Goal: Task Accomplishment & Management: Complete application form

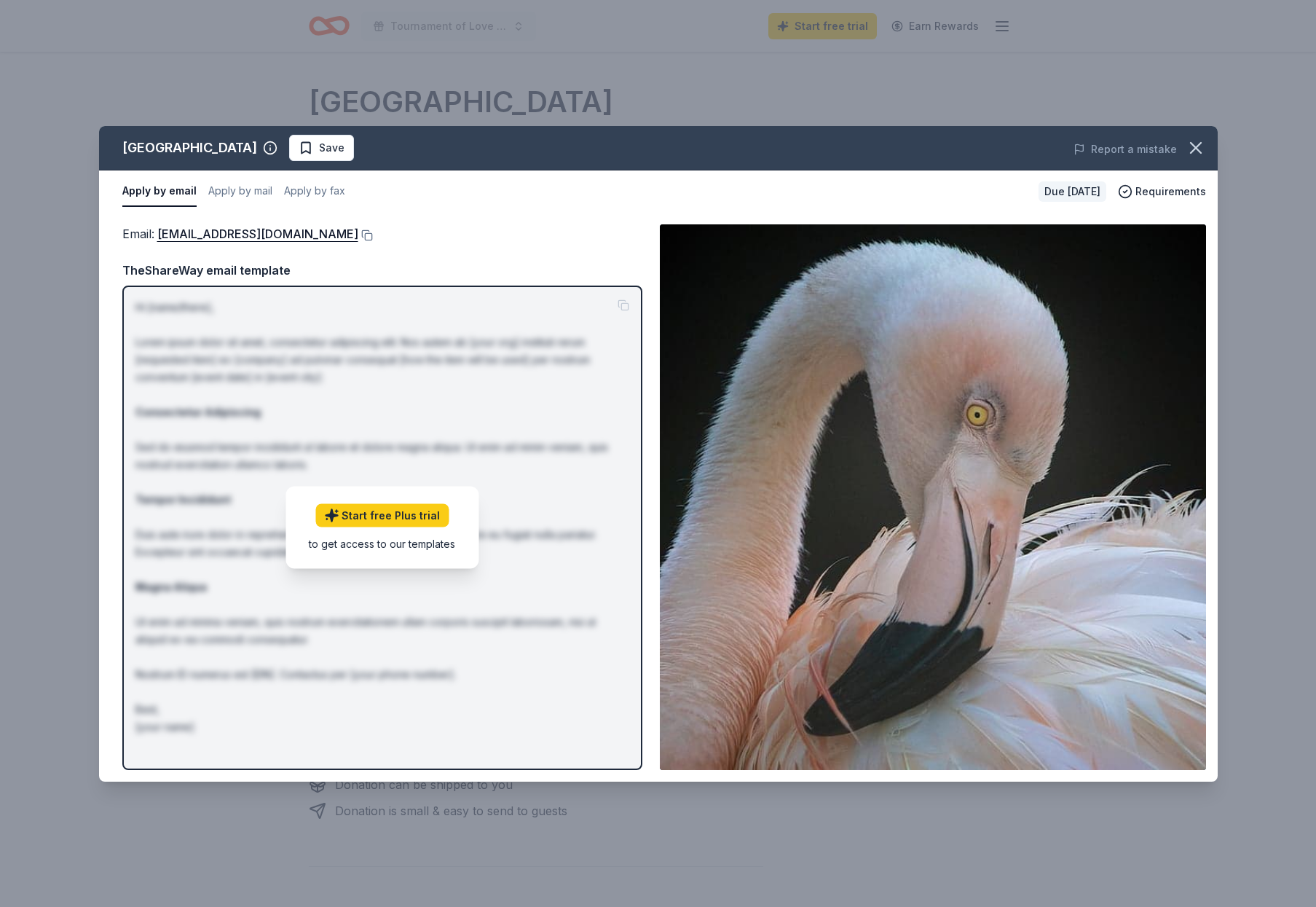
scroll to position [254, 0]
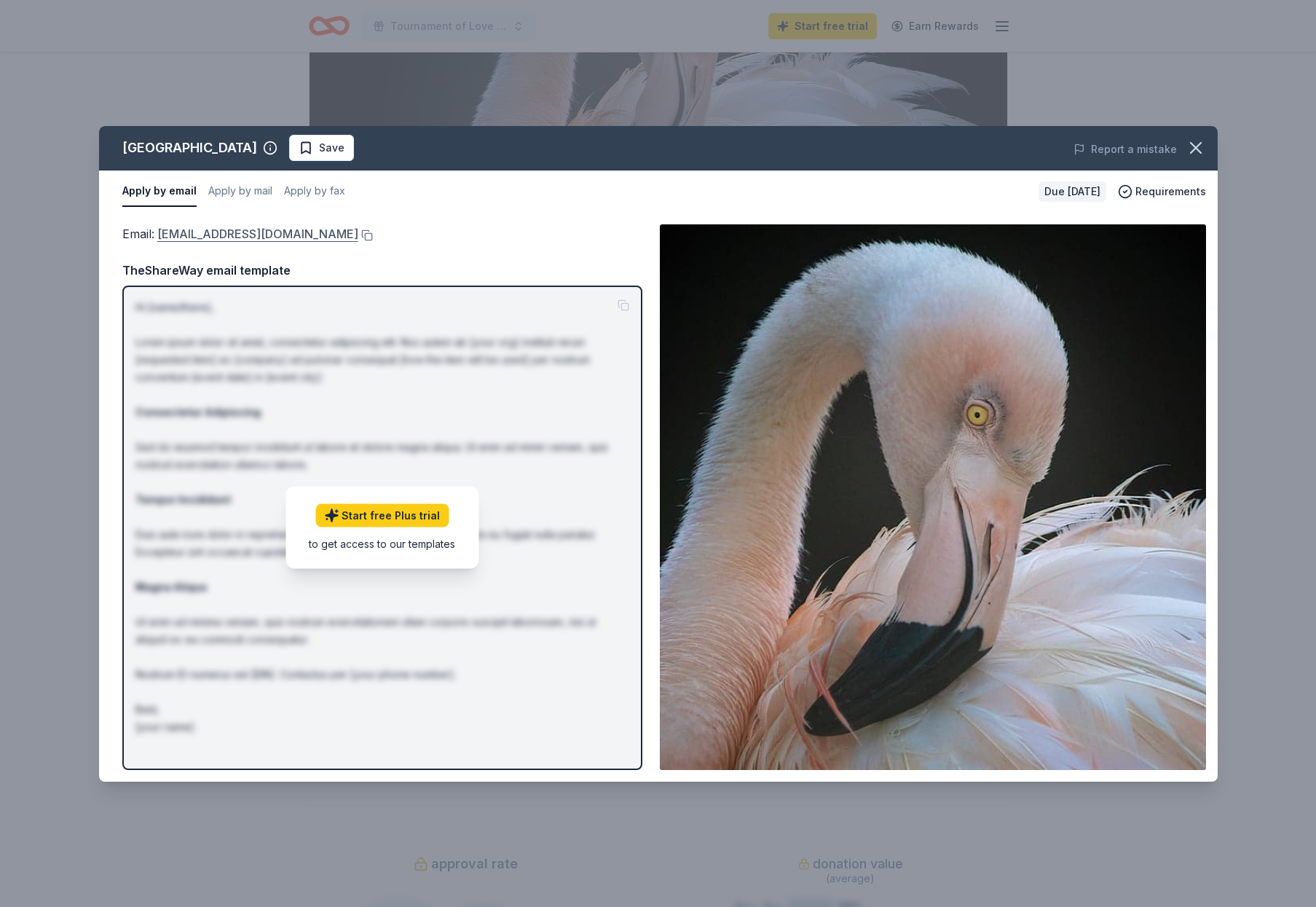
click at [272, 230] on link "info@flamingogardens.org" at bounding box center [258, 234] width 201 height 19
click at [242, 231] on link "info@flamingogardens.org" at bounding box center [258, 234] width 201 height 19
click at [321, 149] on span "Save" at bounding box center [331, 148] width 26 height 17
click at [1196, 148] on icon "button" at bounding box center [1195, 148] width 10 height 11
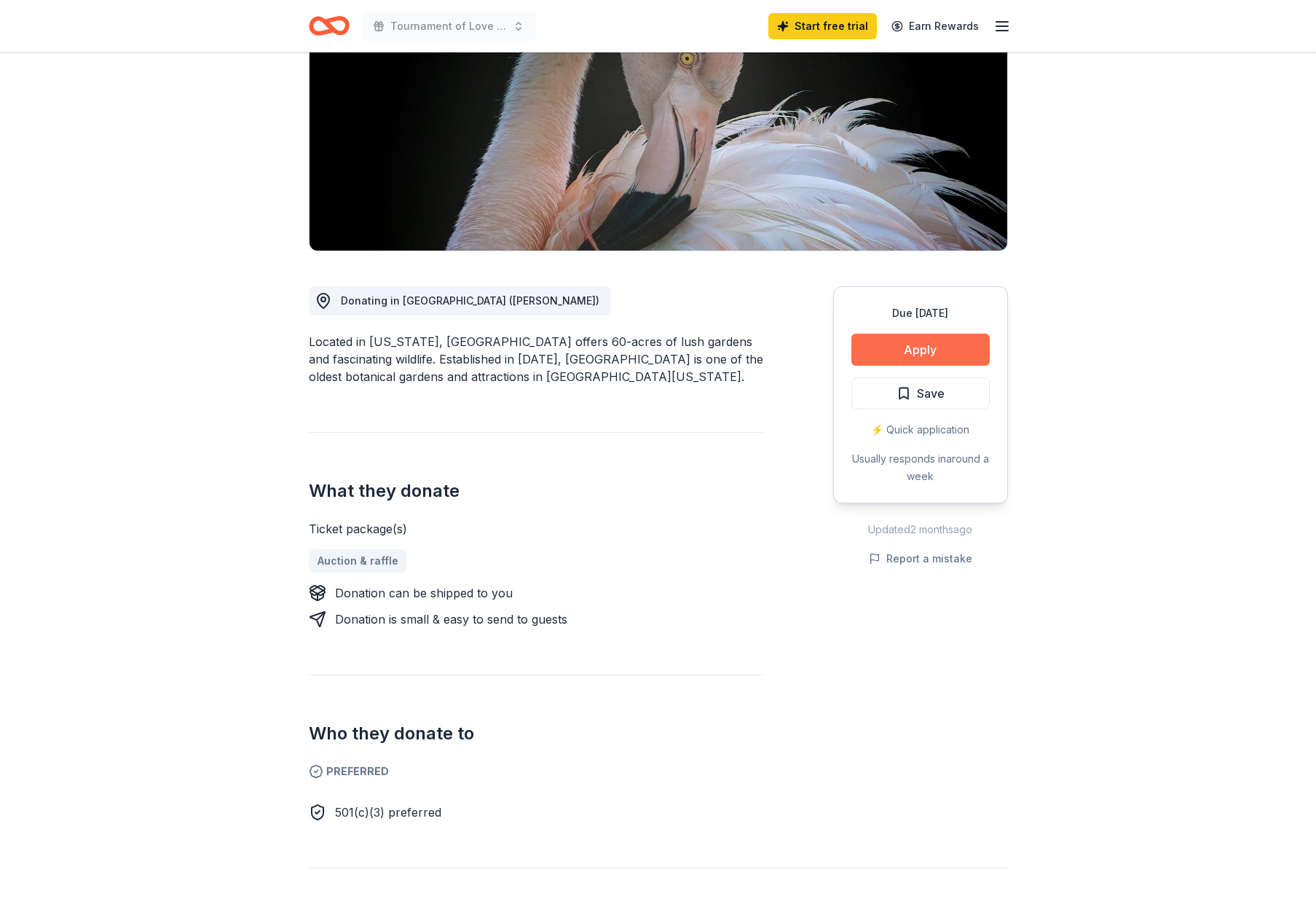
scroll to position [193, 0]
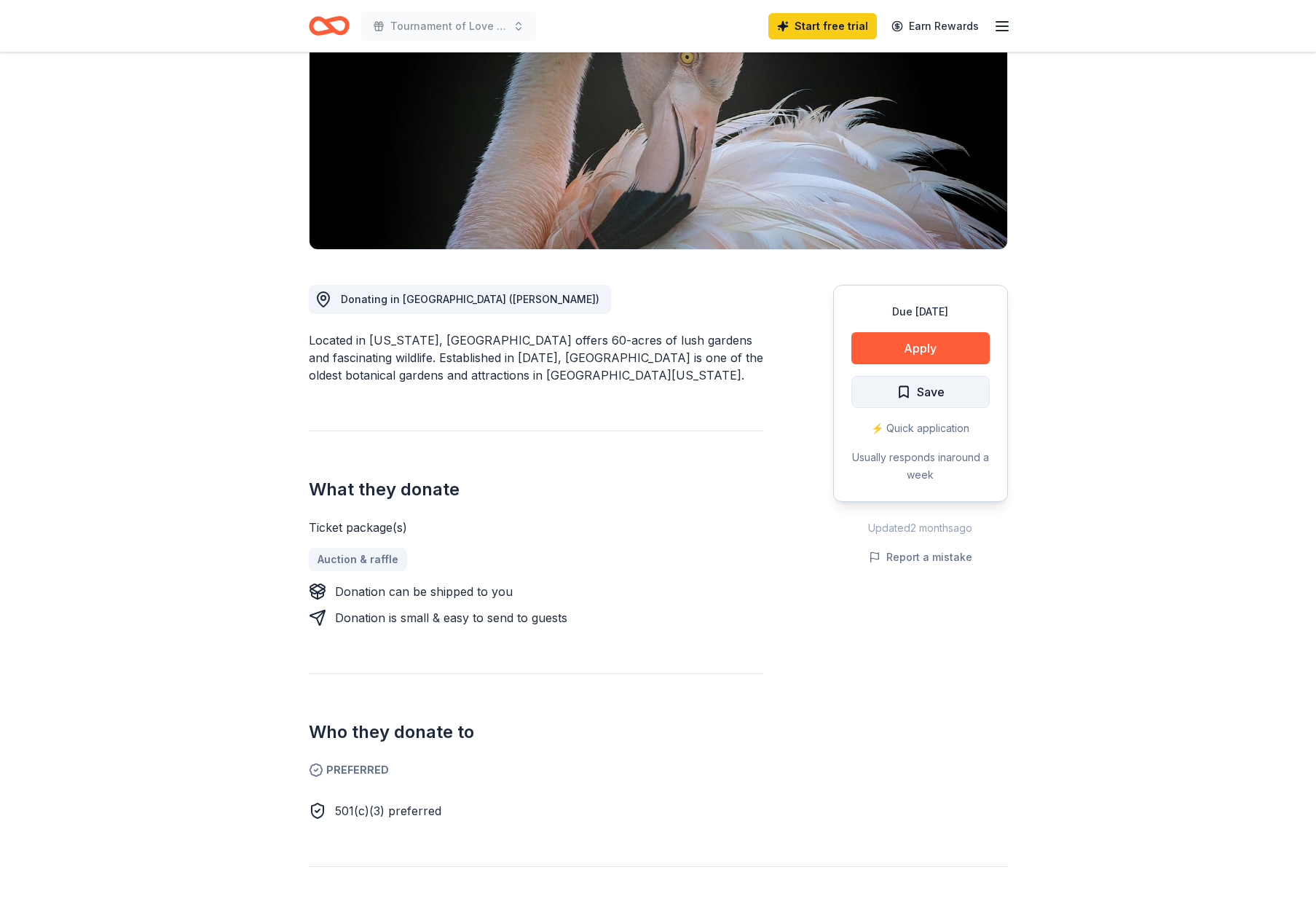
click at [950, 390] on button "Save" at bounding box center [920, 392] width 138 height 32
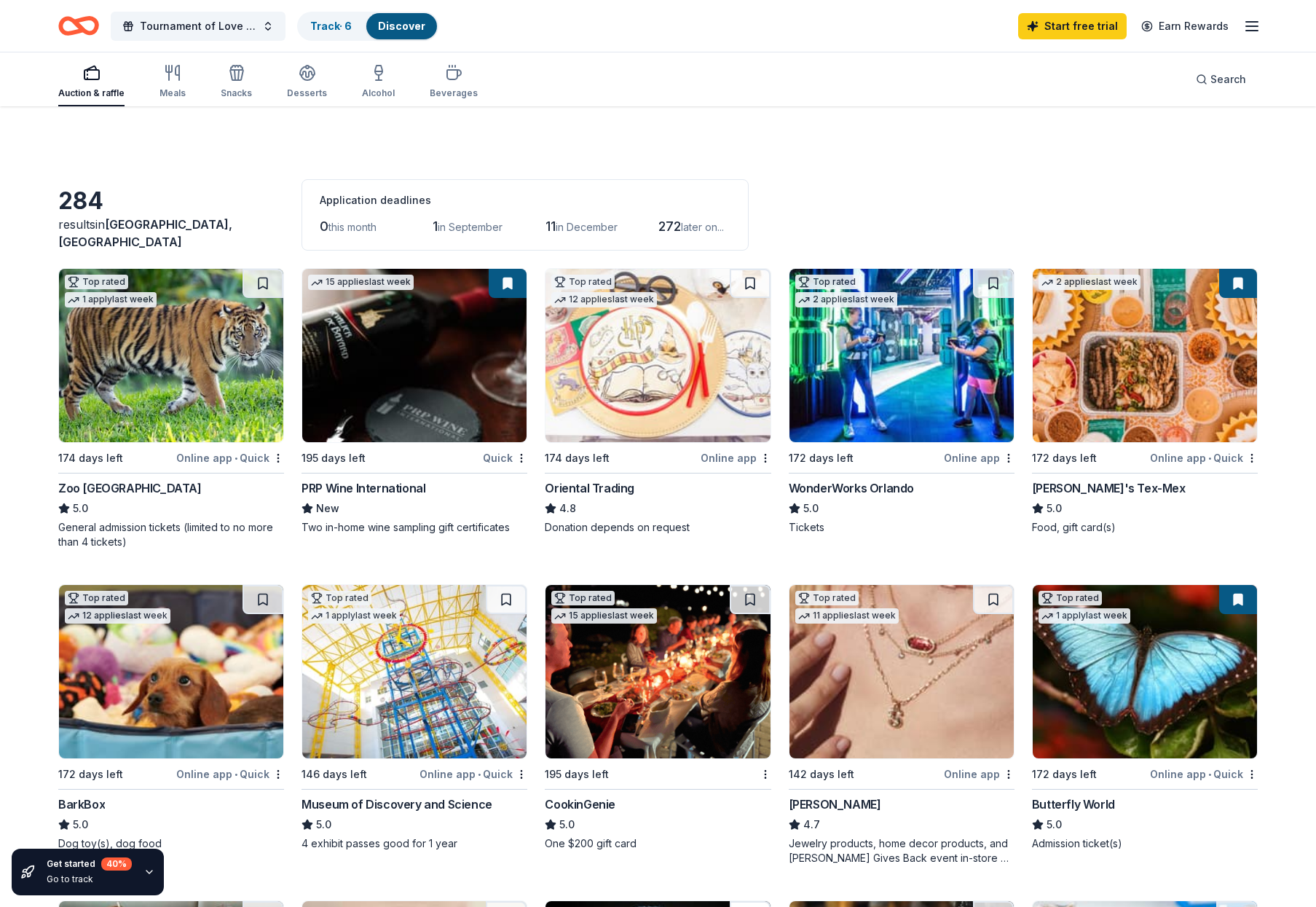
scroll to position [723, 0]
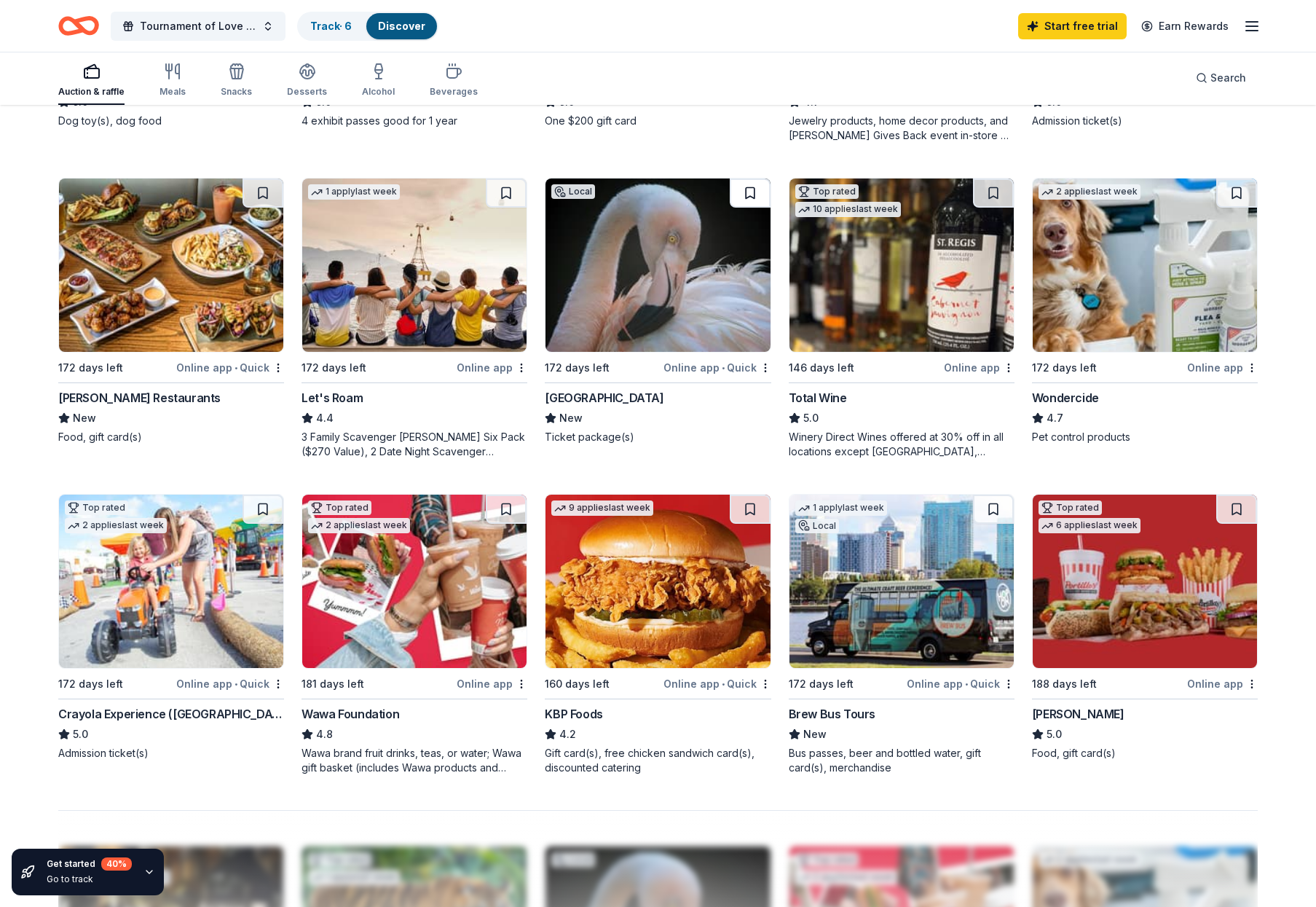
click at [748, 195] on button at bounding box center [749, 193] width 41 height 30
click at [705, 223] on img at bounding box center [657, 265] width 224 height 174
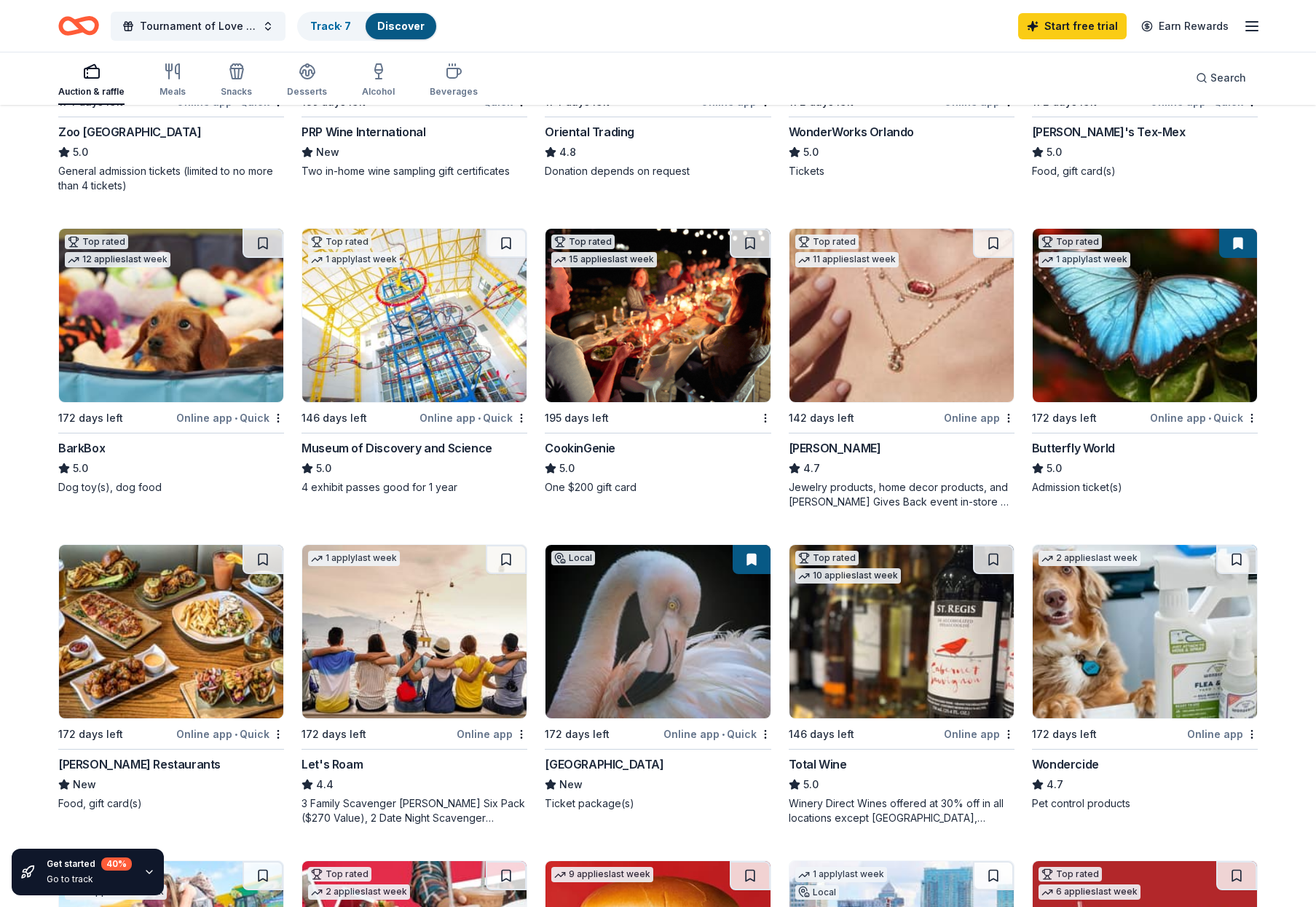
scroll to position [355, 0]
click at [397, 451] on div "Museum of Discovery and Science" at bounding box center [397, 449] width 191 height 17
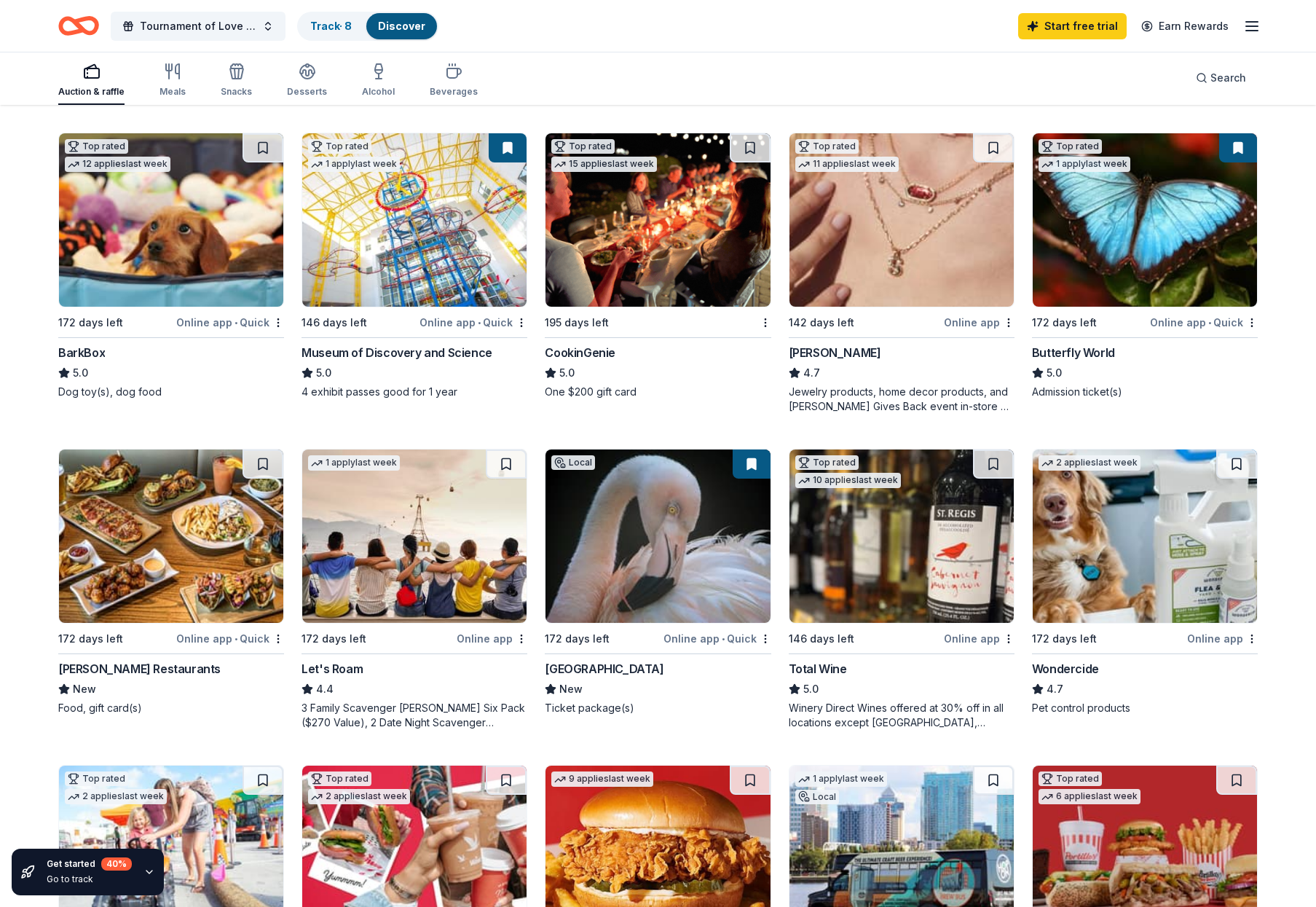
scroll to position [466, 0]
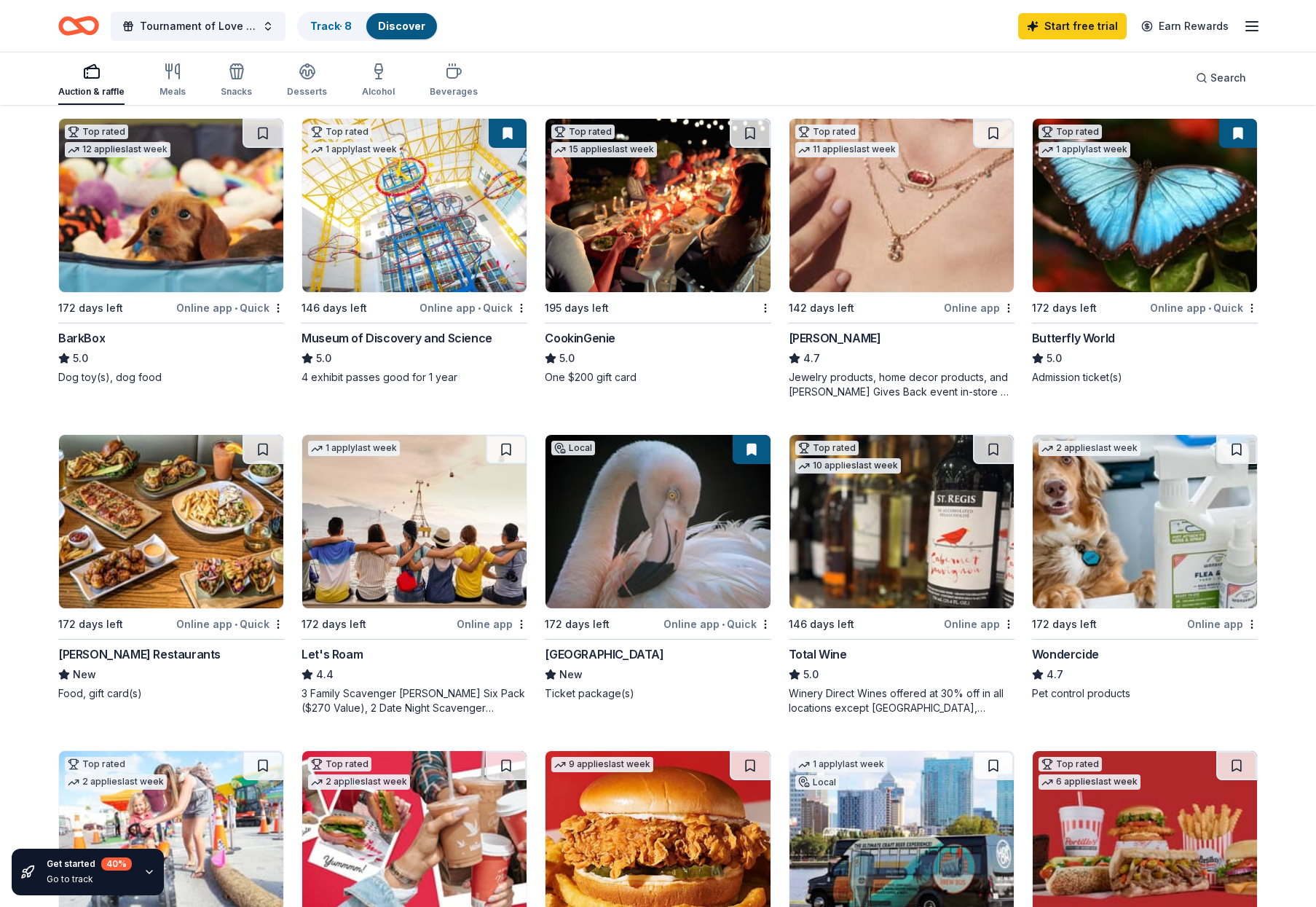
click at [698, 227] on img at bounding box center [657, 205] width 224 height 174
click at [269, 30] on button "Tournament of Love 2025" at bounding box center [198, 26] width 175 height 30
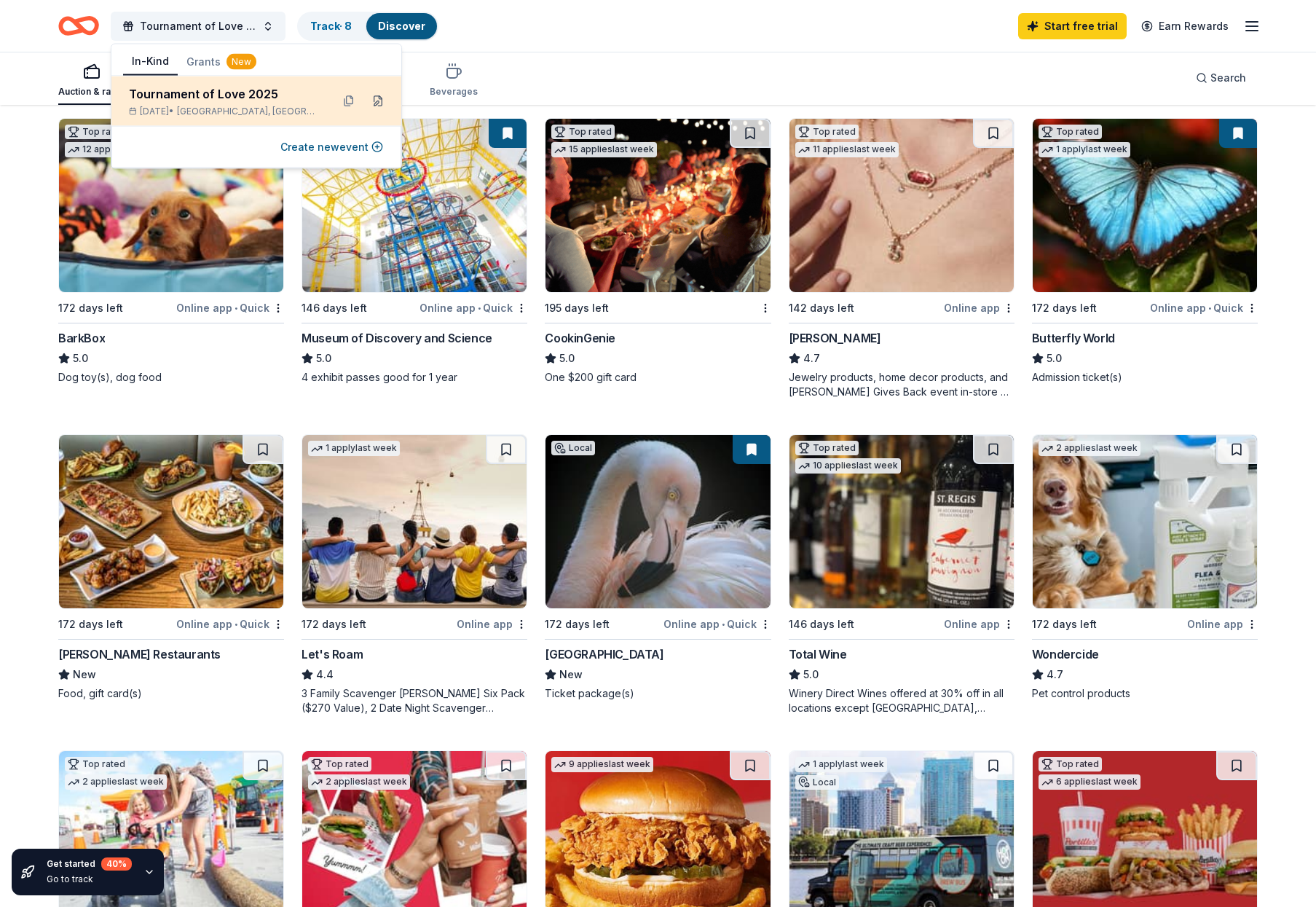
click at [379, 100] on button at bounding box center [378, 101] width 23 height 23
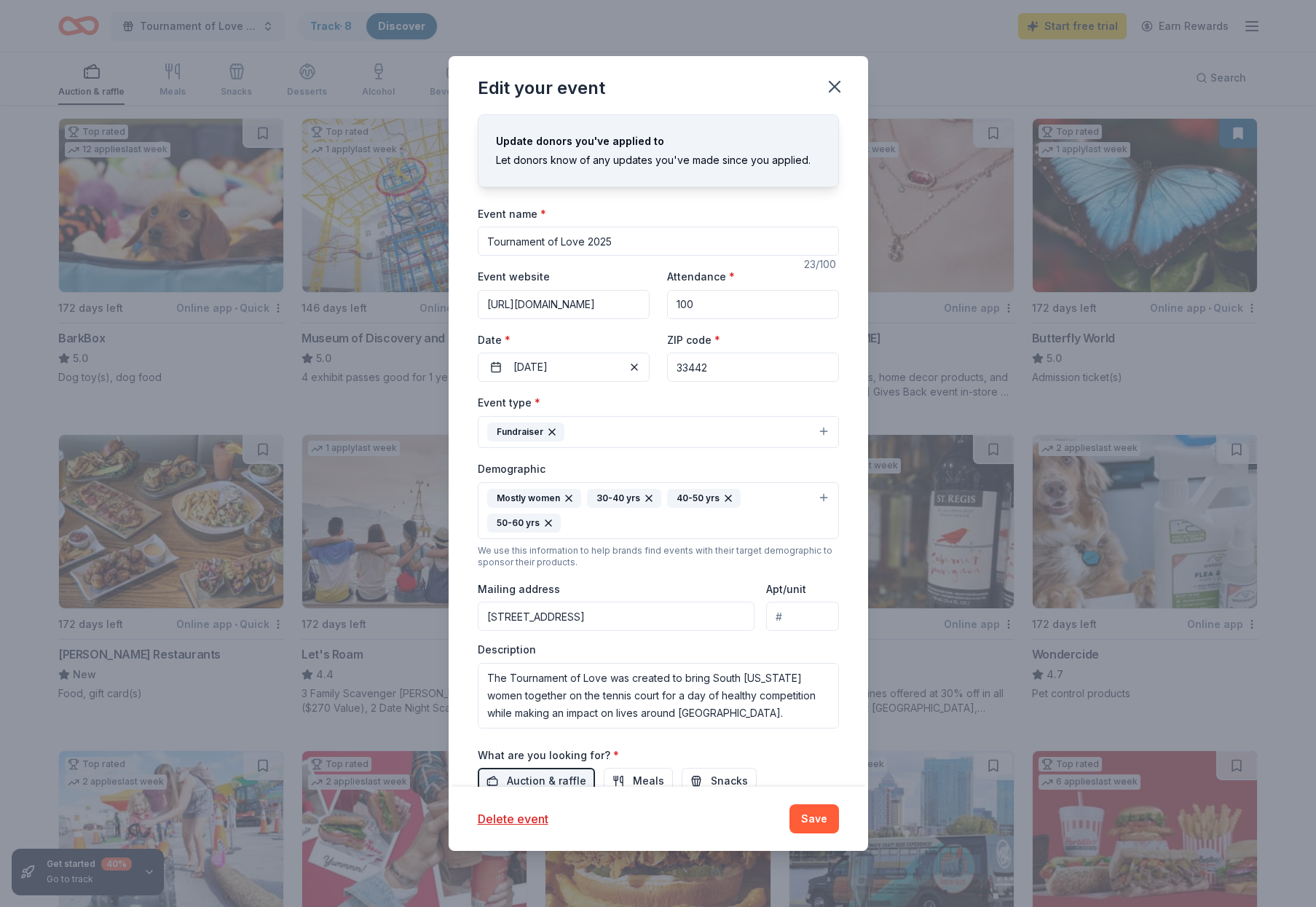
drag, startPoint x: 718, startPoint y: 369, endPoint x: 697, endPoint y: 368, distance: 21.0
click at [697, 368] on input "33442" at bounding box center [753, 367] width 172 height 30
type input "33433"
click at [706, 403] on div "Event type * Fundraiser" at bounding box center [658, 420] width 361 height 54
click at [812, 815] on button "Save" at bounding box center [814, 818] width 50 height 30
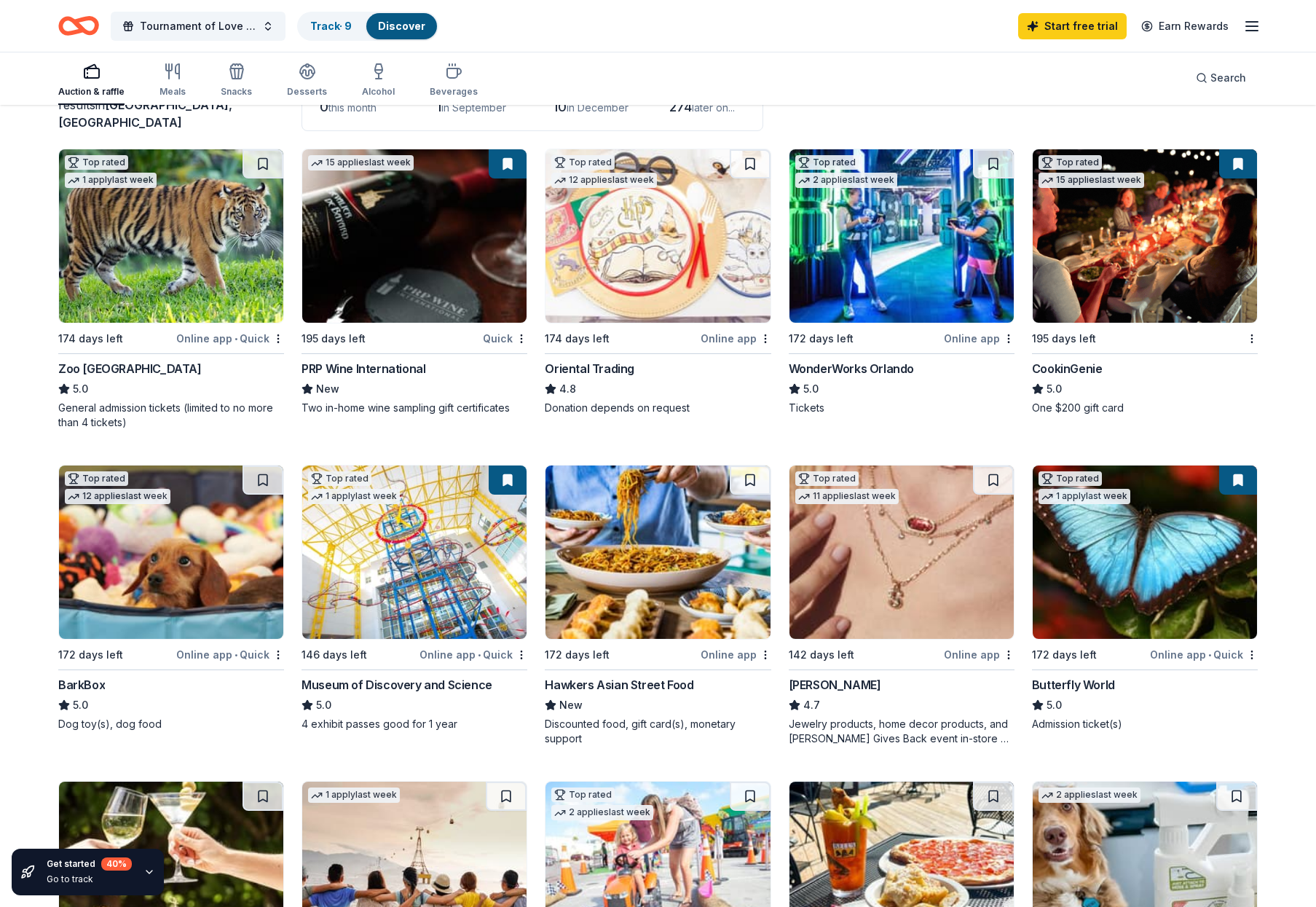
scroll to position [140, 0]
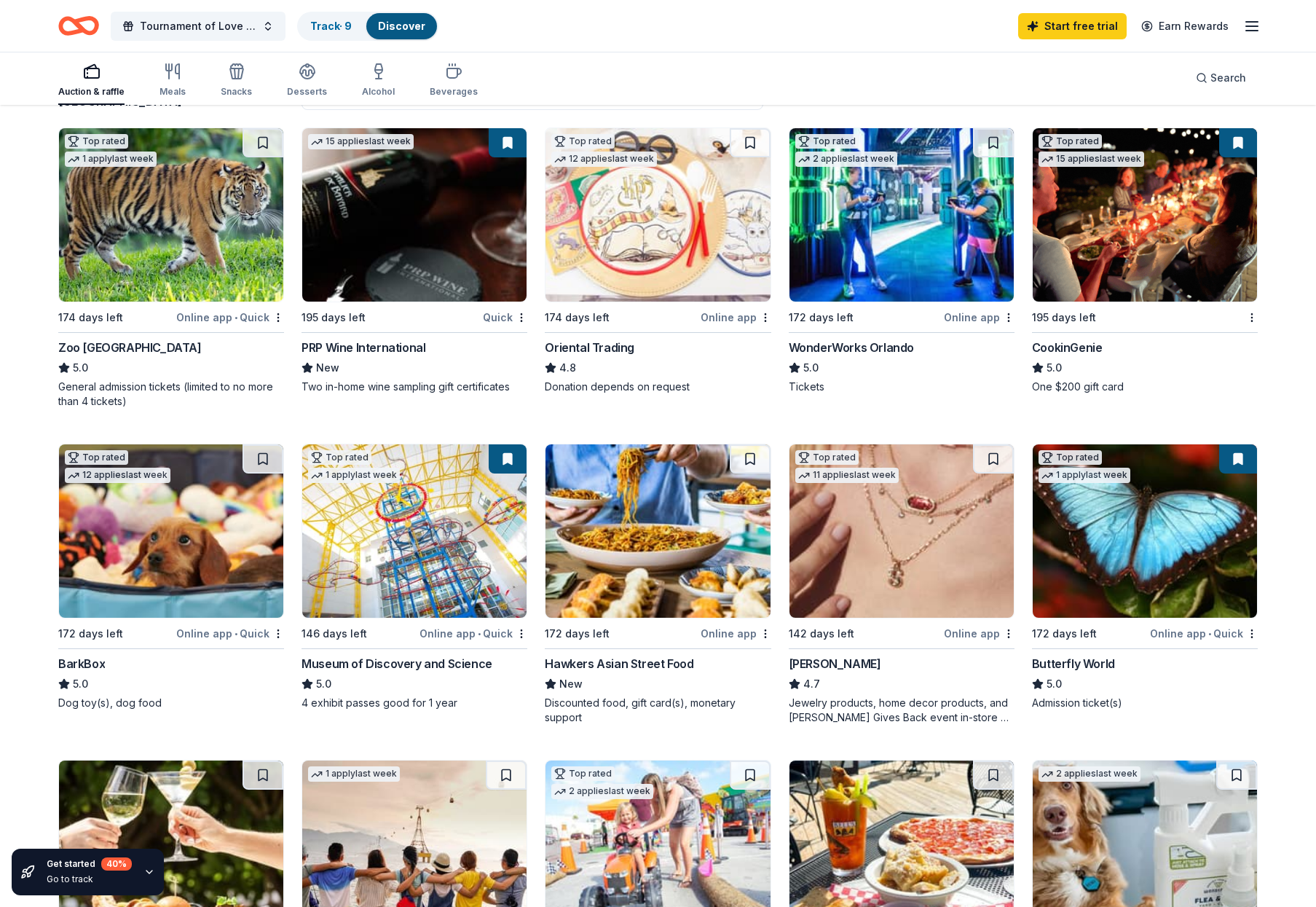
click at [1238, 146] on button at bounding box center [1238, 142] width 38 height 30
click at [1221, 160] on img at bounding box center [1144, 215] width 224 height 174
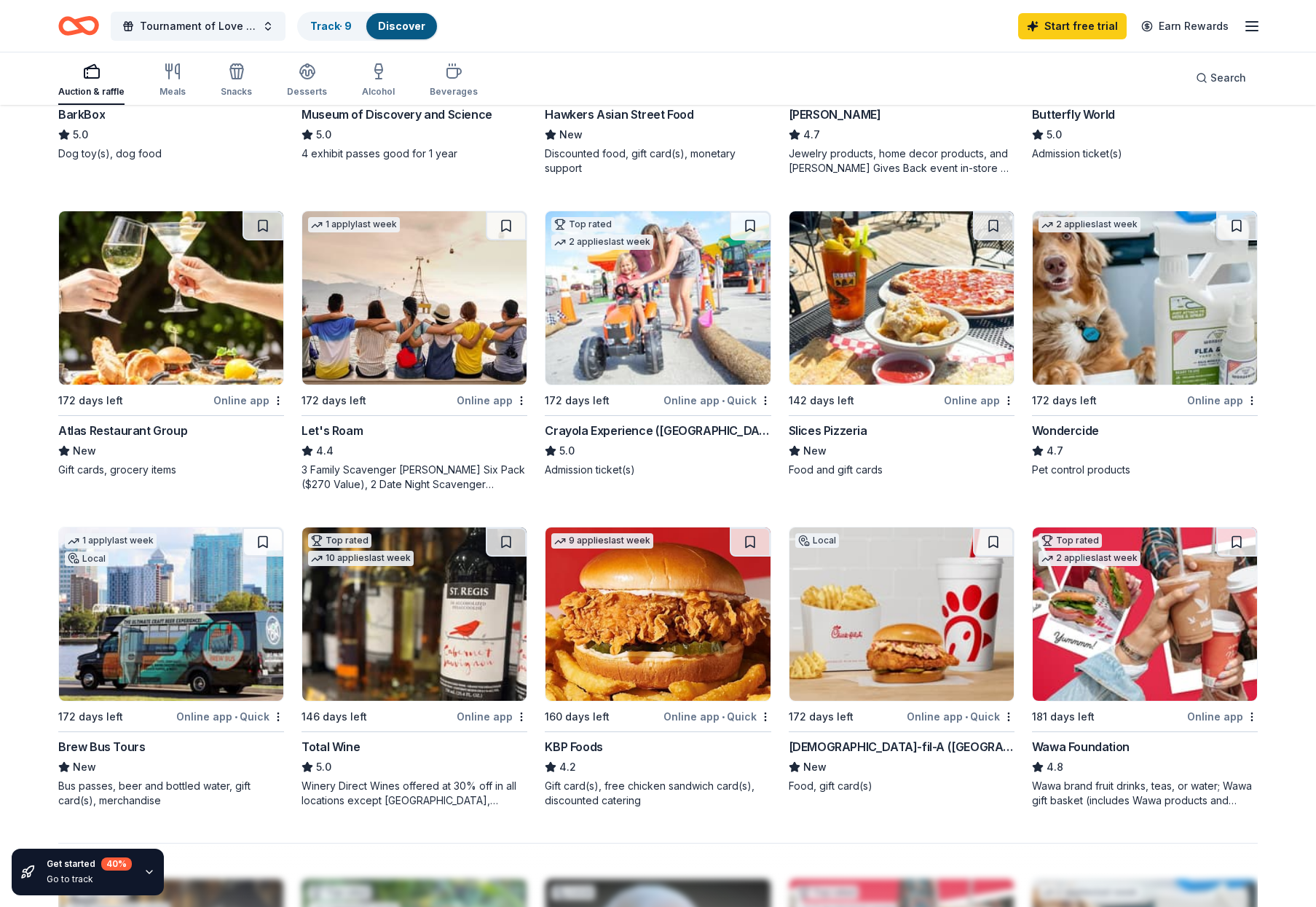
scroll to position [691, 0]
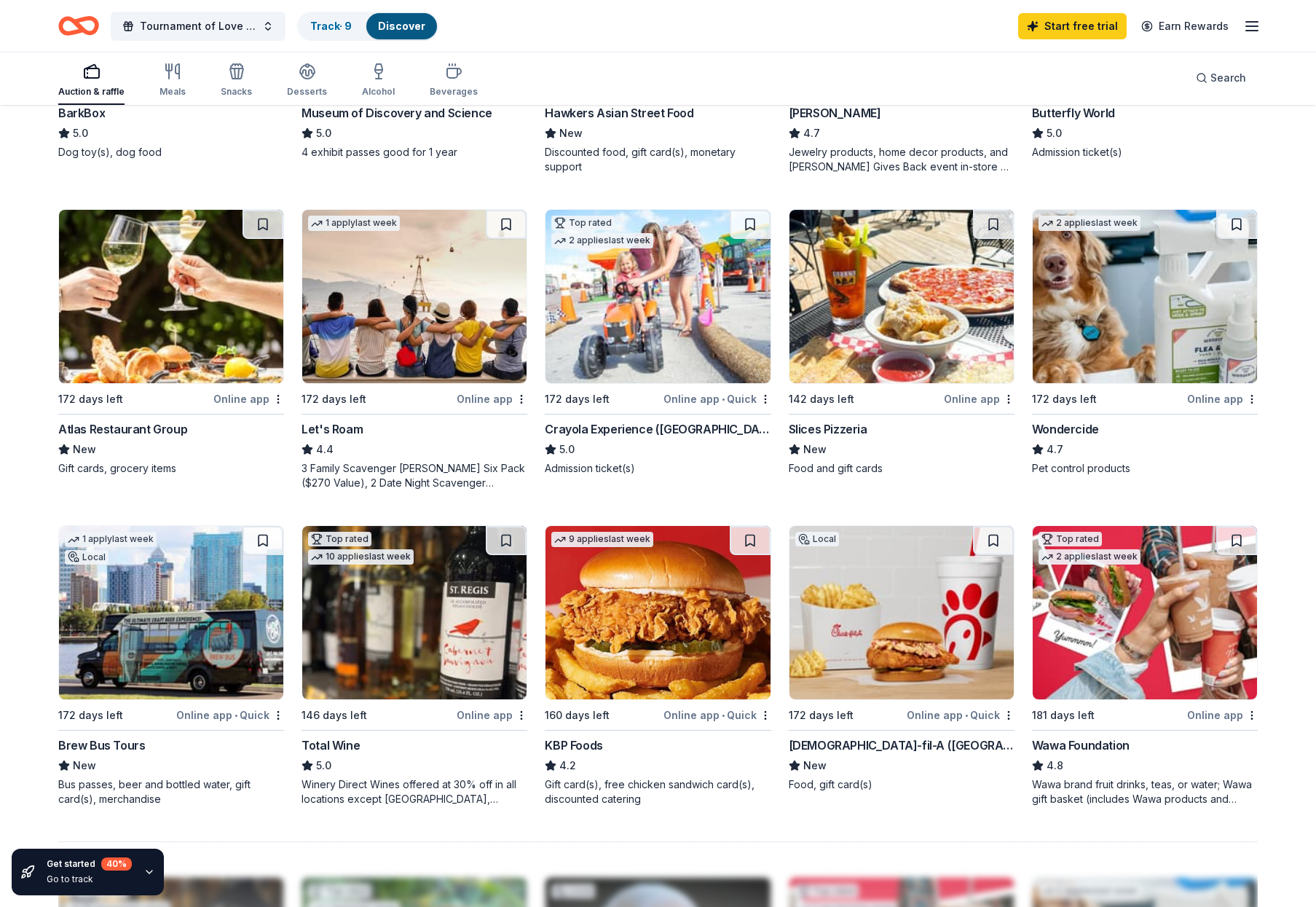
click at [244, 259] on img at bounding box center [171, 297] width 224 height 174
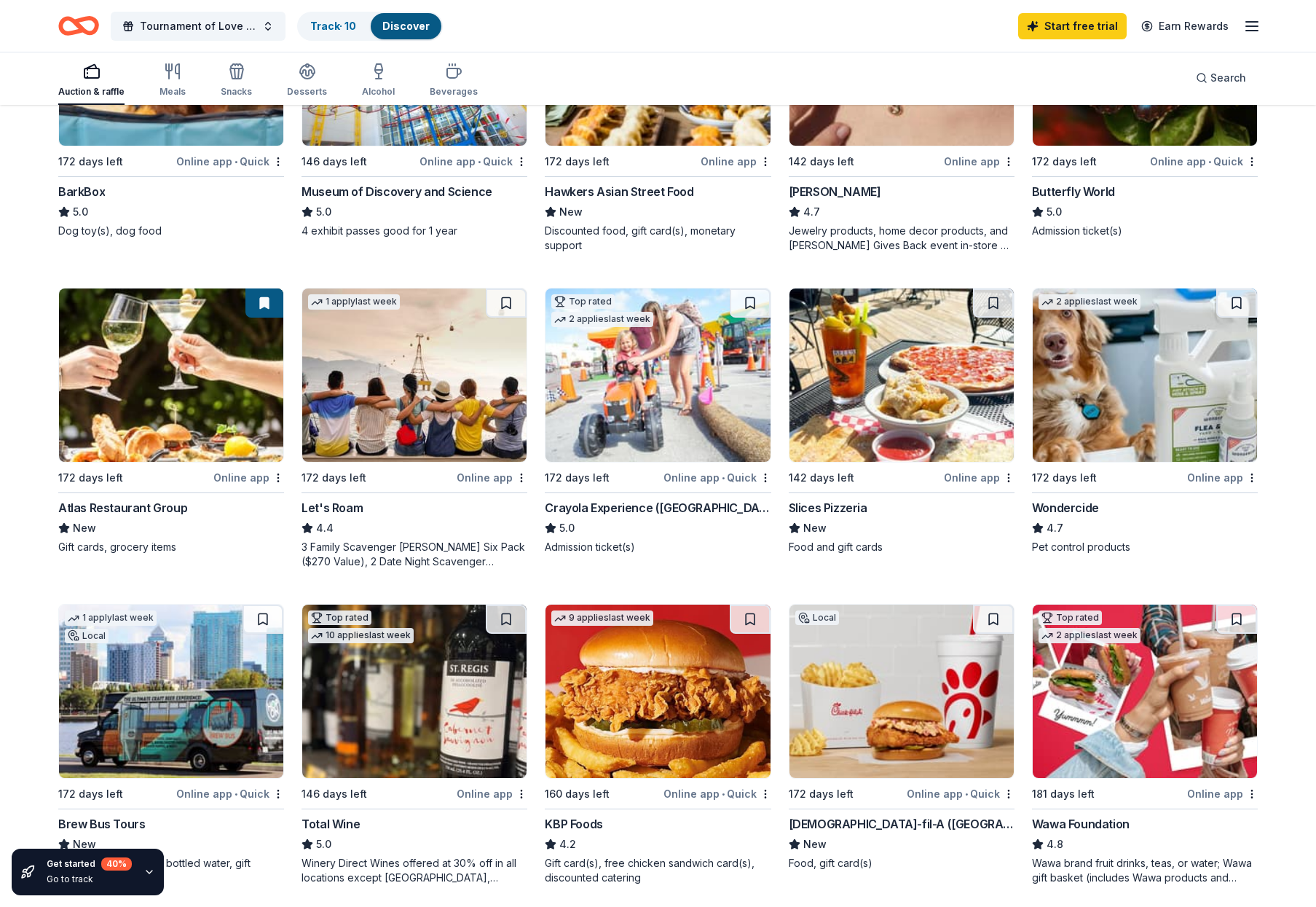
scroll to position [609, 0]
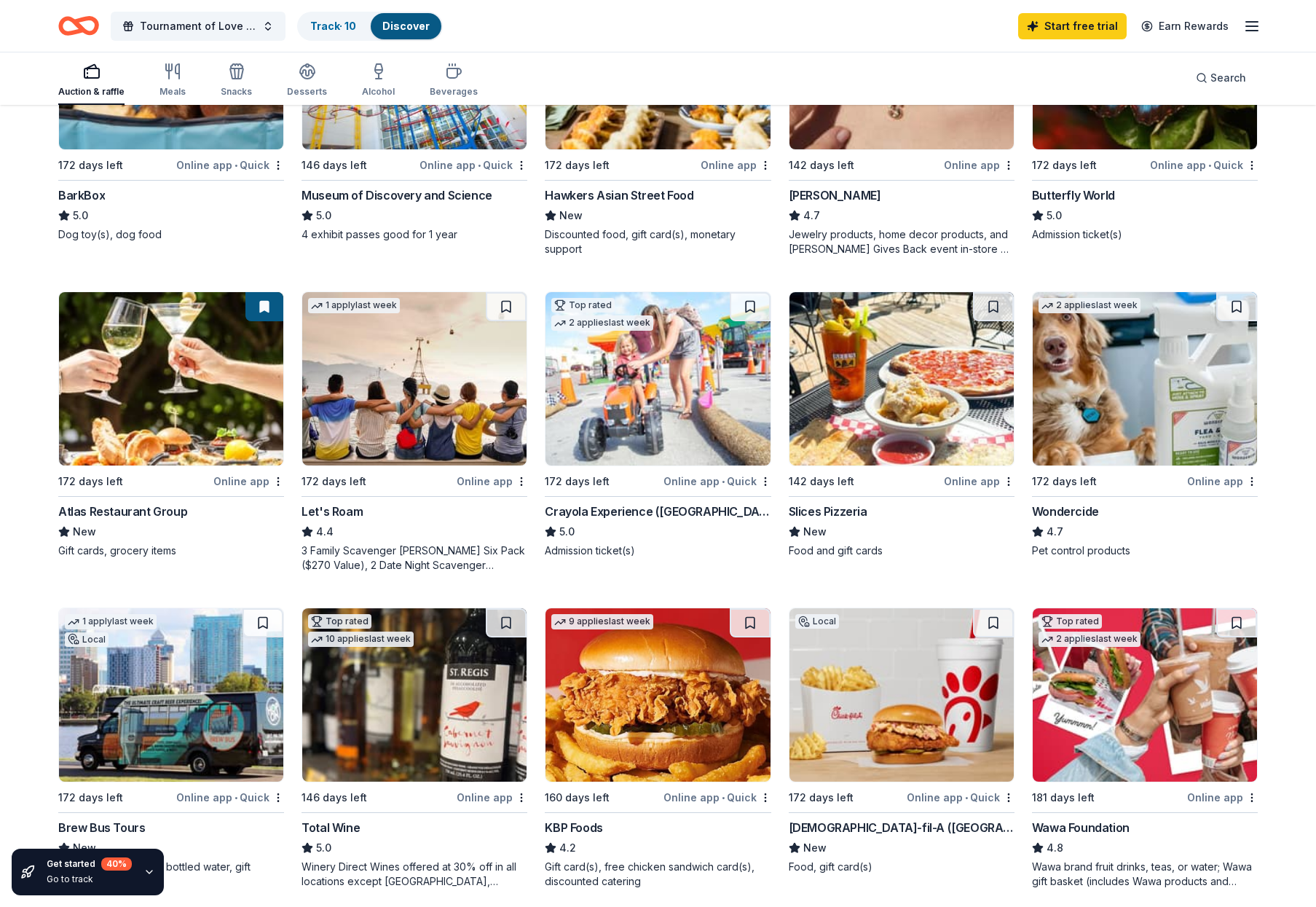
click at [653, 355] on img at bounding box center [657, 379] width 224 height 174
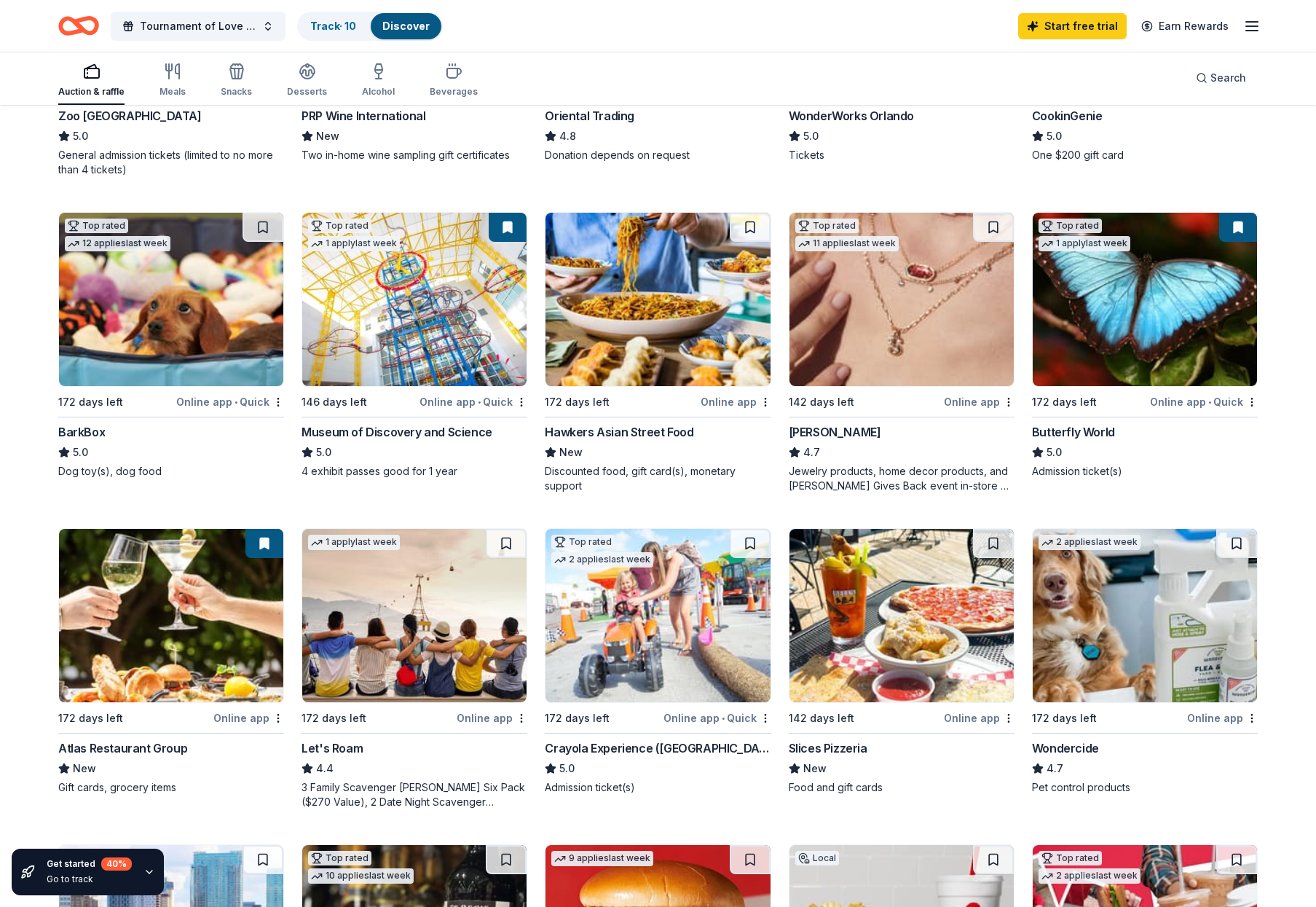
scroll to position [368, 0]
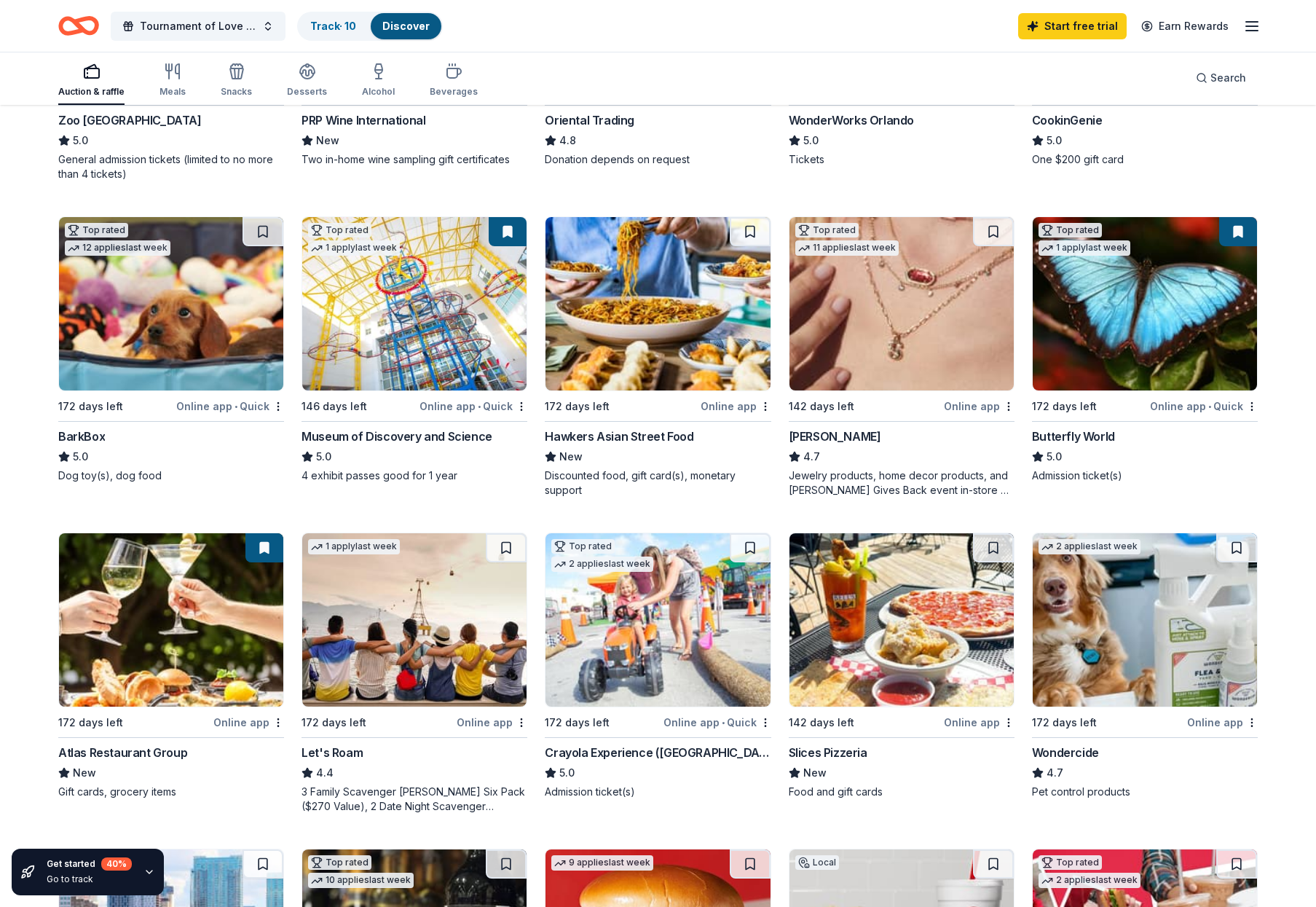
click at [221, 312] on img at bounding box center [171, 304] width 224 height 174
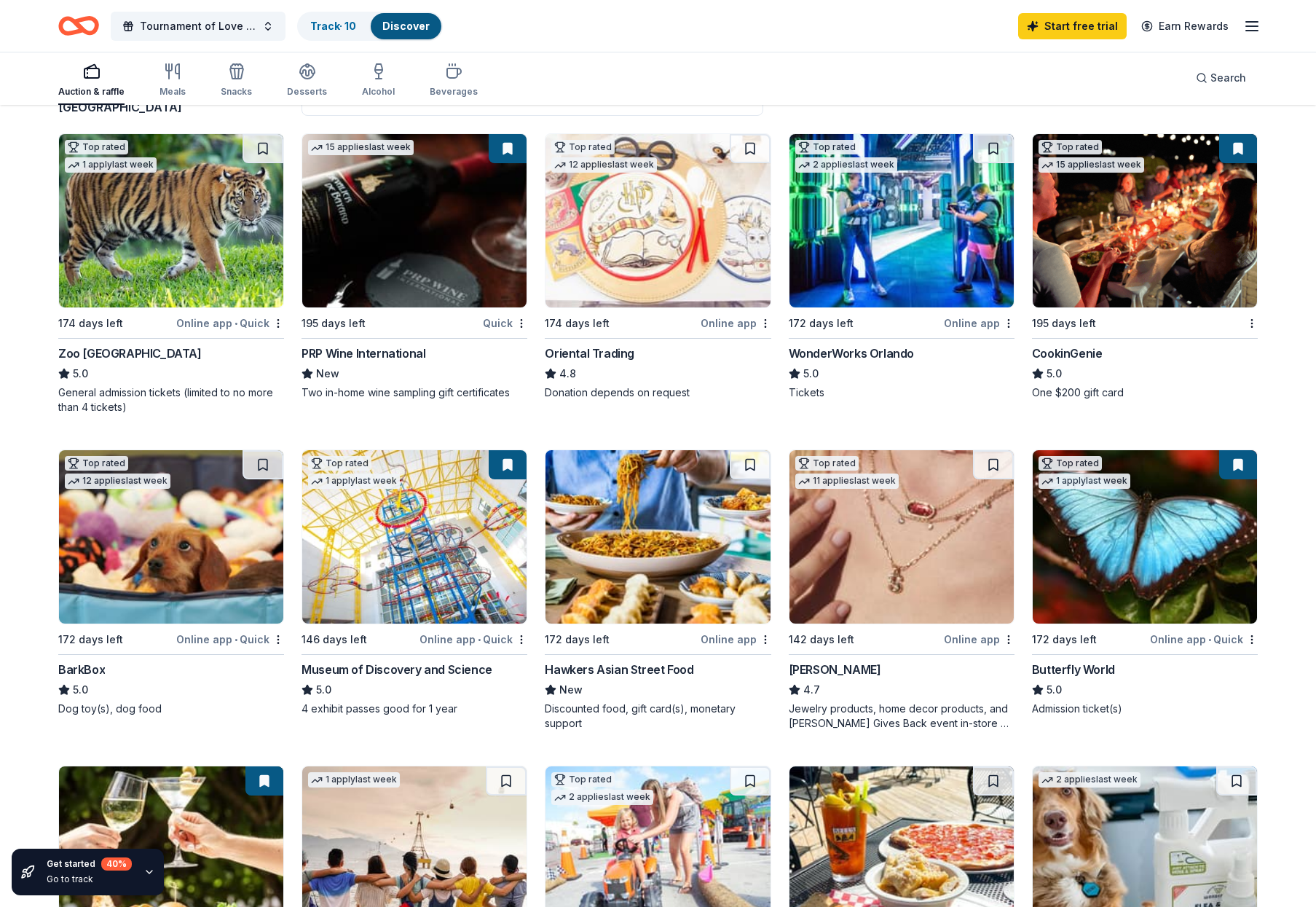
scroll to position [134, 0]
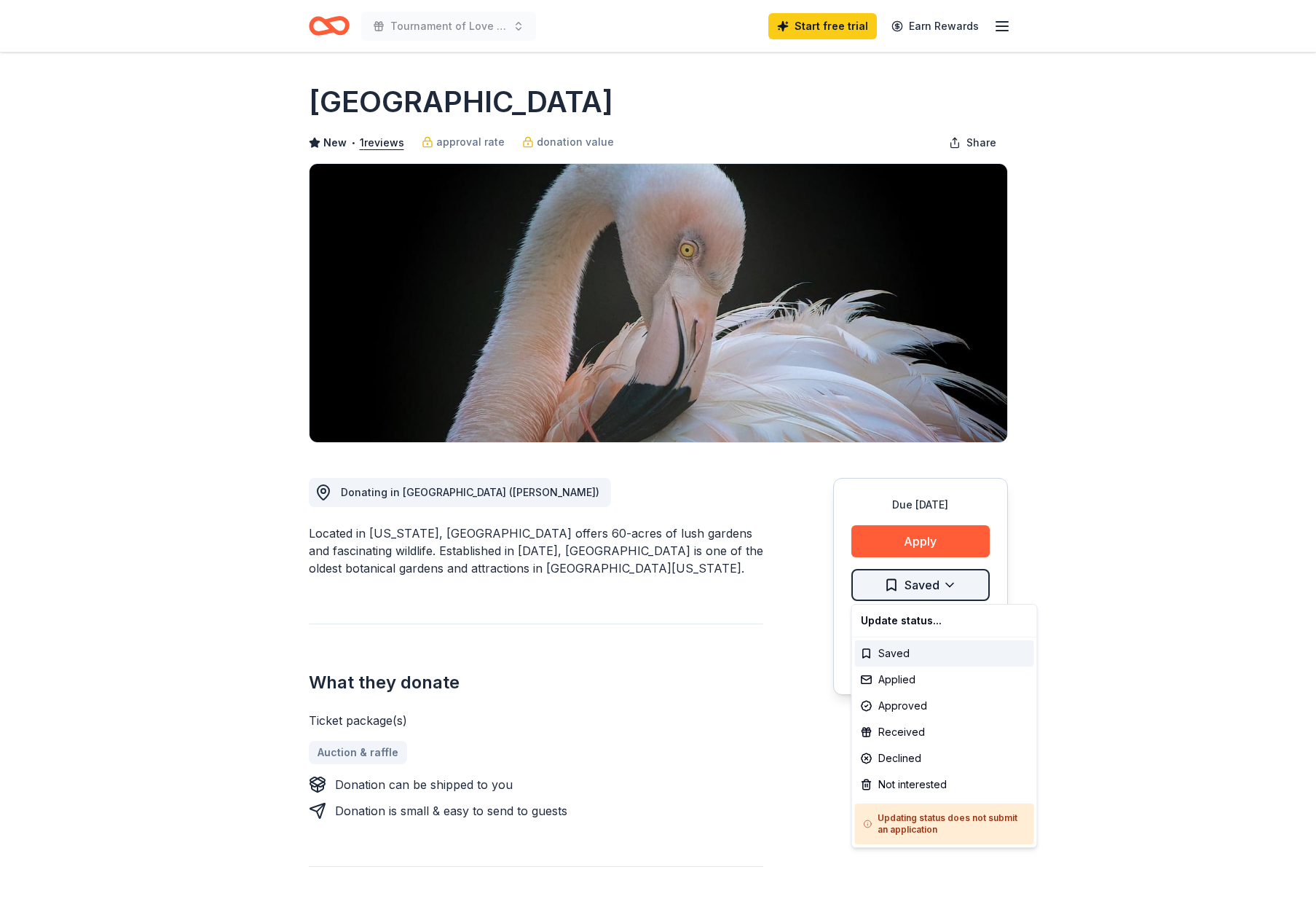
click at [948, 585] on html "Tournament of Love 2025 Start free trial Earn Rewards Due in 172 days Share Fla…" at bounding box center [658, 454] width 1316 height 907
click at [910, 679] on div "Applied" at bounding box center [945, 679] width 179 height 26
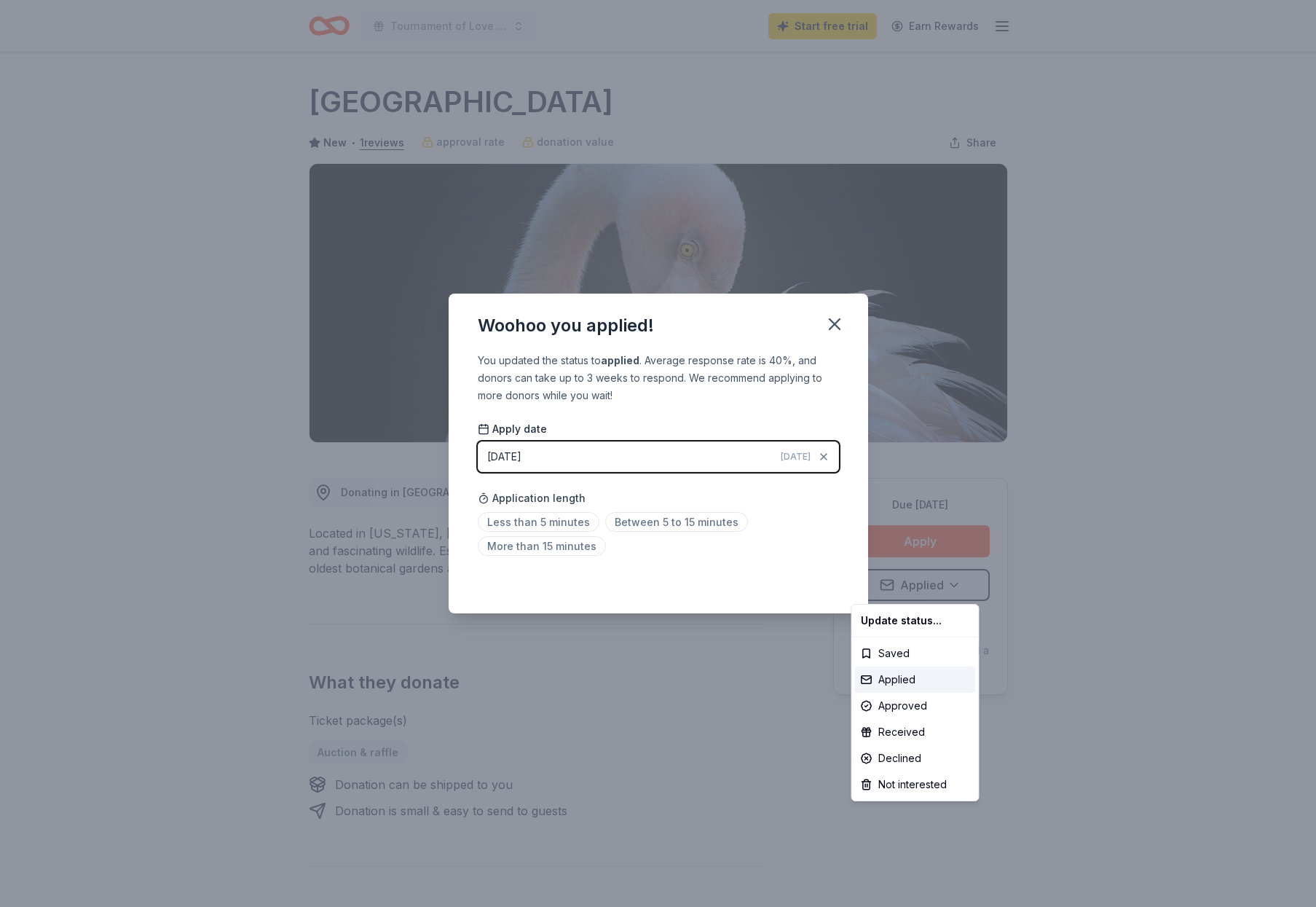
click at [834, 325] on html "Tournament of Love 2025 Start free trial Earn Rewards Due in 172 days Share Fla…" at bounding box center [658, 454] width 1316 height 907
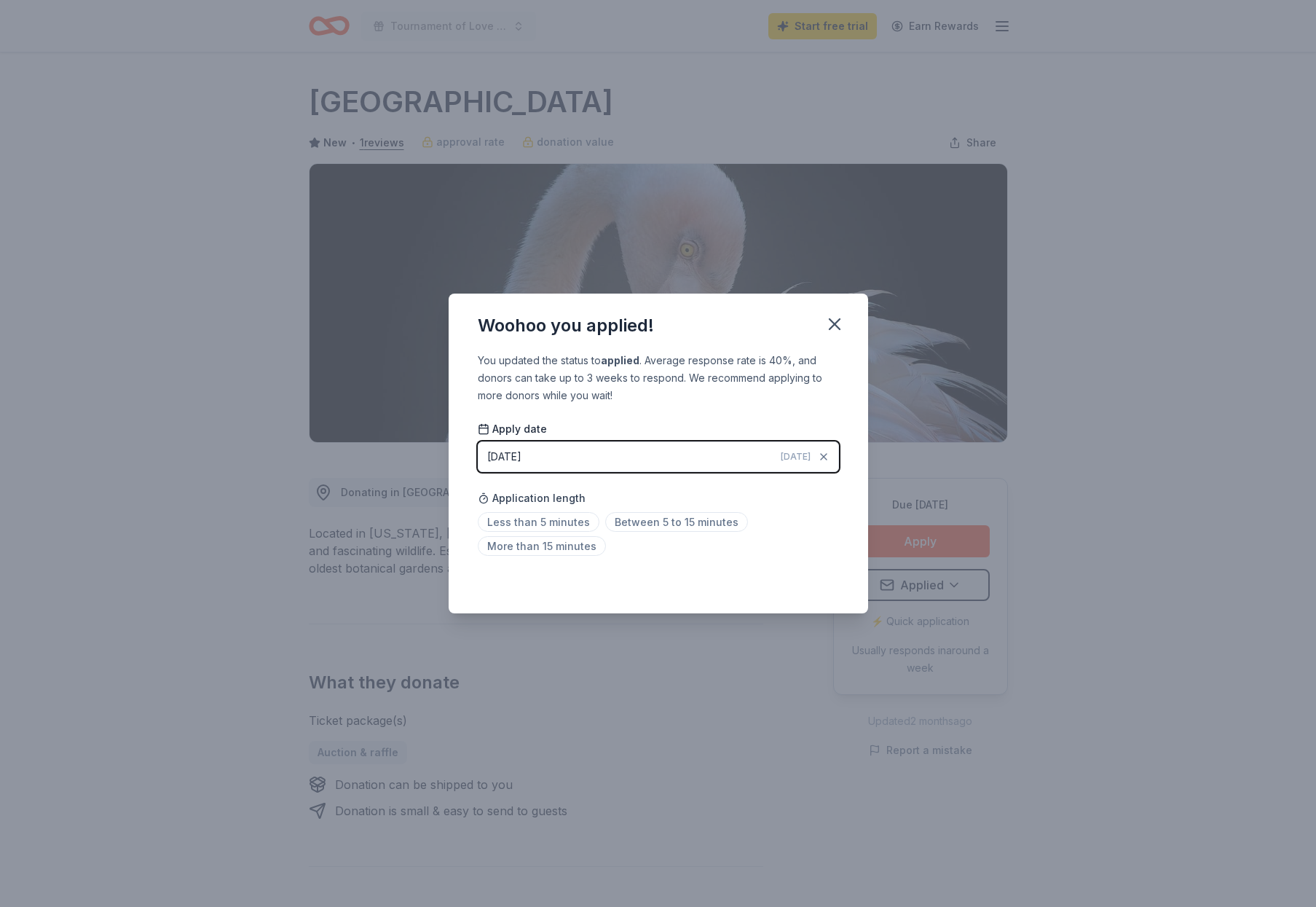
drag, startPoint x: 830, startPoint y: 321, endPoint x: 849, endPoint y: 301, distance: 27.6
click at [830, 321] on icon "button" at bounding box center [834, 324] width 20 height 20
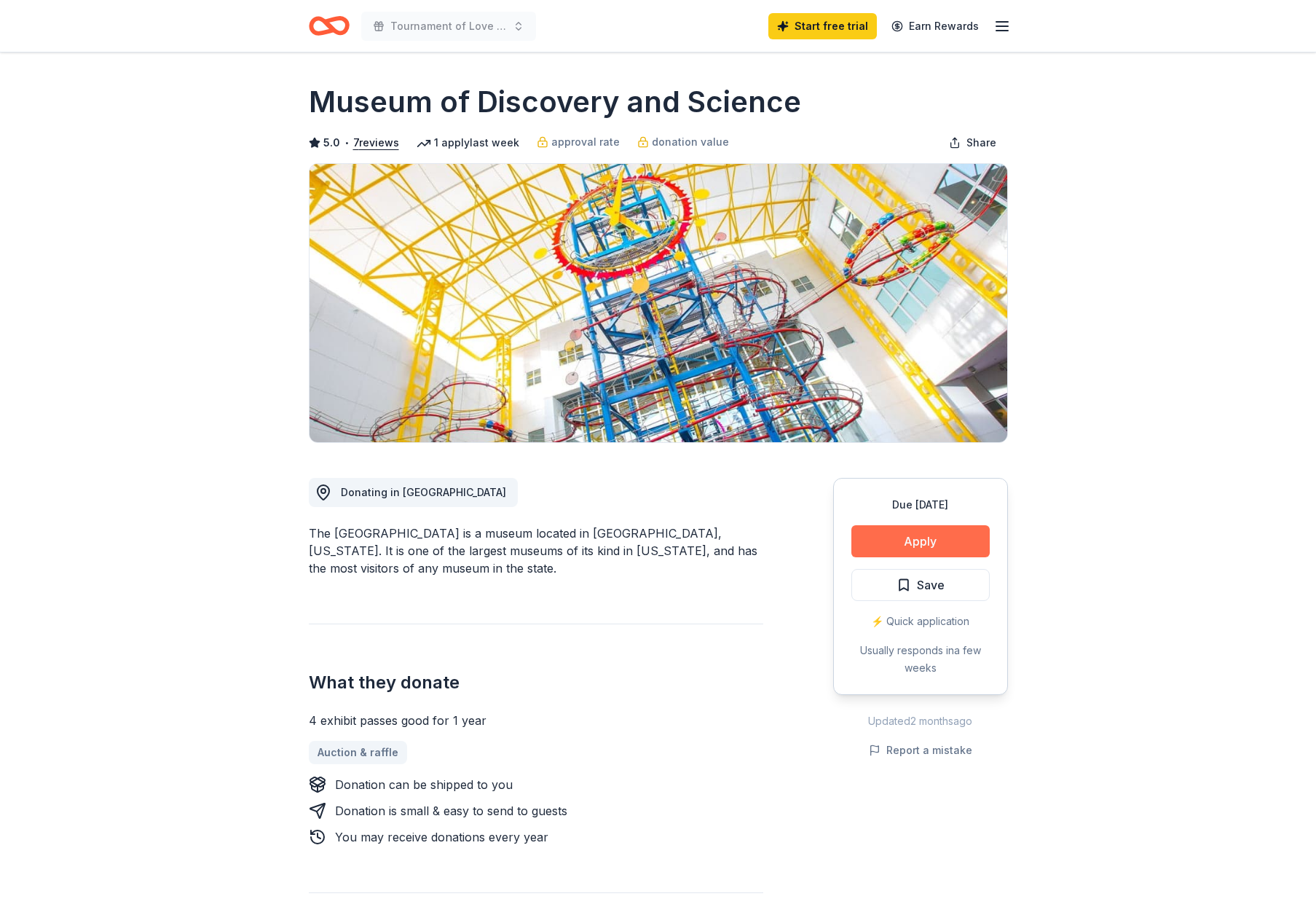
click at [914, 540] on button "Apply" at bounding box center [920, 541] width 138 height 32
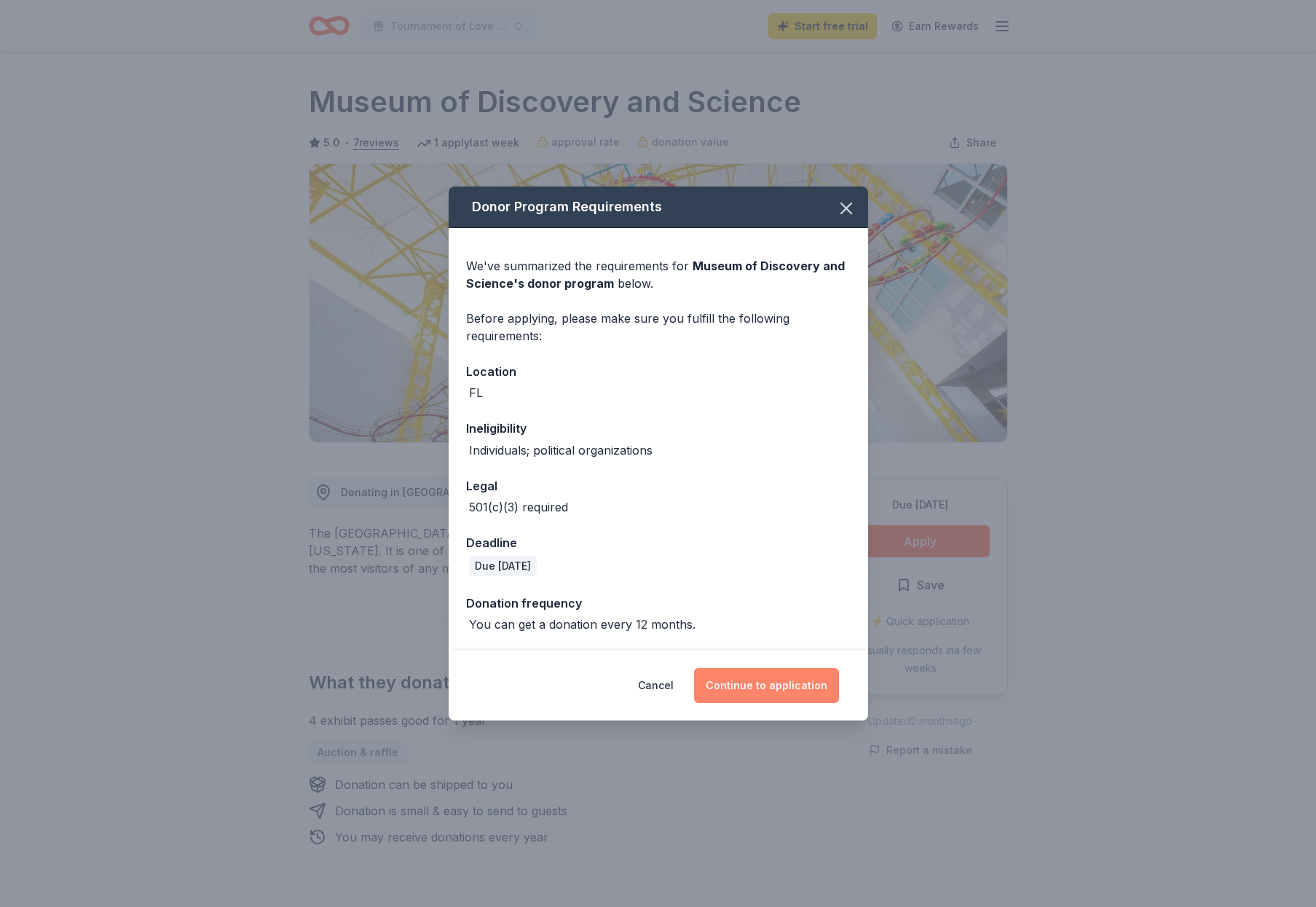
click at [751, 685] on button "Continue to application" at bounding box center [766, 686] width 145 height 35
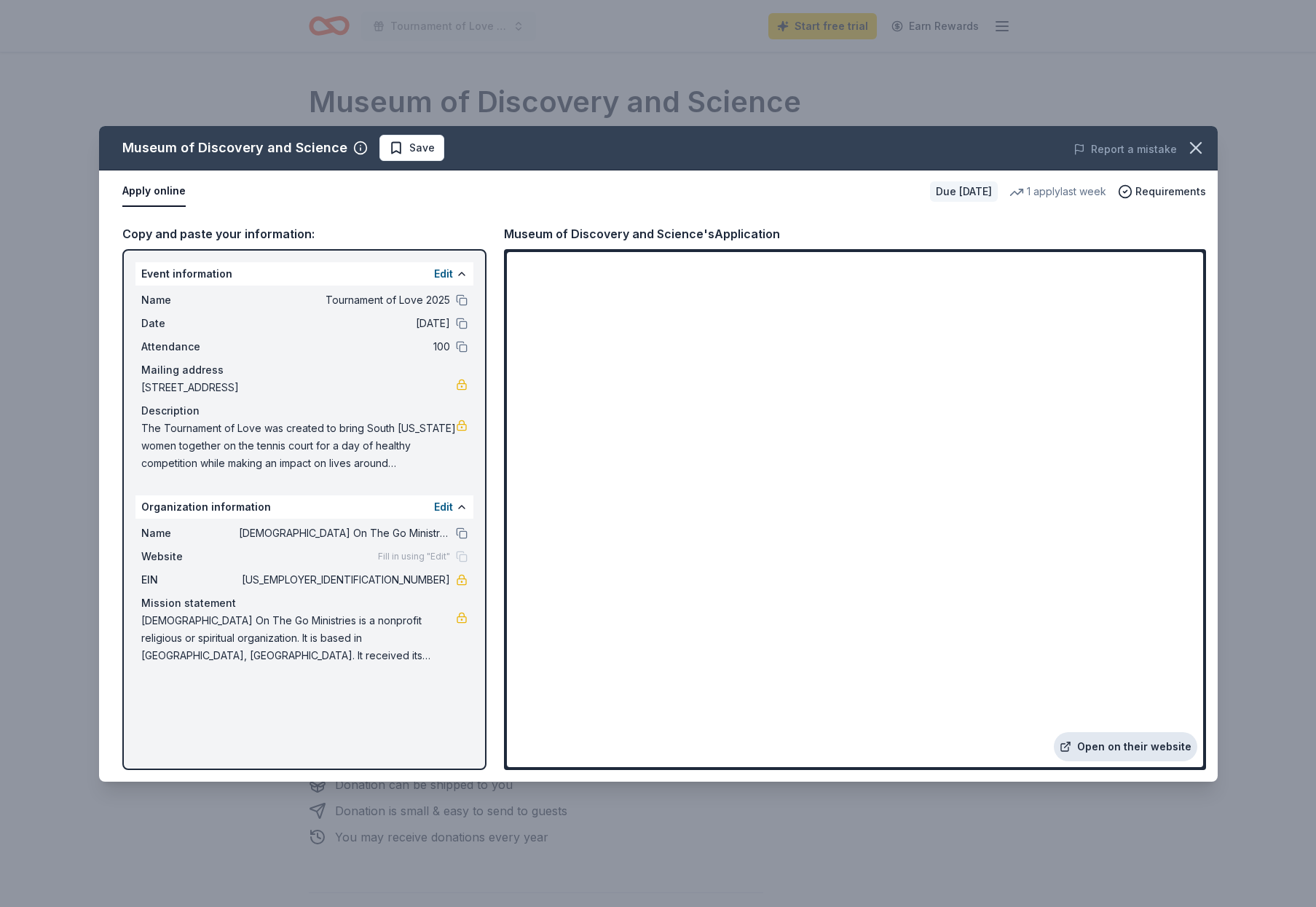
click at [1086, 744] on link "Open on their website" at bounding box center [1125, 747] width 143 height 30
click at [423, 153] on span "Save" at bounding box center [422, 148] width 26 height 17
click at [448, 147] on html "Tournament of Love 2025 Start free trial Earn Rewards Due in 146 days Share Mus…" at bounding box center [658, 454] width 1316 height 907
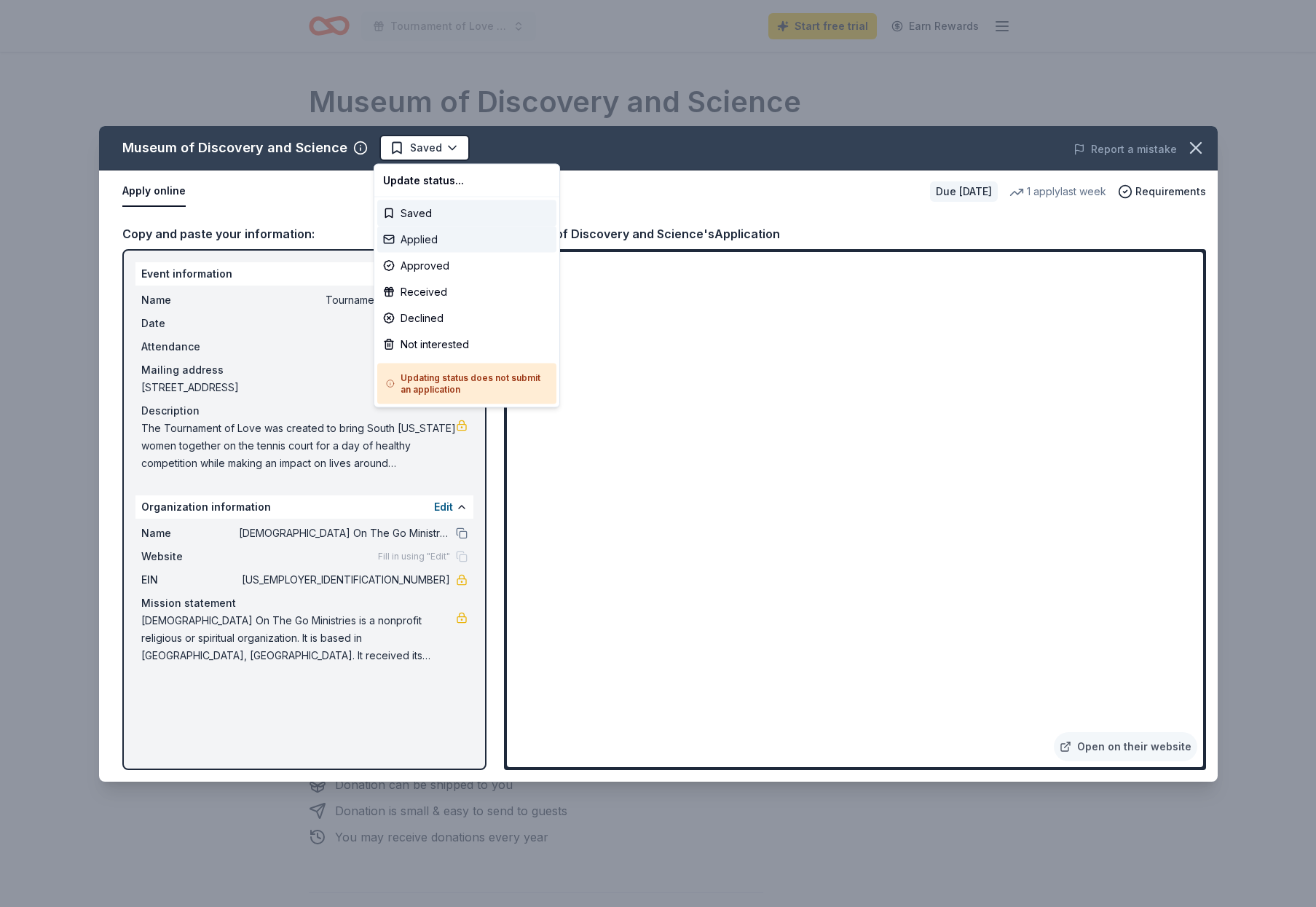
click at [425, 238] on div "Applied" at bounding box center [467, 239] width 179 height 26
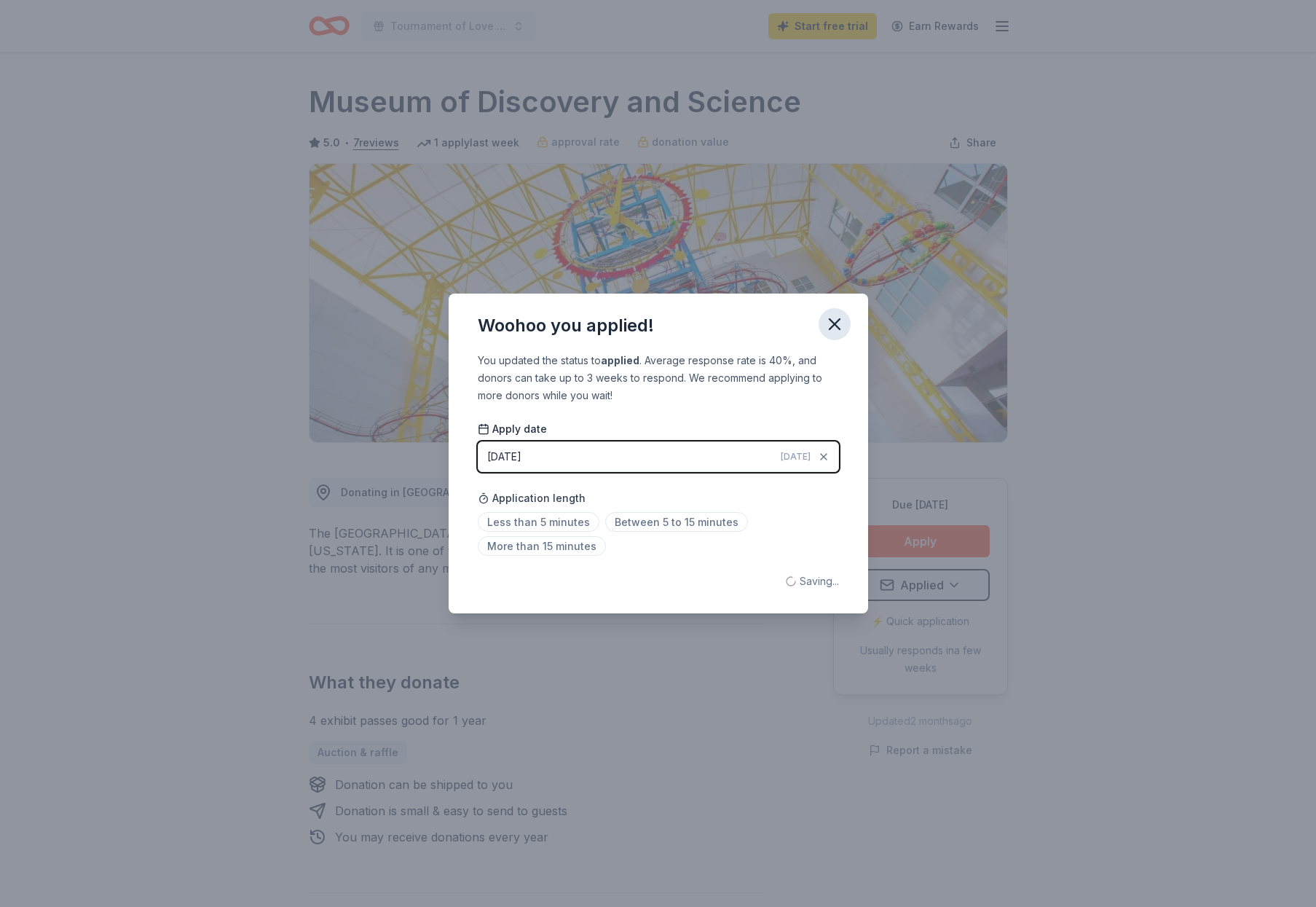
click at [840, 320] on icon "button" at bounding box center [834, 324] width 20 height 20
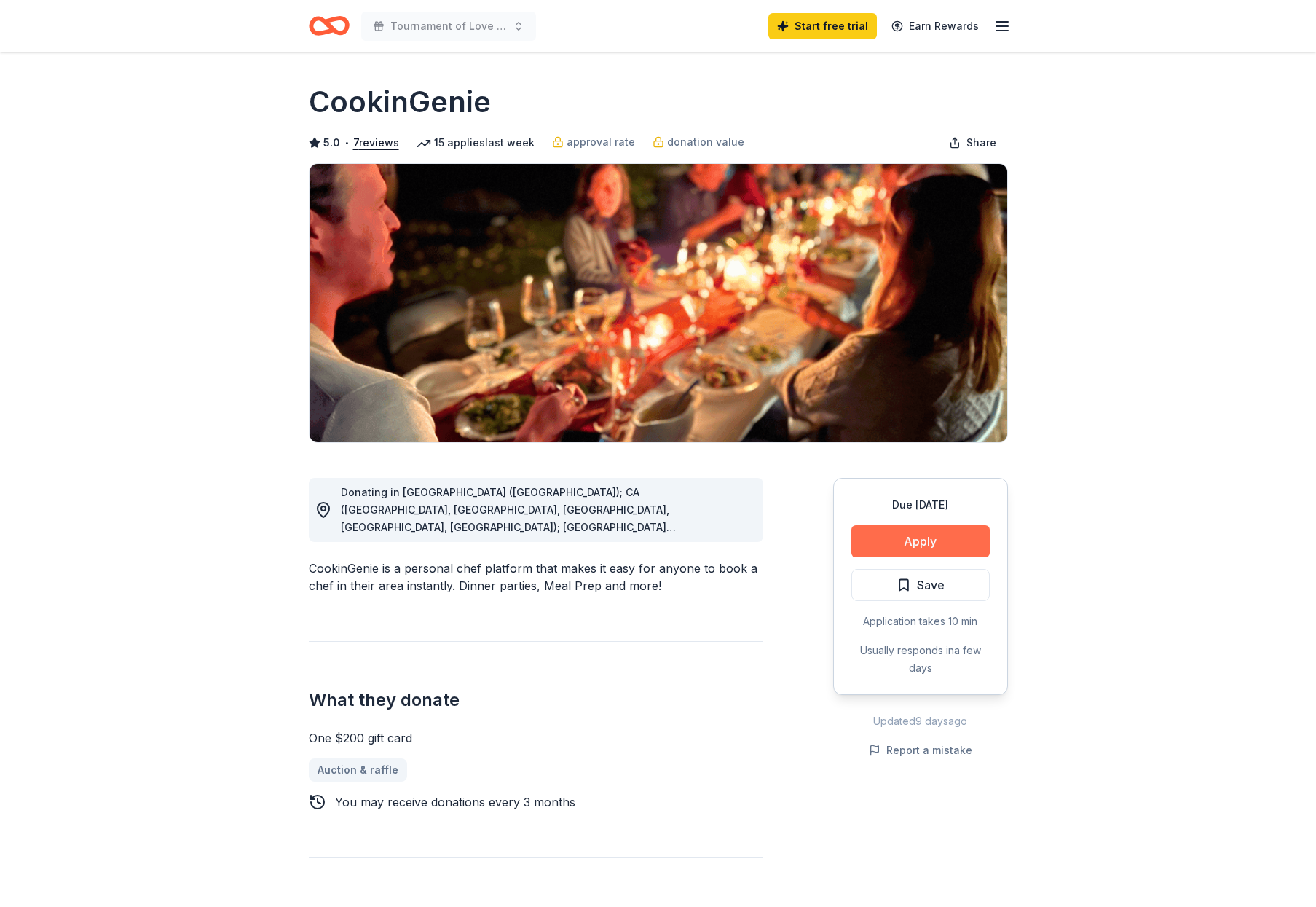
click at [927, 537] on button "Apply" at bounding box center [920, 541] width 138 height 32
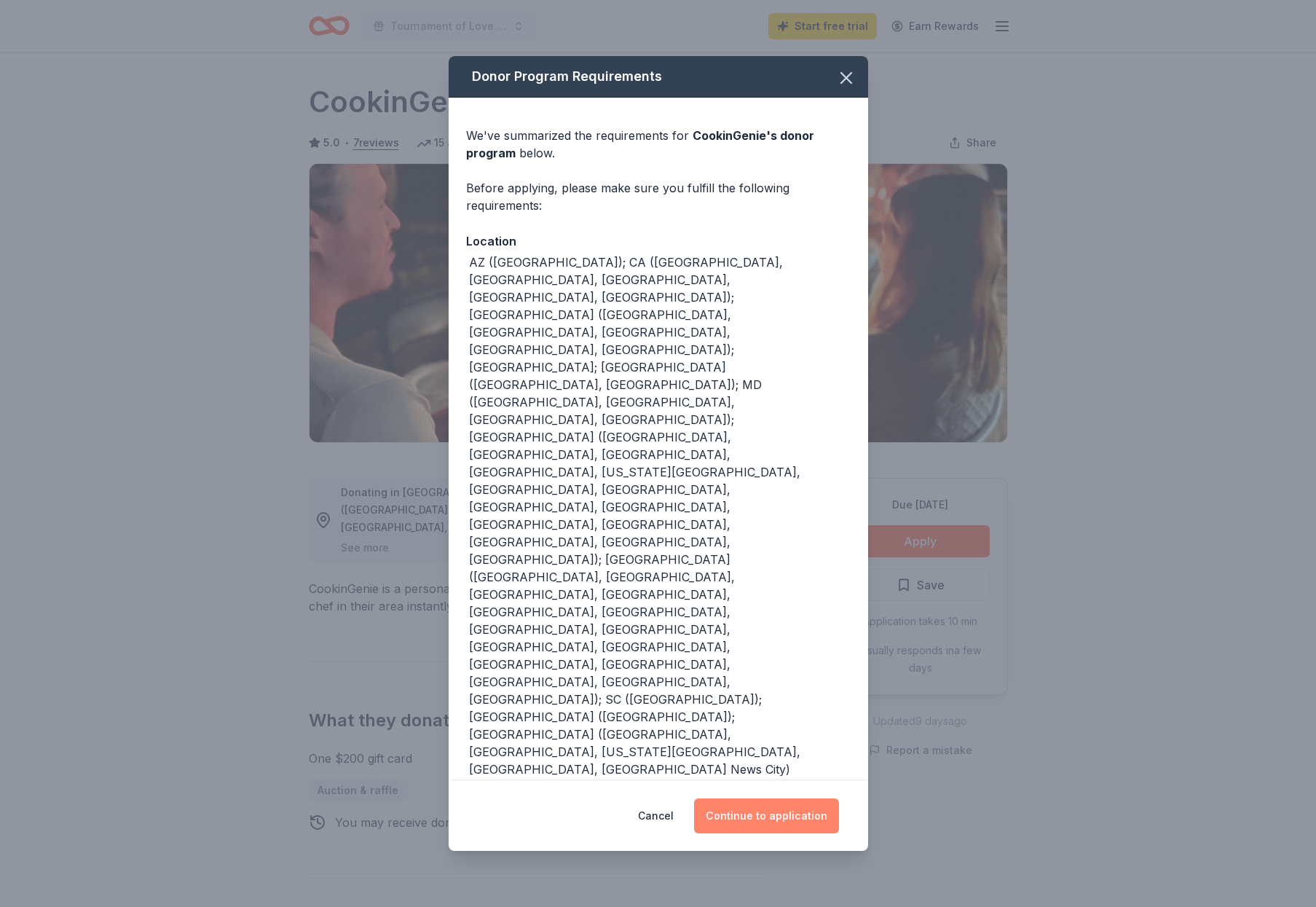
click at [758, 798] on button "Continue to application" at bounding box center [766, 815] width 145 height 35
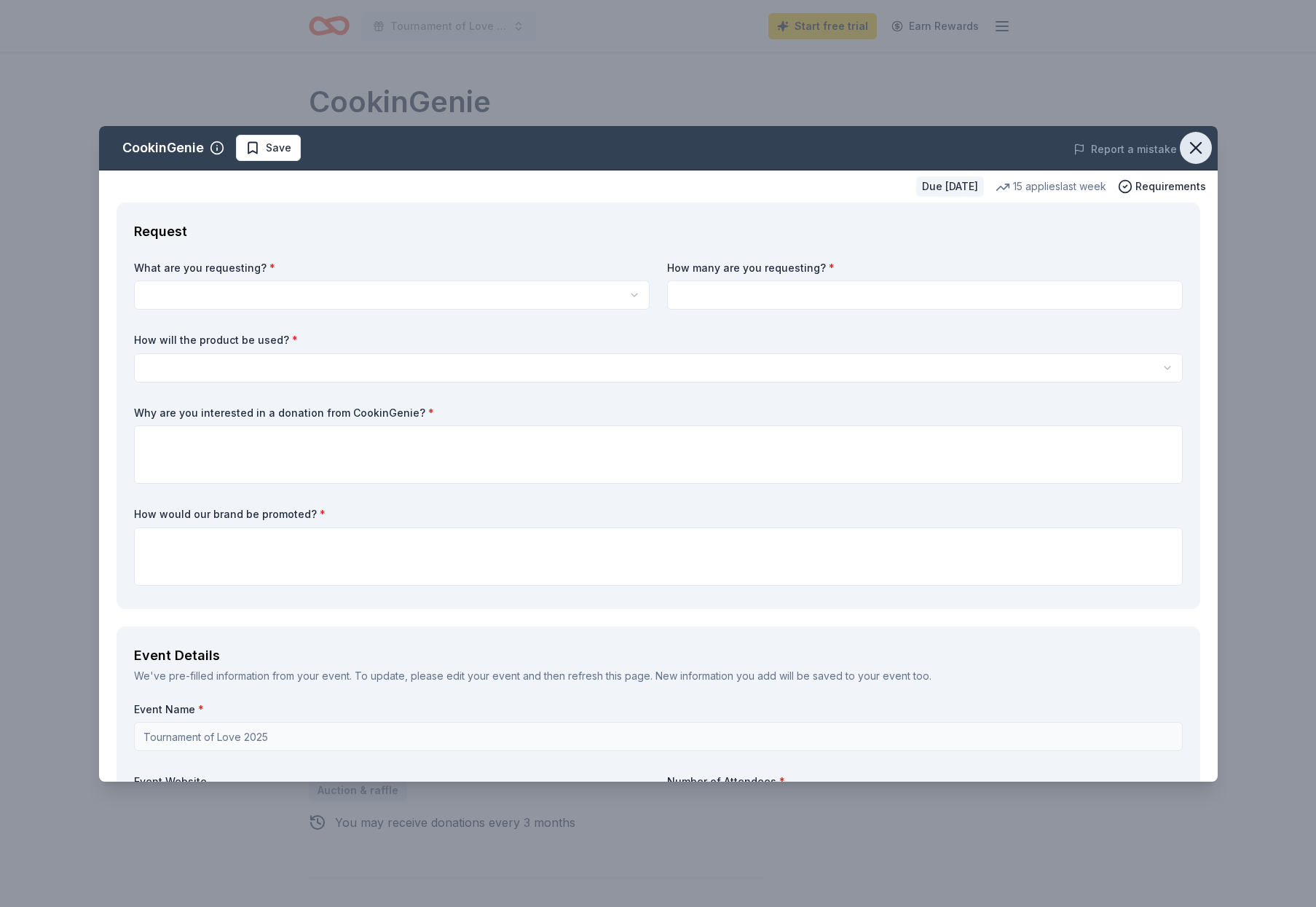
click at [1202, 149] on icon "button" at bounding box center [1195, 147] width 20 height 20
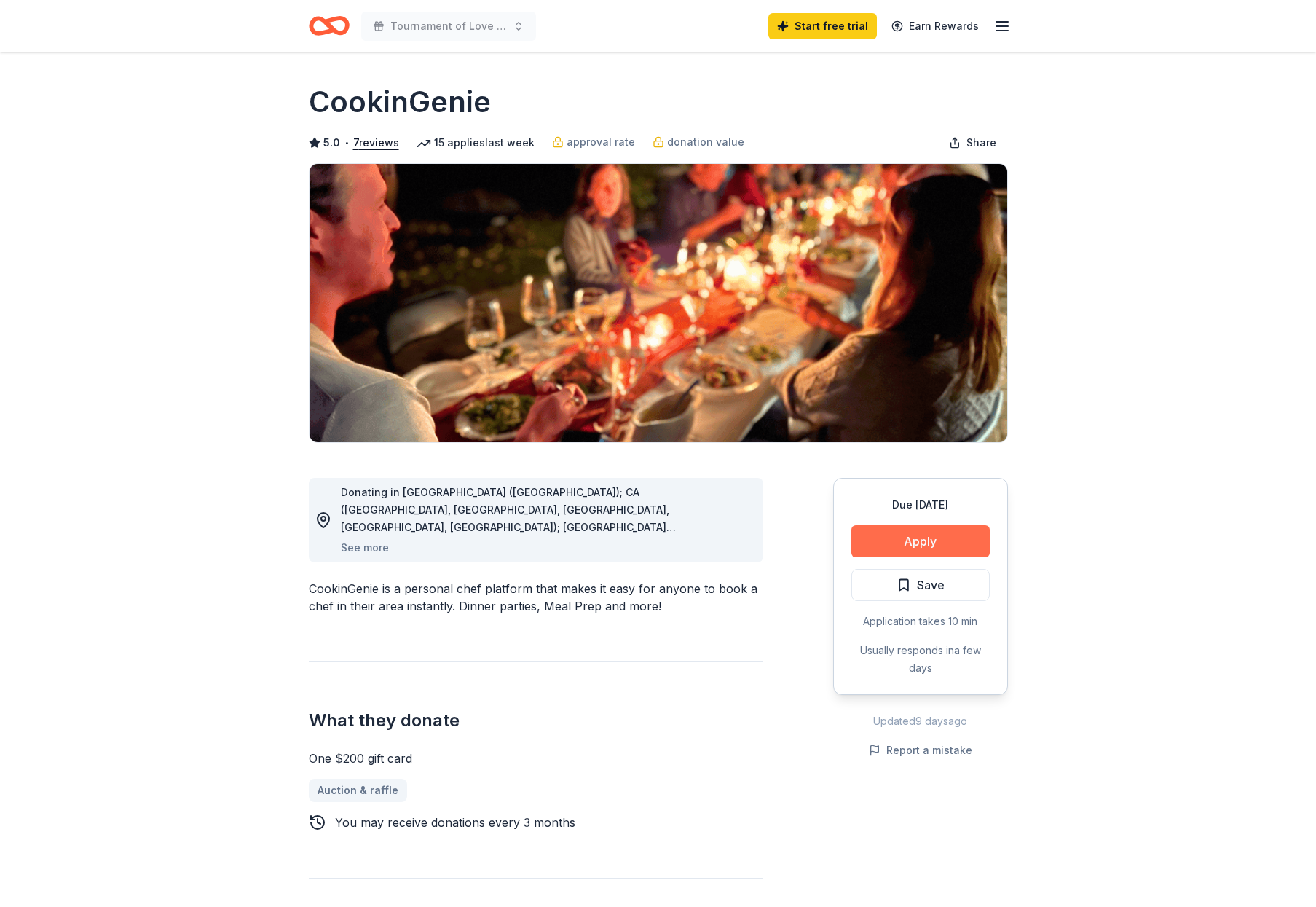
click at [924, 538] on button "Apply" at bounding box center [920, 541] width 138 height 32
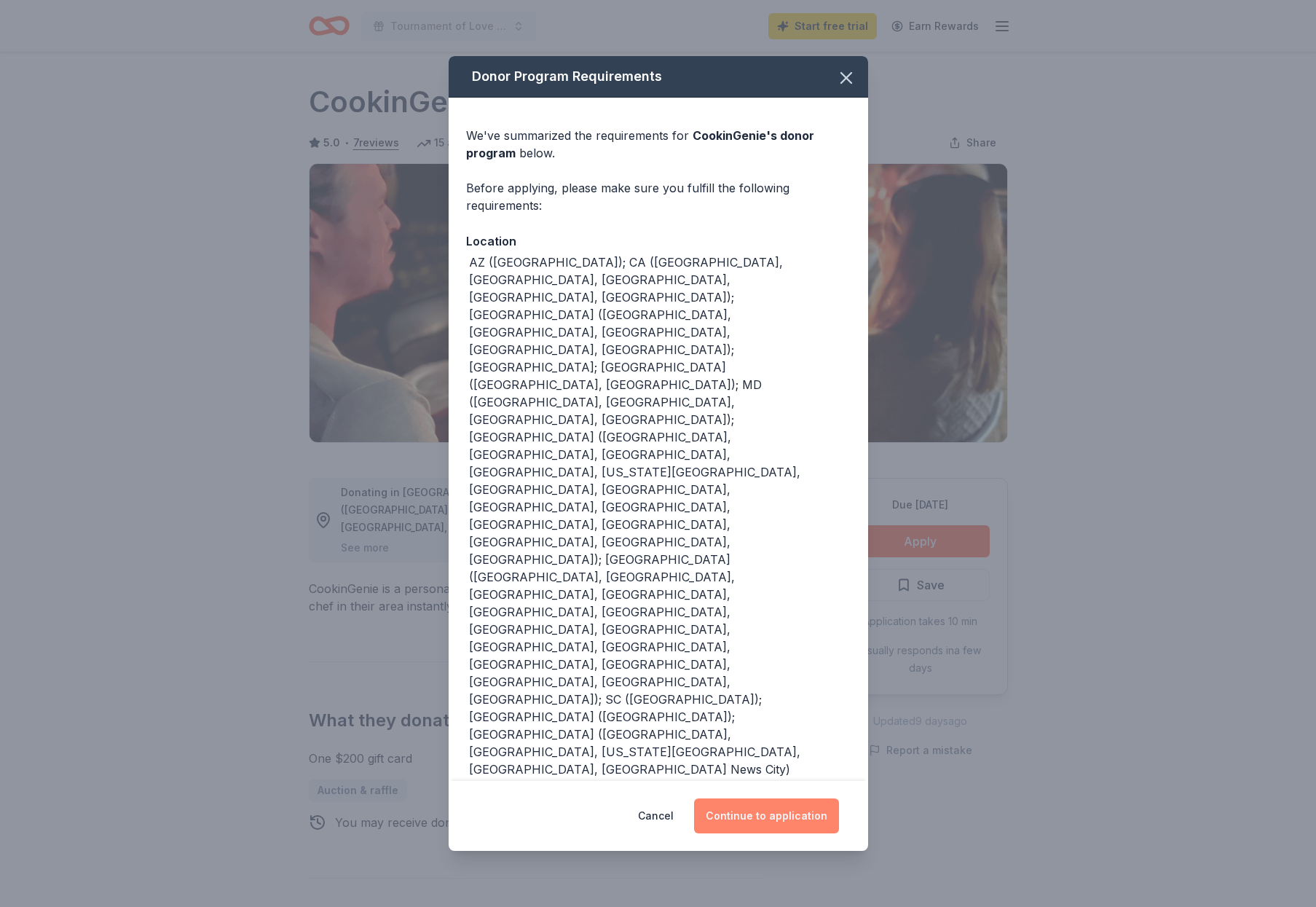
click at [765, 798] on button "Continue to application" at bounding box center [766, 815] width 145 height 35
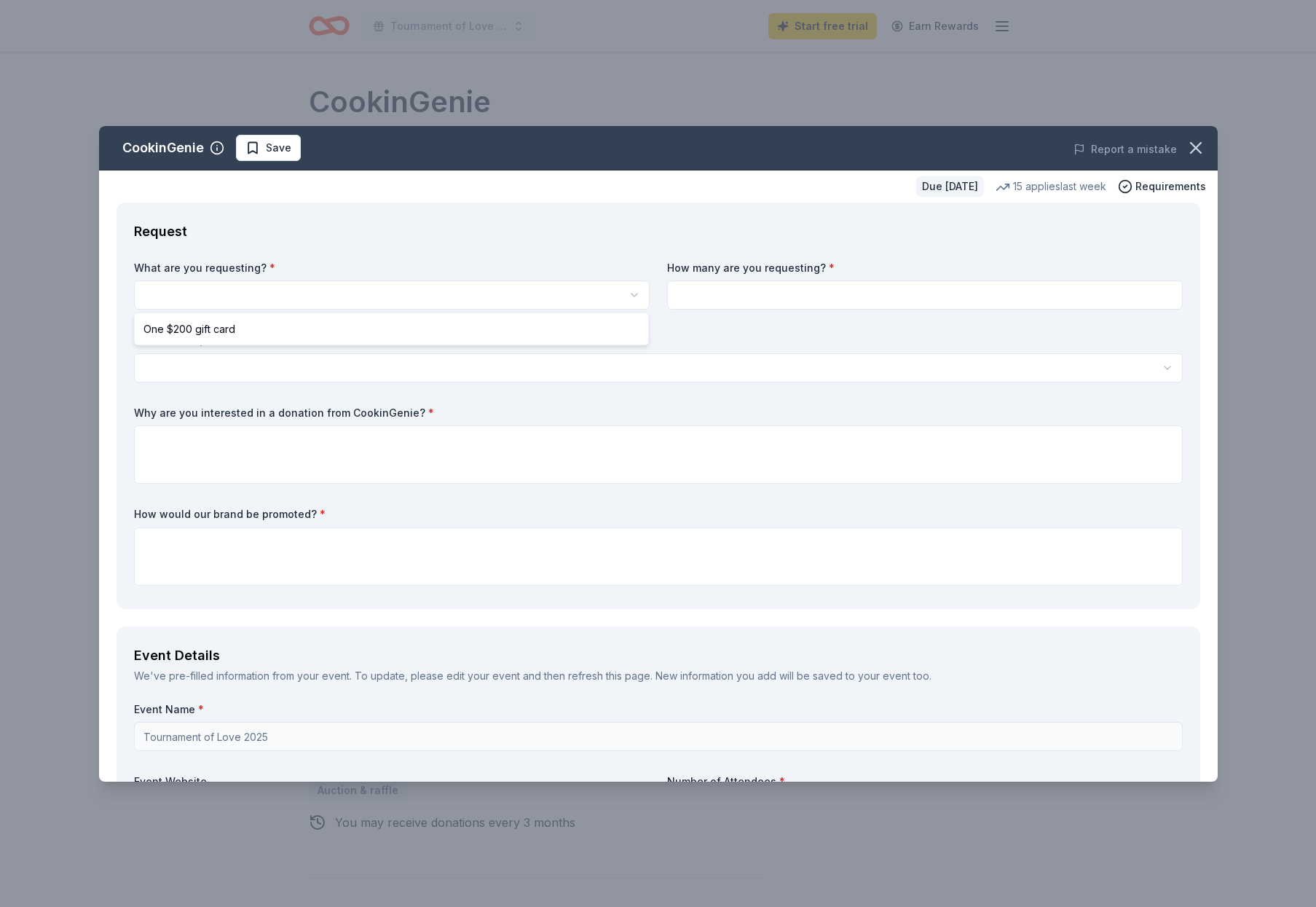
click at [193, 295] on html "Tournament of Love 2025 Start free trial Earn Rewards Due in 195 days Share Coo…" at bounding box center [658, 454] width 1316 height 907
select select "One $200 gift card"
click at [726, 296] on input at bounding box center [925, 295] width 515 height 30
type input "2"
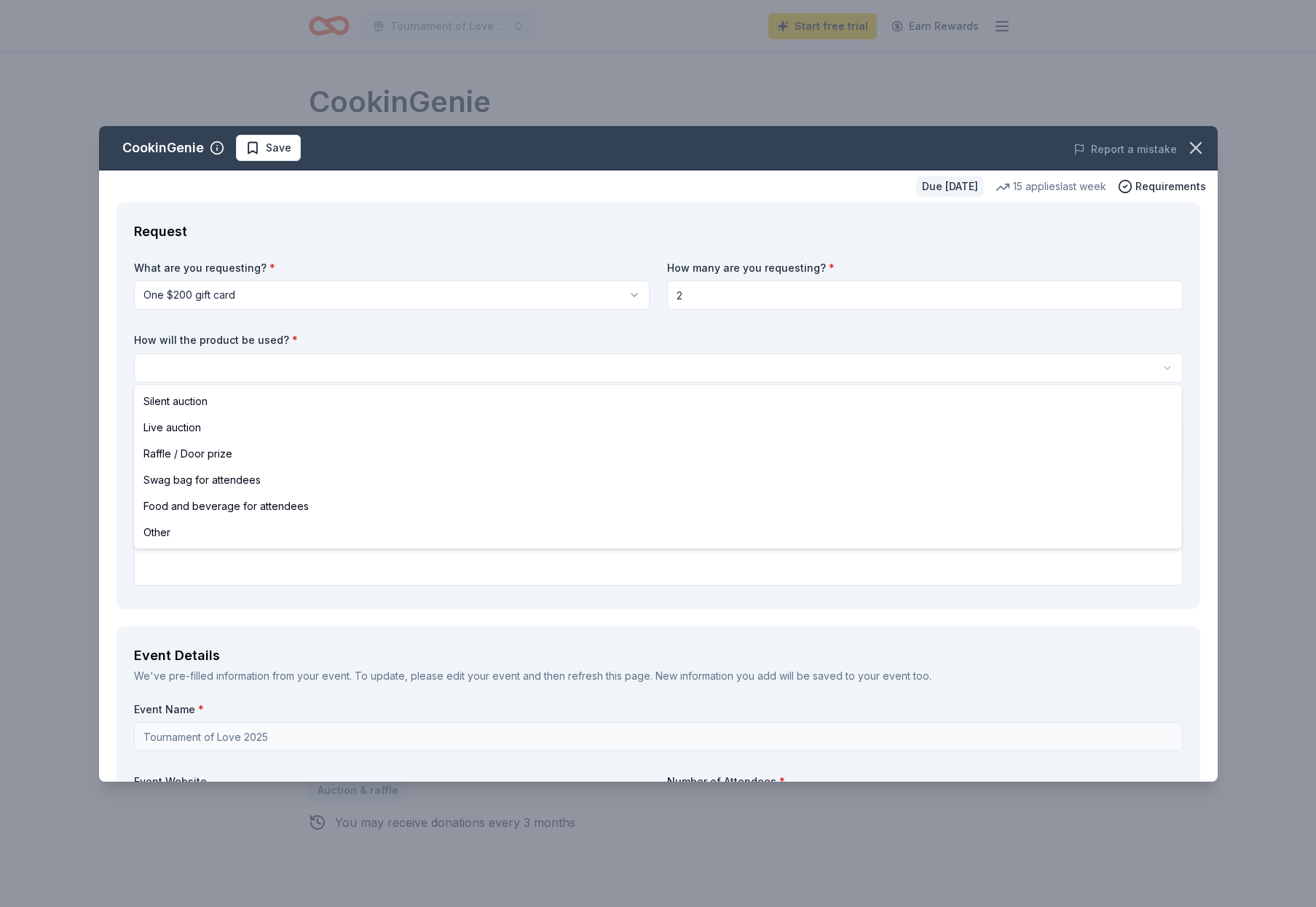
click at [201, 358] on html "Tournament of Love 2025 Start free trial Earn Rewards Due in 195 days Share Coo…" at bounding box center [658, 454] width 1316 height 907
select select "silentAuction"
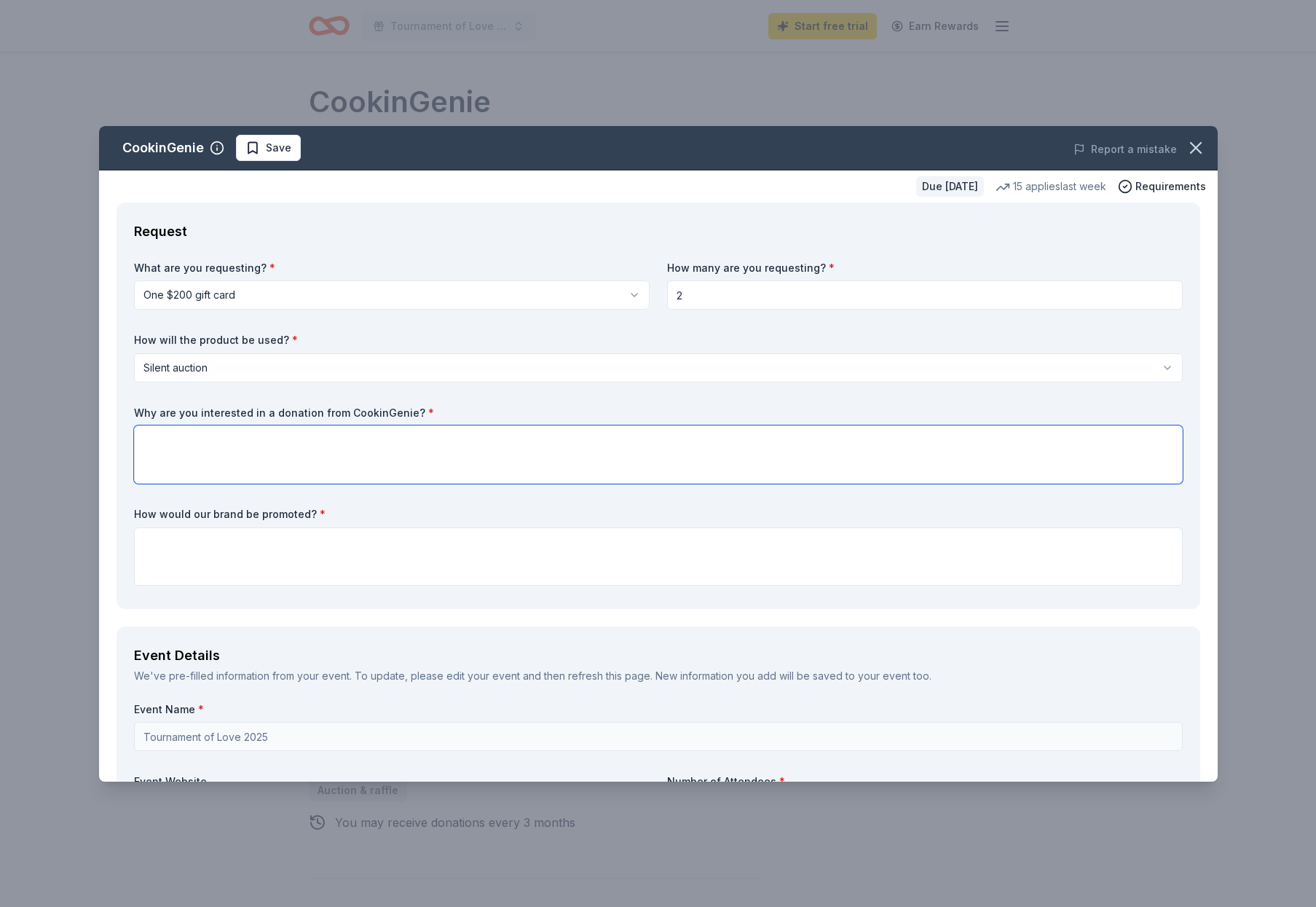
click at [177, 432] on textarea at bounding box center [658, 454] width 1049 height 58
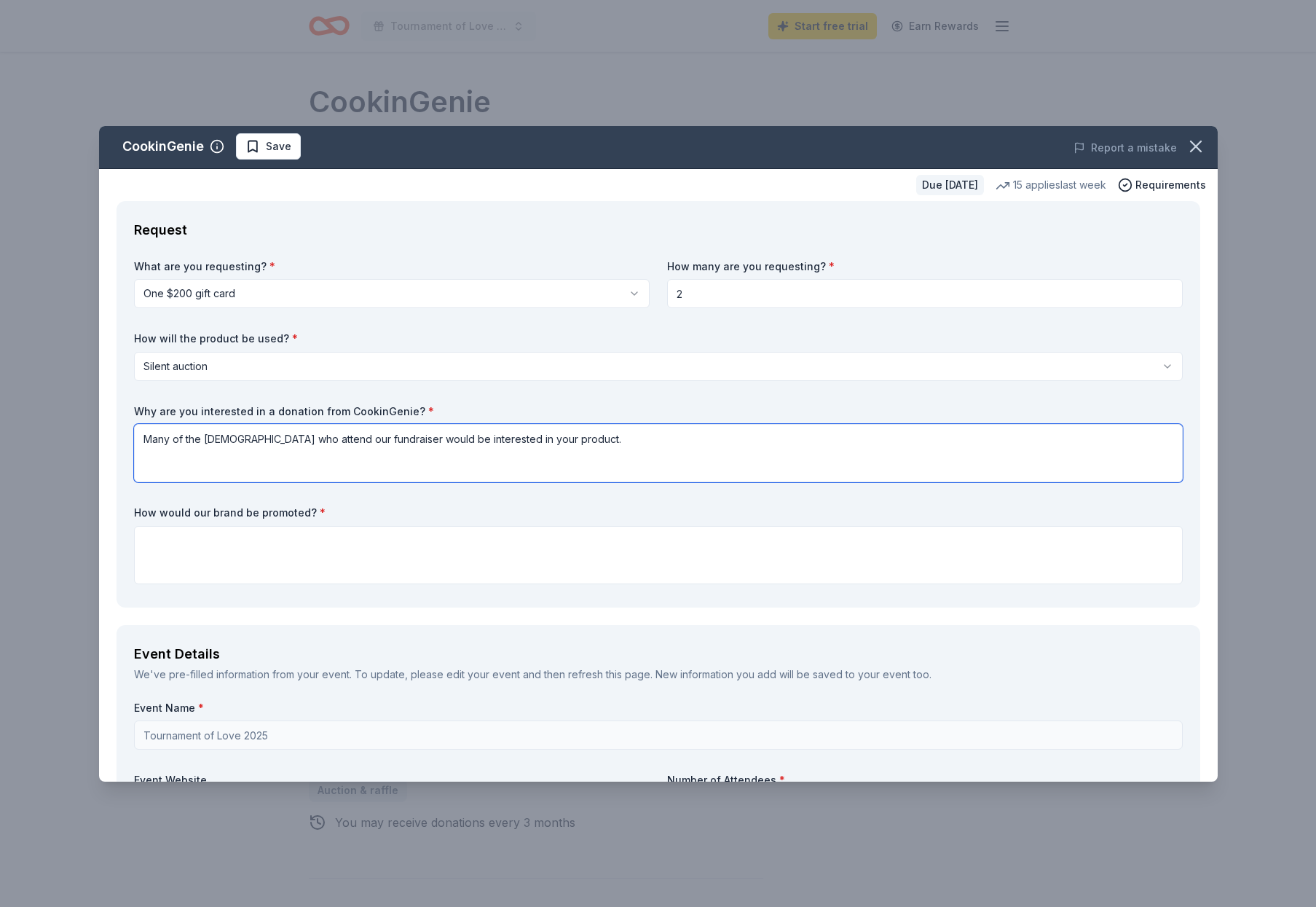
type textarea "Many of the ladies who attend our fundraiser would be interested in your produc…"
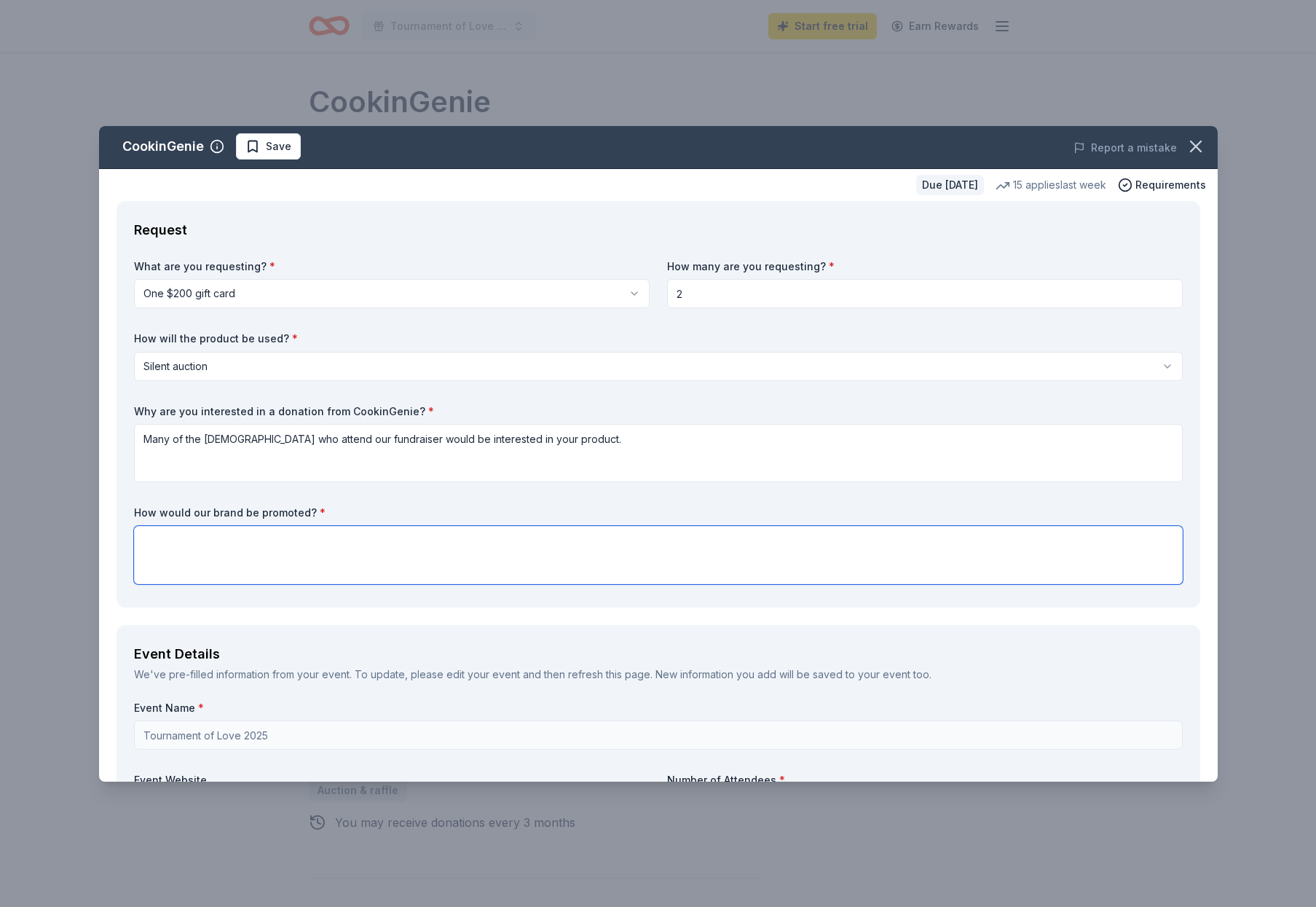
drag, startPoint x: 165, startPoint y: 537, endPoint x: 174, endPoint y: 534, distance: 9.5
click at [167, 536] on textarea at bounding box center [658, 555] width 1049 height 58
drag, startPoint x: 305, startPoint y: 539, endPoint x: 131, endPoint y: 531, distance: 174.2
click at [131, 531] on div "Request What are you requesting? * One $200 gift card One $200 gift card How ma…" at bounding box center [658, 405] width 1083 height 407
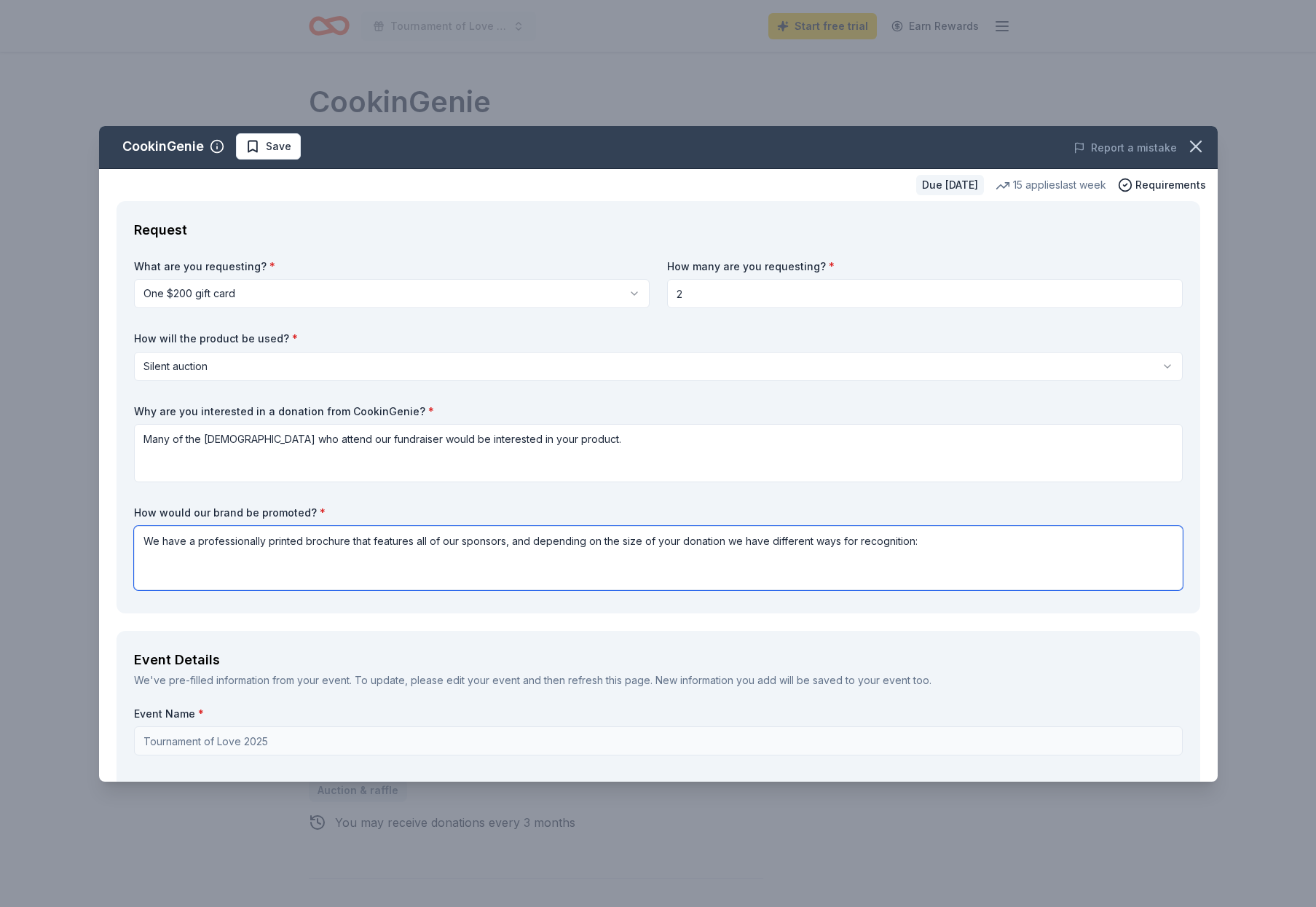
paste textarea "Sponsorship Levels • Diamond ($2,000+): Two-page advertisement | 6-foot Banner …"
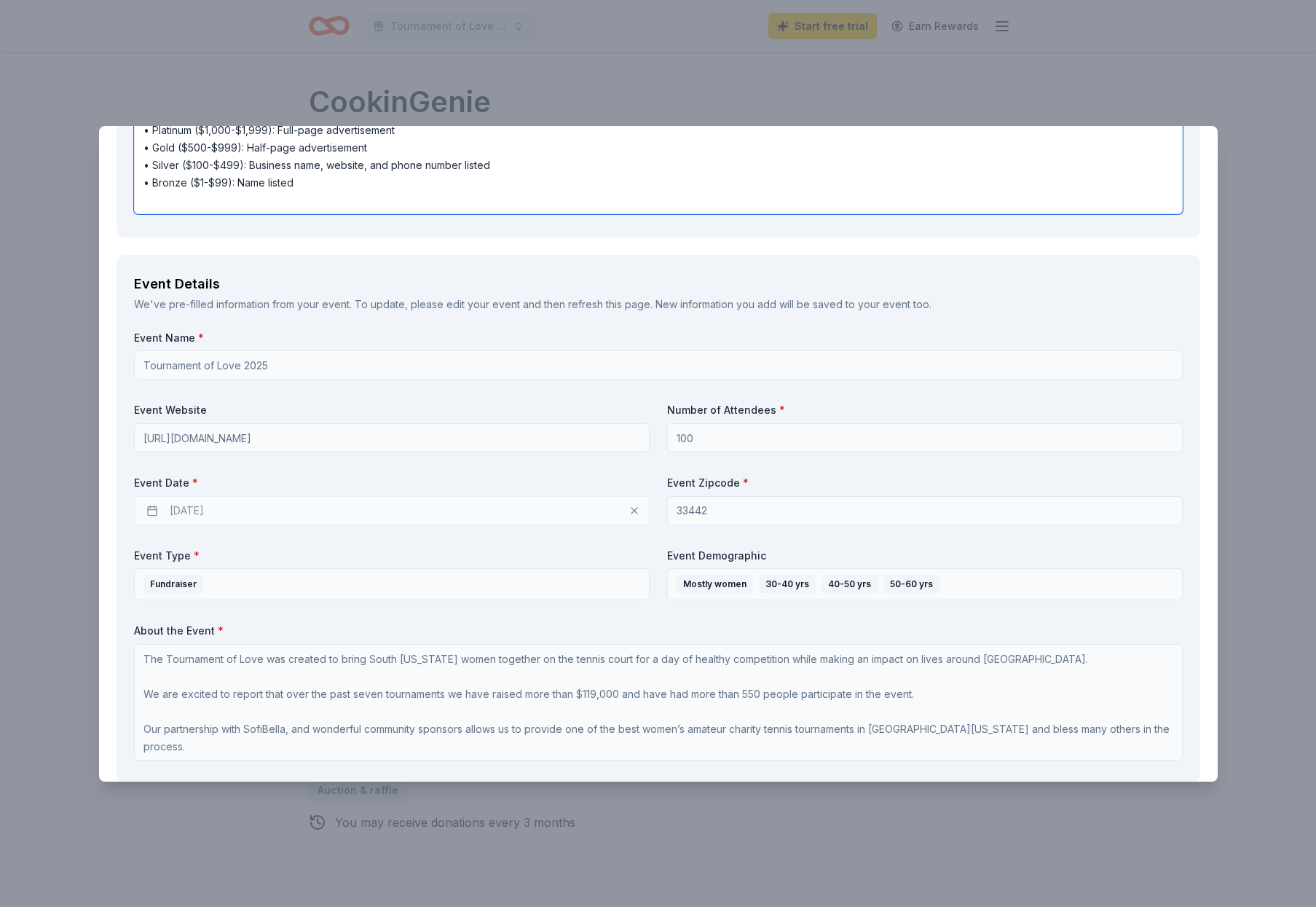
scroll to position [471, 0]
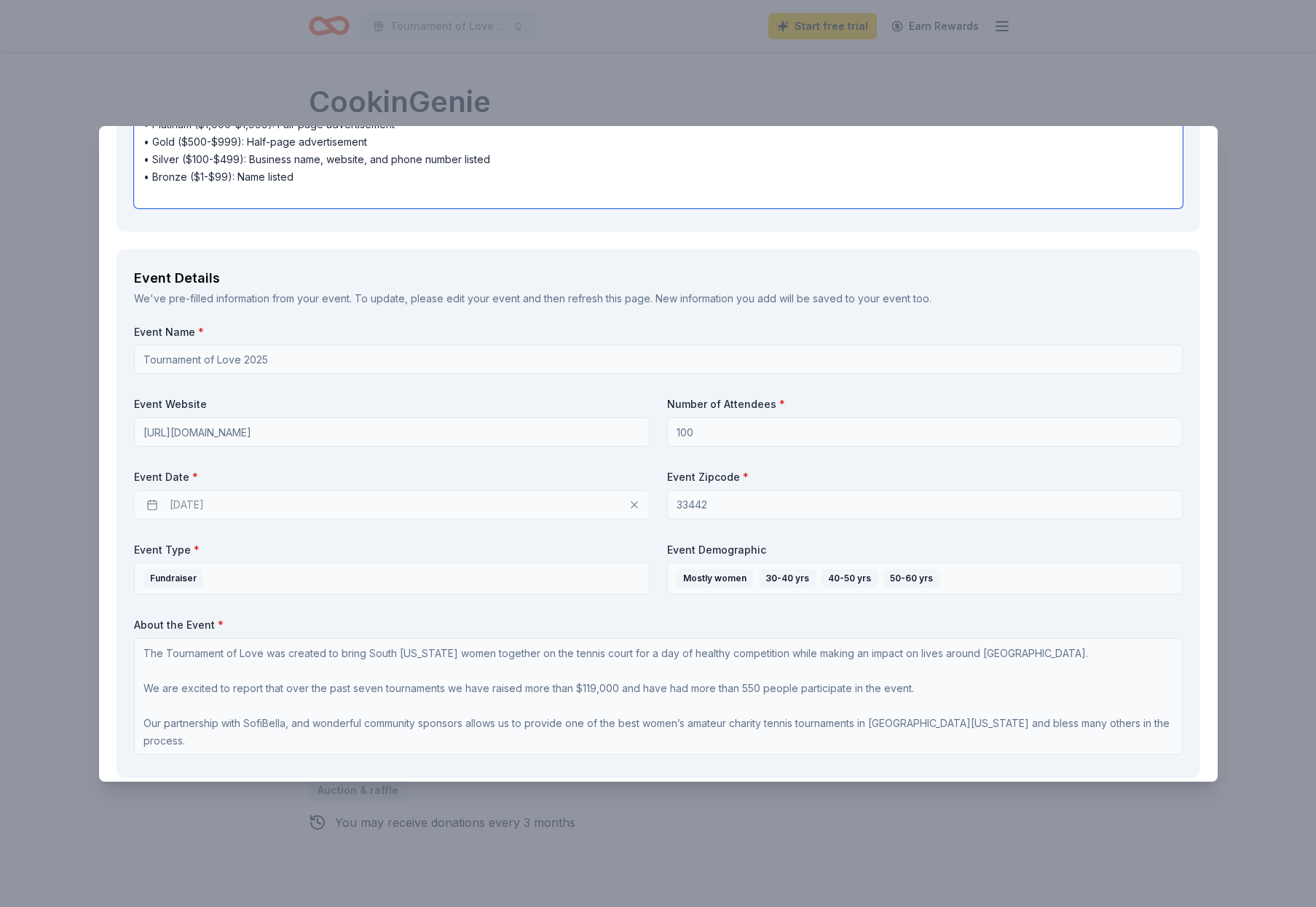
type textarea "We have a professionally printed brochure that features all of our sponsors, an…"
click at [198, 503] on div "03/10/2026" at bounding box center [391, 504] width 515 height 30
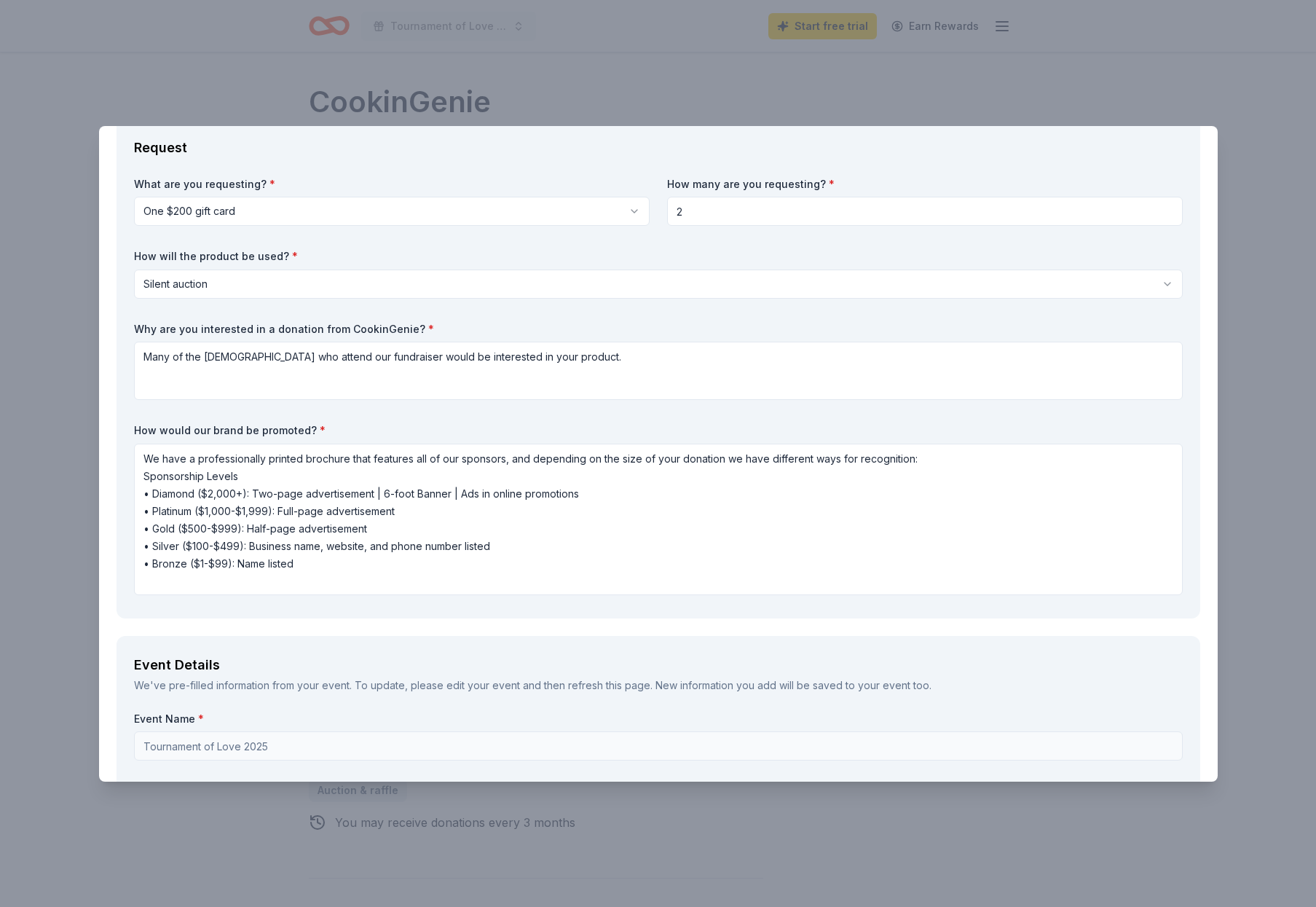
scroll to position [82, 0]
drag, startPoint x: 327, startPoint y: 569, endPoint x: 143, endPoint y: 450, distance: 219.1
click at [143, 450] on textarea "We have a professionally printed brochure that features all of our sponsors, an…" at bounding box center [658, 520] width 1049 height 152
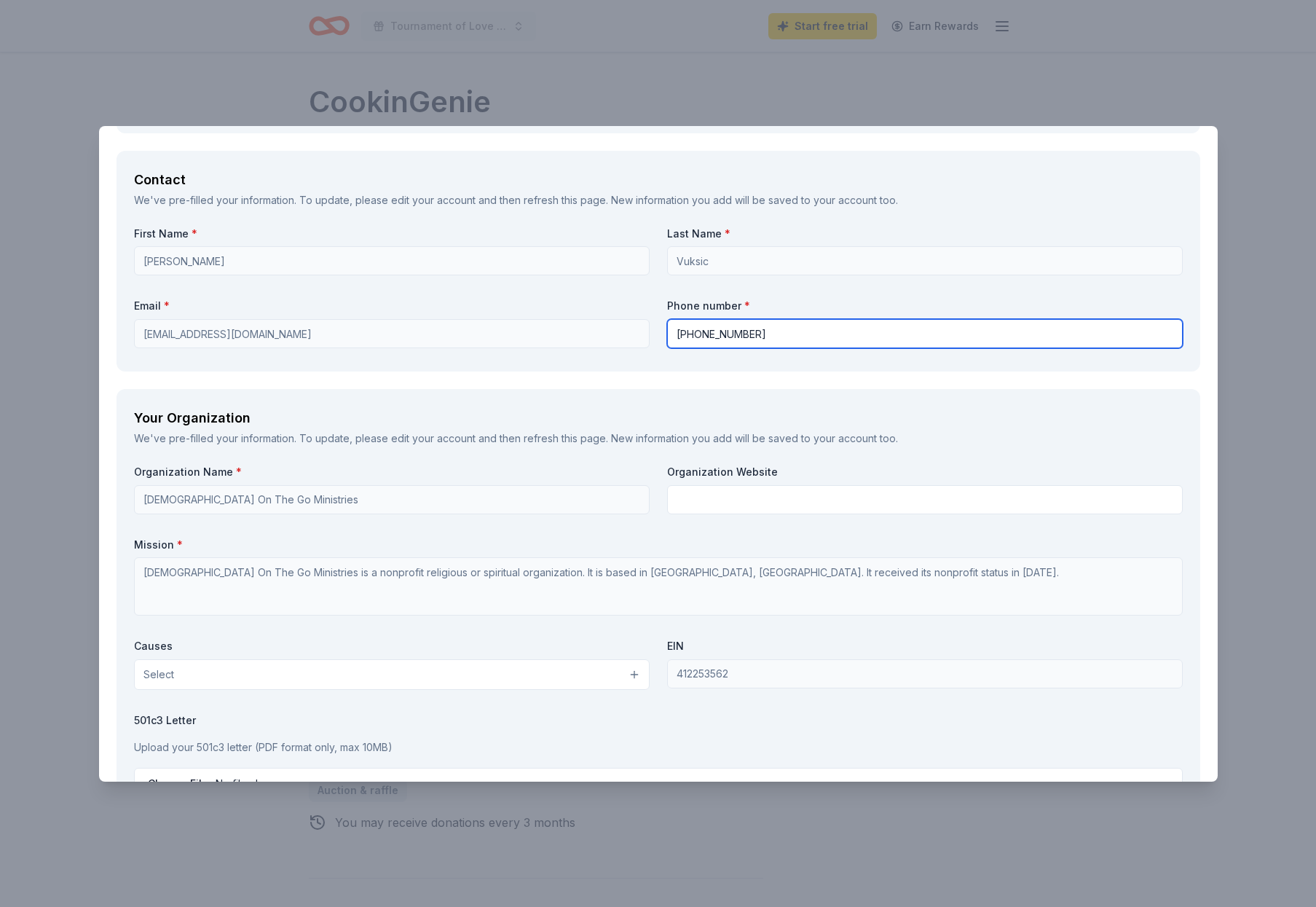
scroll to position [1118, 0]
type input "561-866-0056"
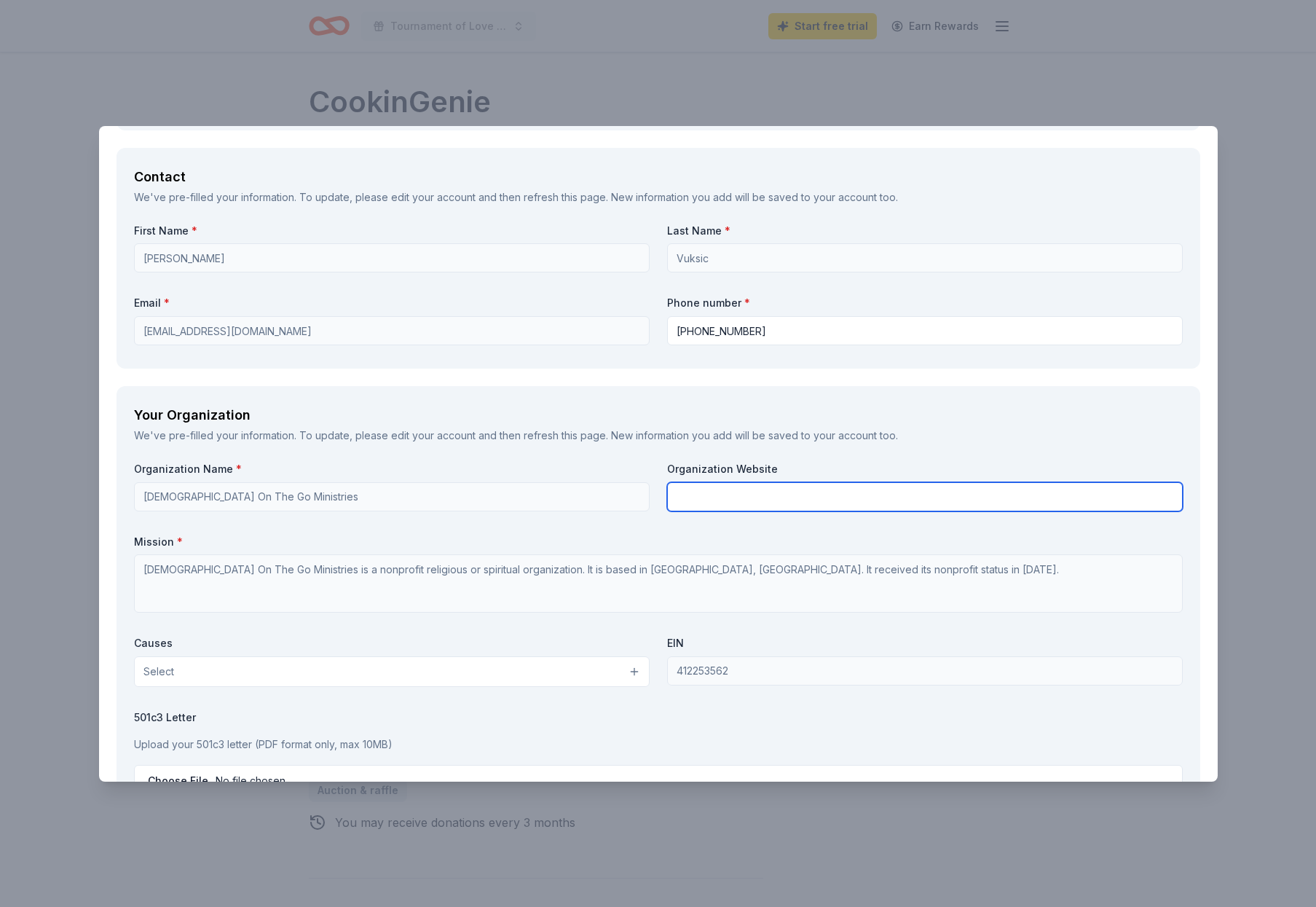
paste input "https://www.gospelonthego.com"
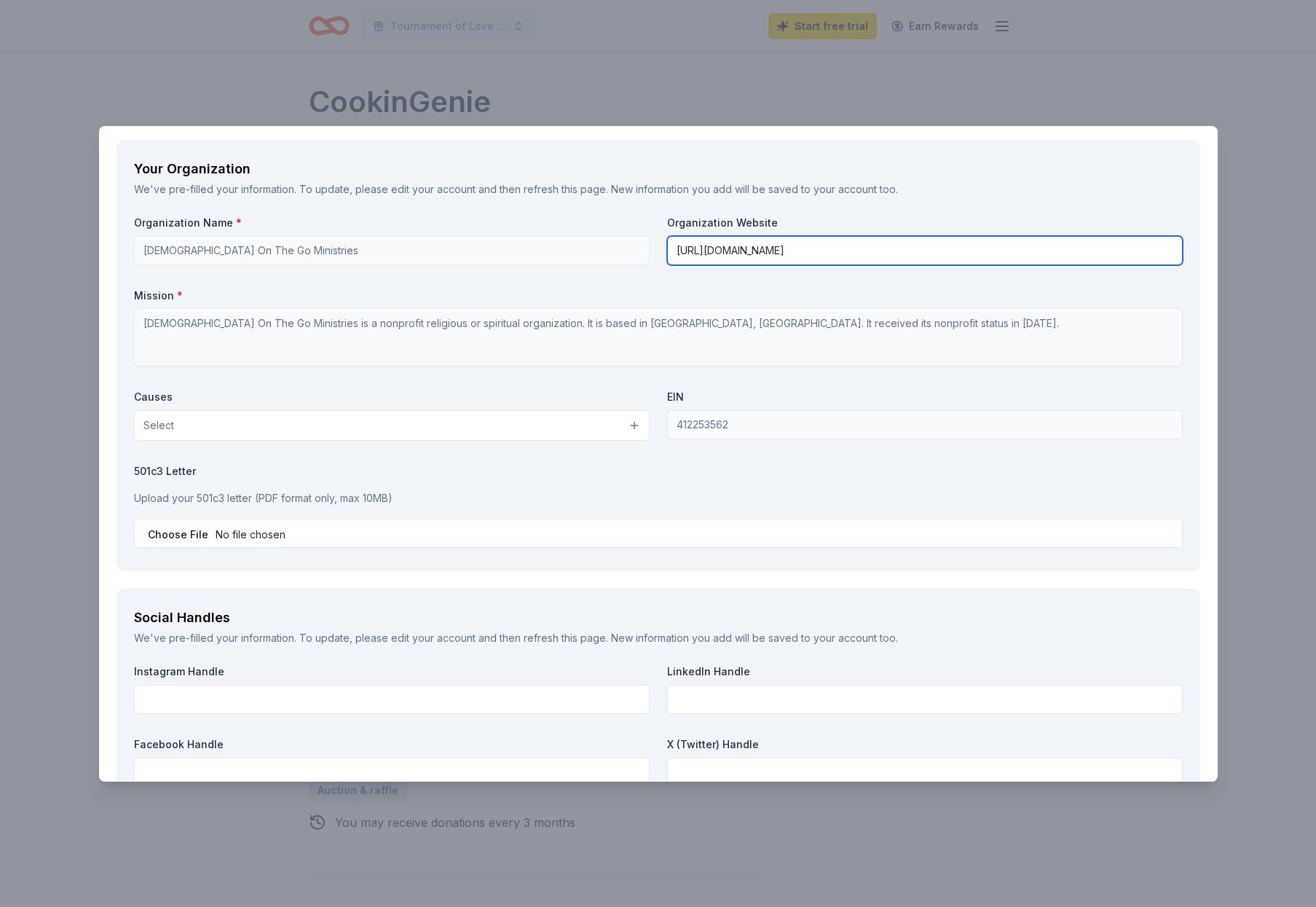
scroll to position [1366, 0]
type input "https://www.gospelonthego.com"
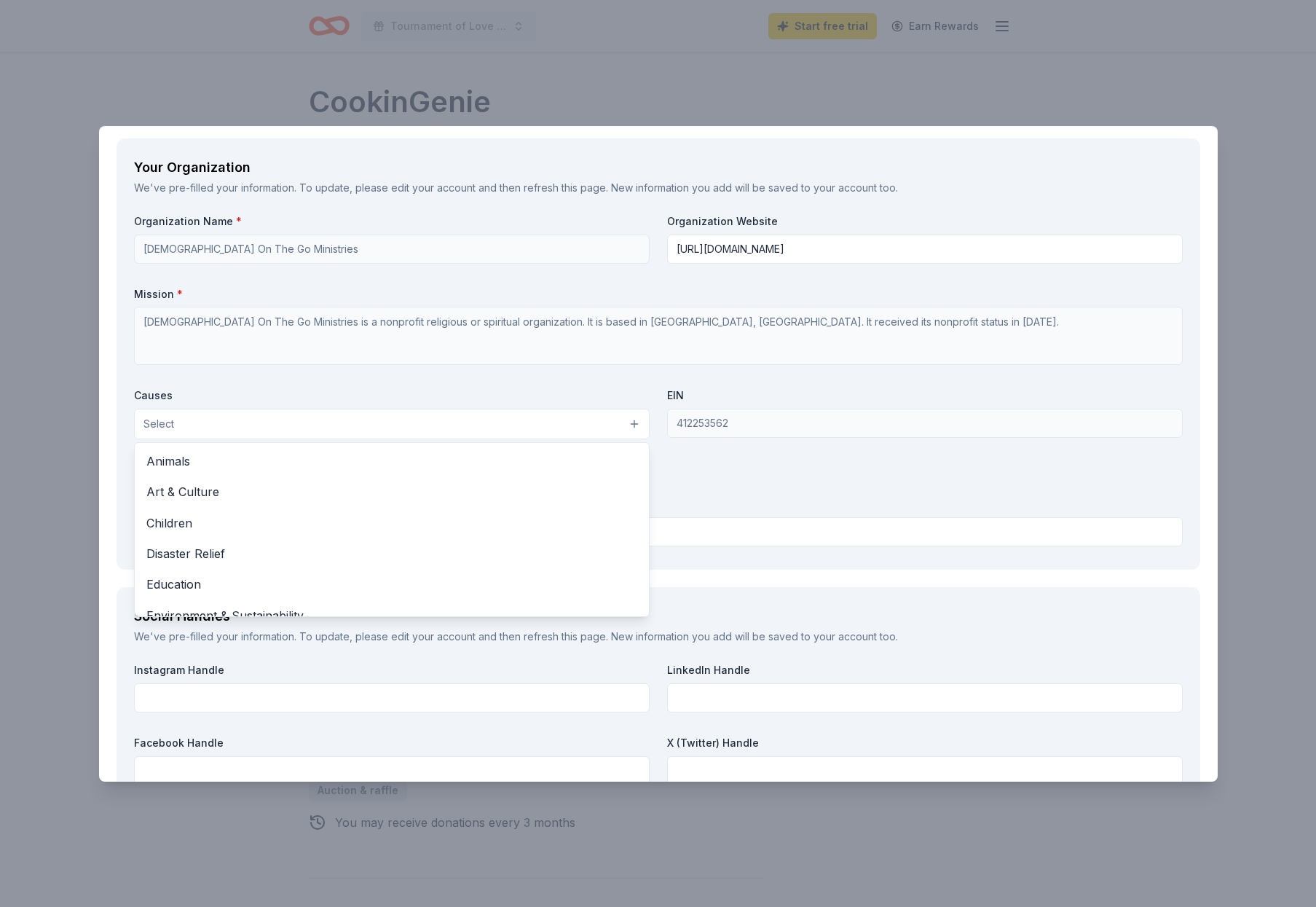
click at [584, 416] on button "Select" at bounding box center [391, 424] width 515 height 31
drag, startPoint x: 196, startPoint y: 513, endPoint x: 234, endPoint y: 517, distance: 38.2
click at [198, 514] on span "Children" at bounding box center [391, 523] width 491 height 19
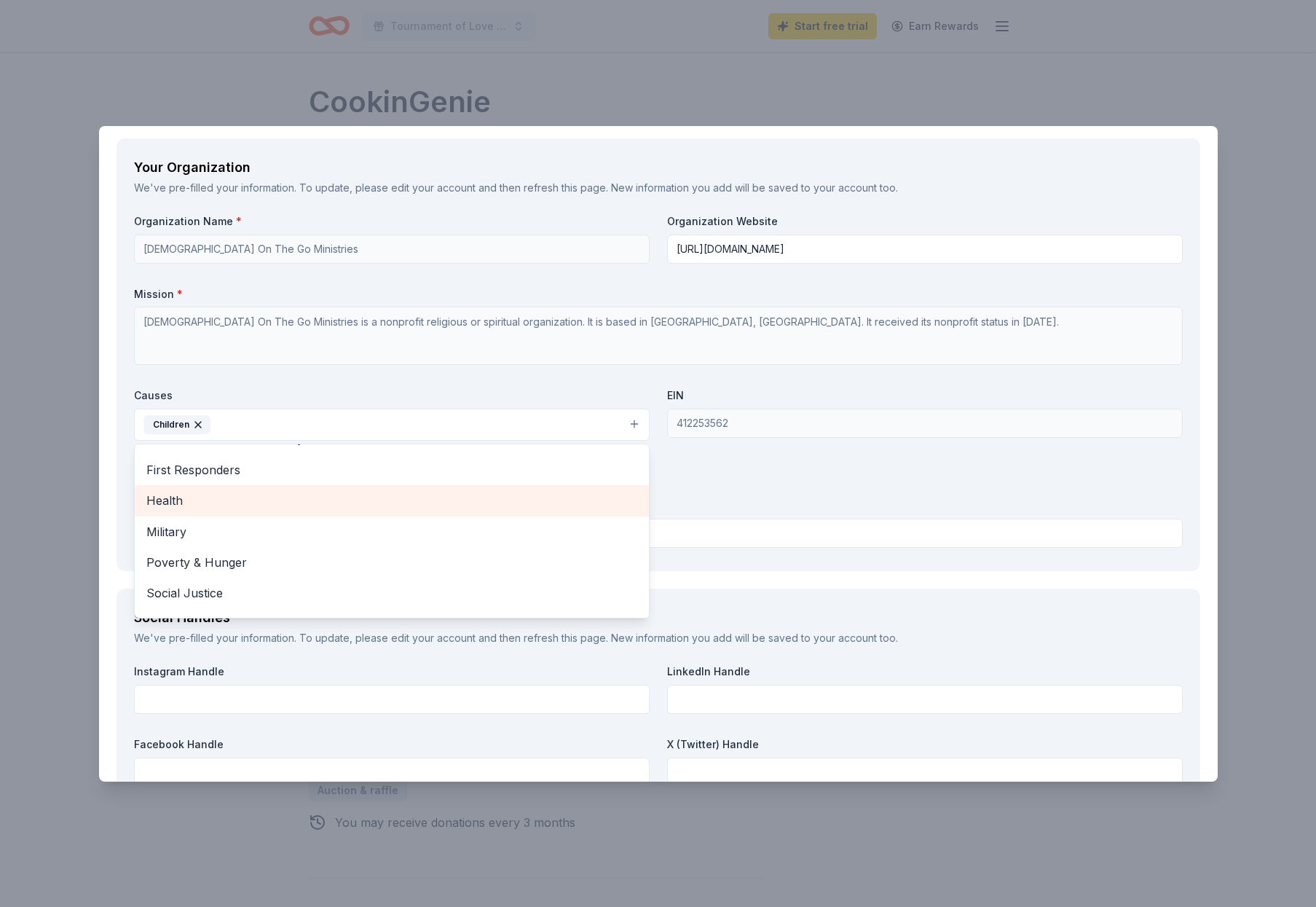
click at [202, 491] on span "Health" at bounding box center [391, 500] width 491 height 19
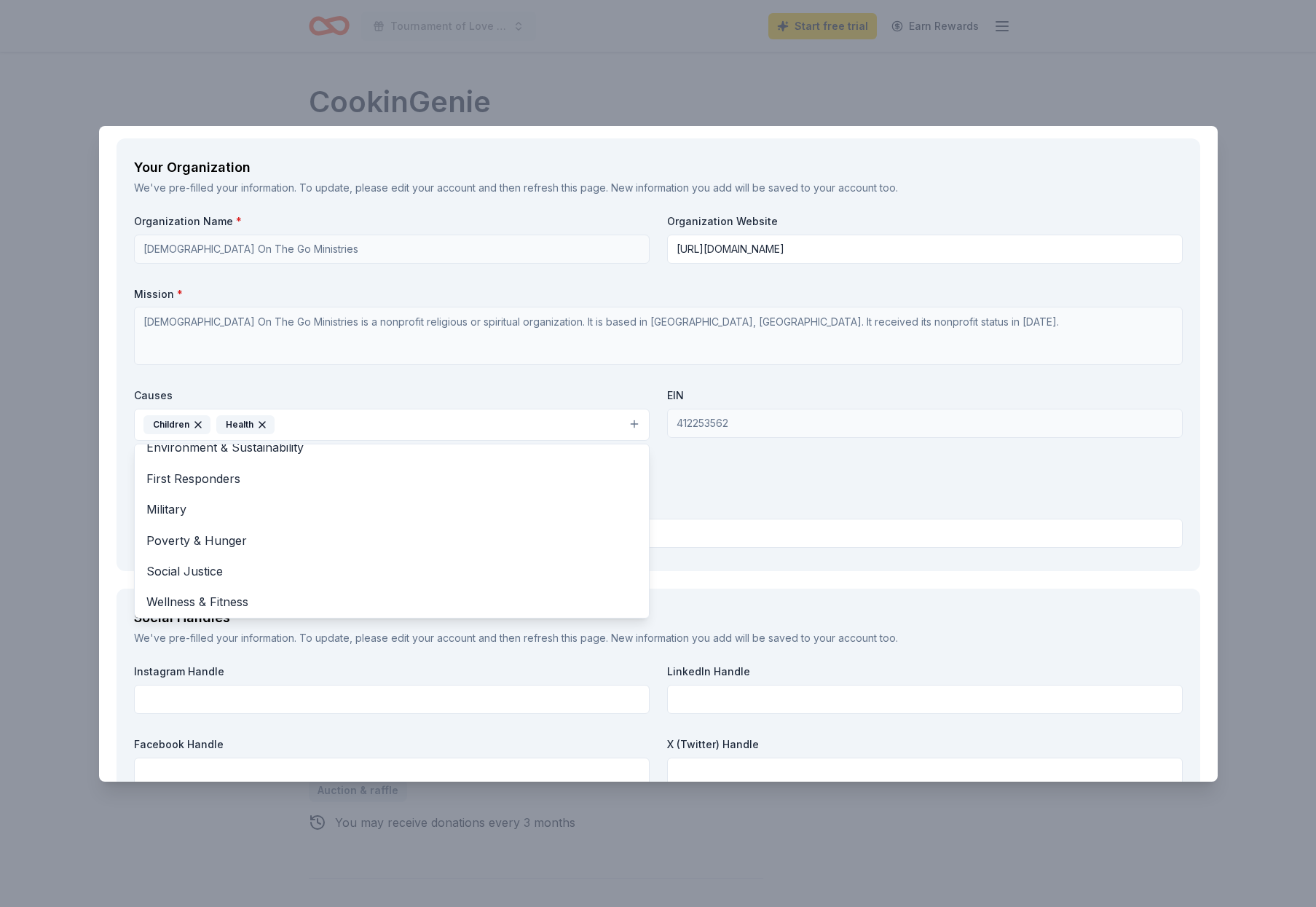
click at [735, 462] on div "Organization Name * Gospel On The Go Ministries Organization Website https://ww…" at bounding box center [658, 384] width 1049 height 340
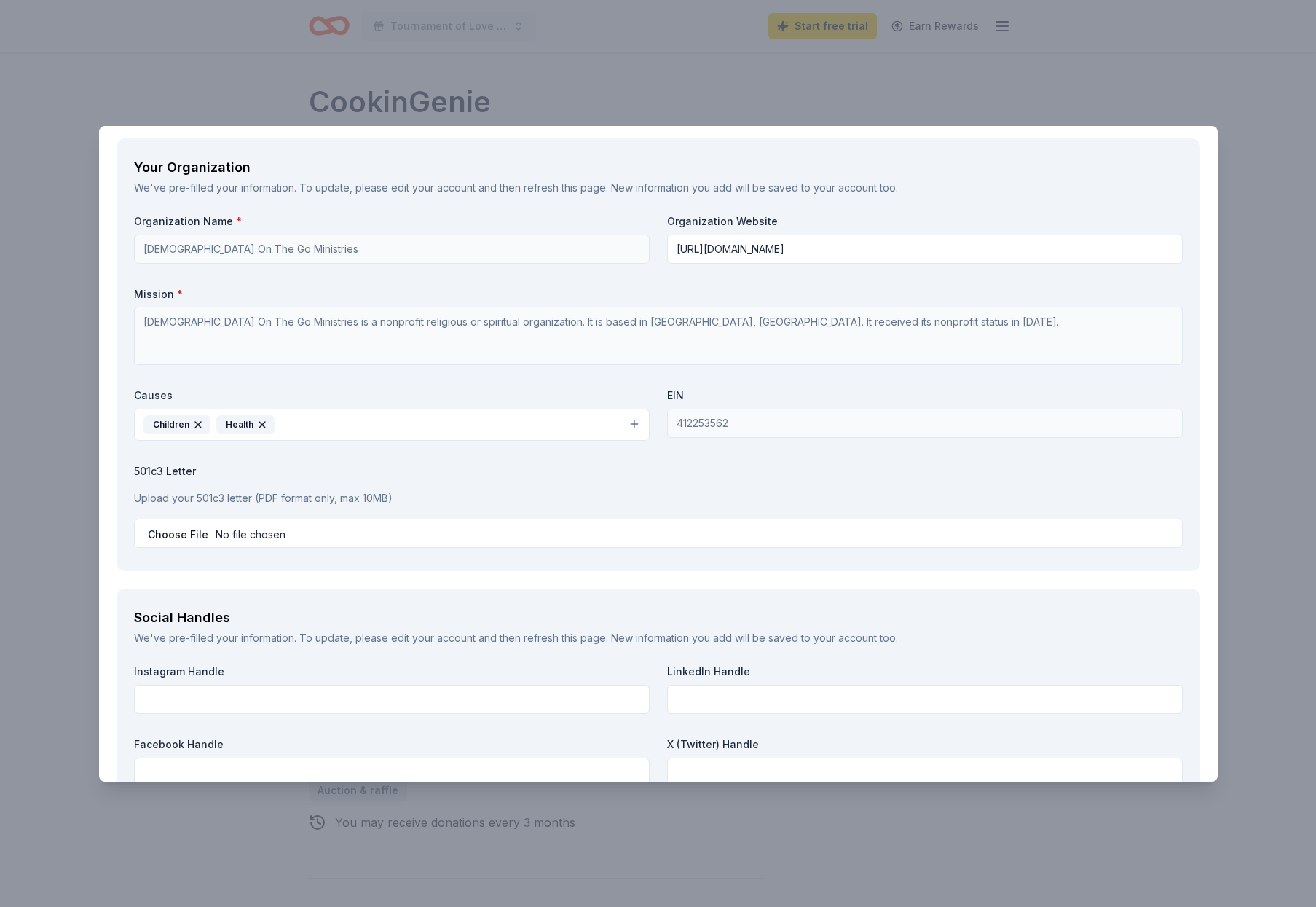
click at [175, 525] on input "file" at bounding box center [658, 533] width 1049 height 30
type input "C:\fakepath\Tax exempt certificate.pdf"
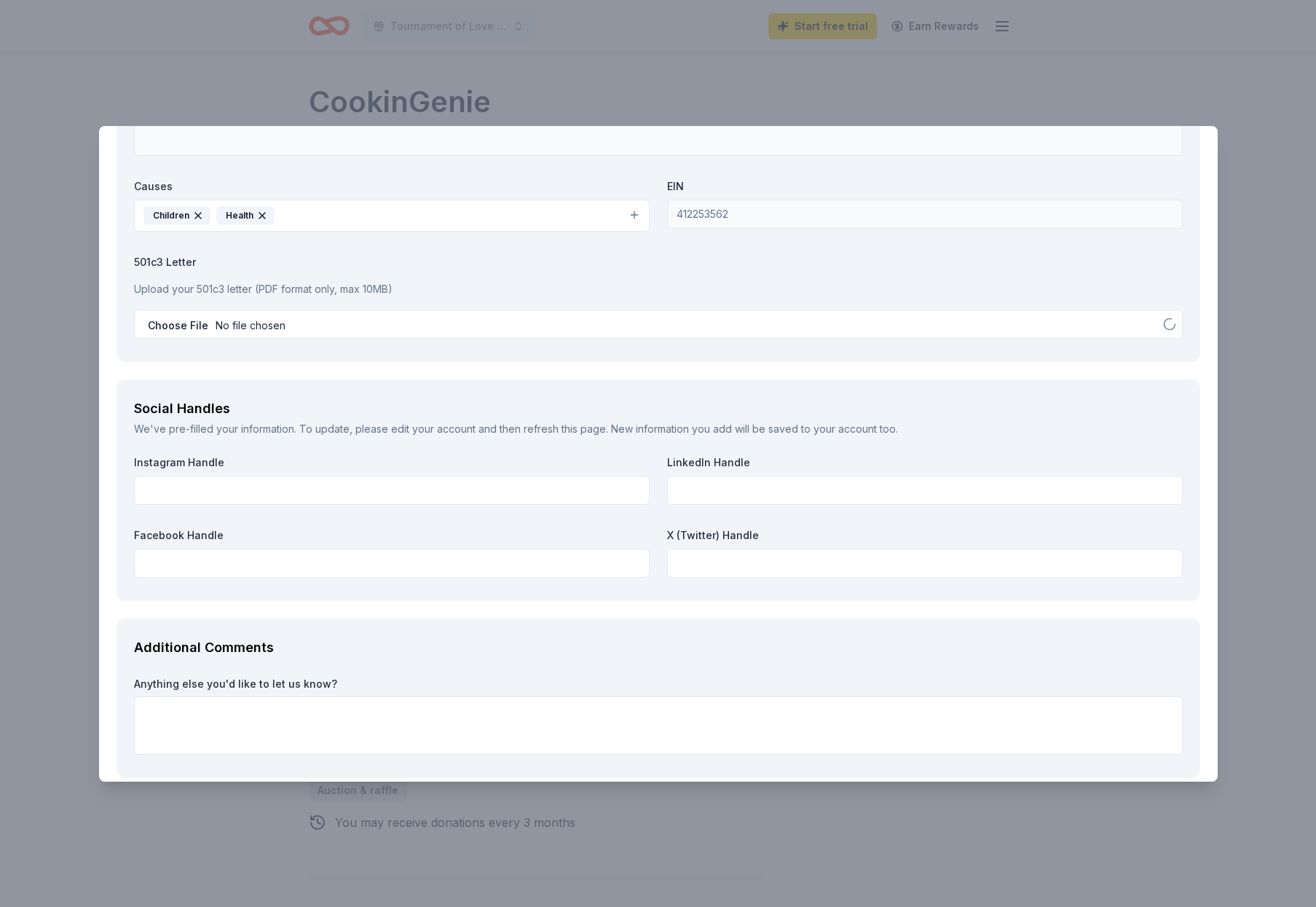
scroll to position [1581, 0]
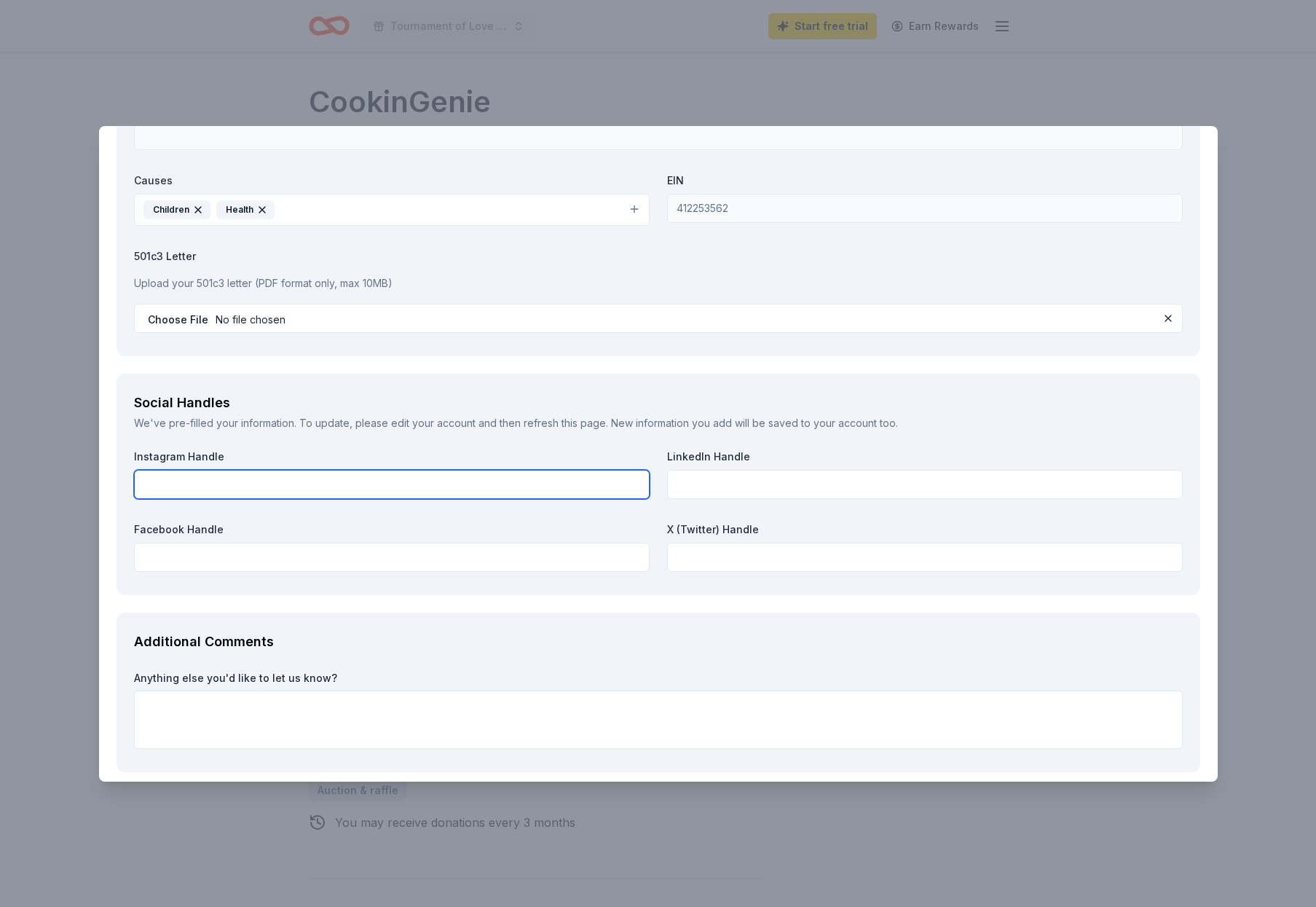
click at [354, 482] on input "text" at bounding box center [391, 484] width 515 height 30
type input "gospelonthego"
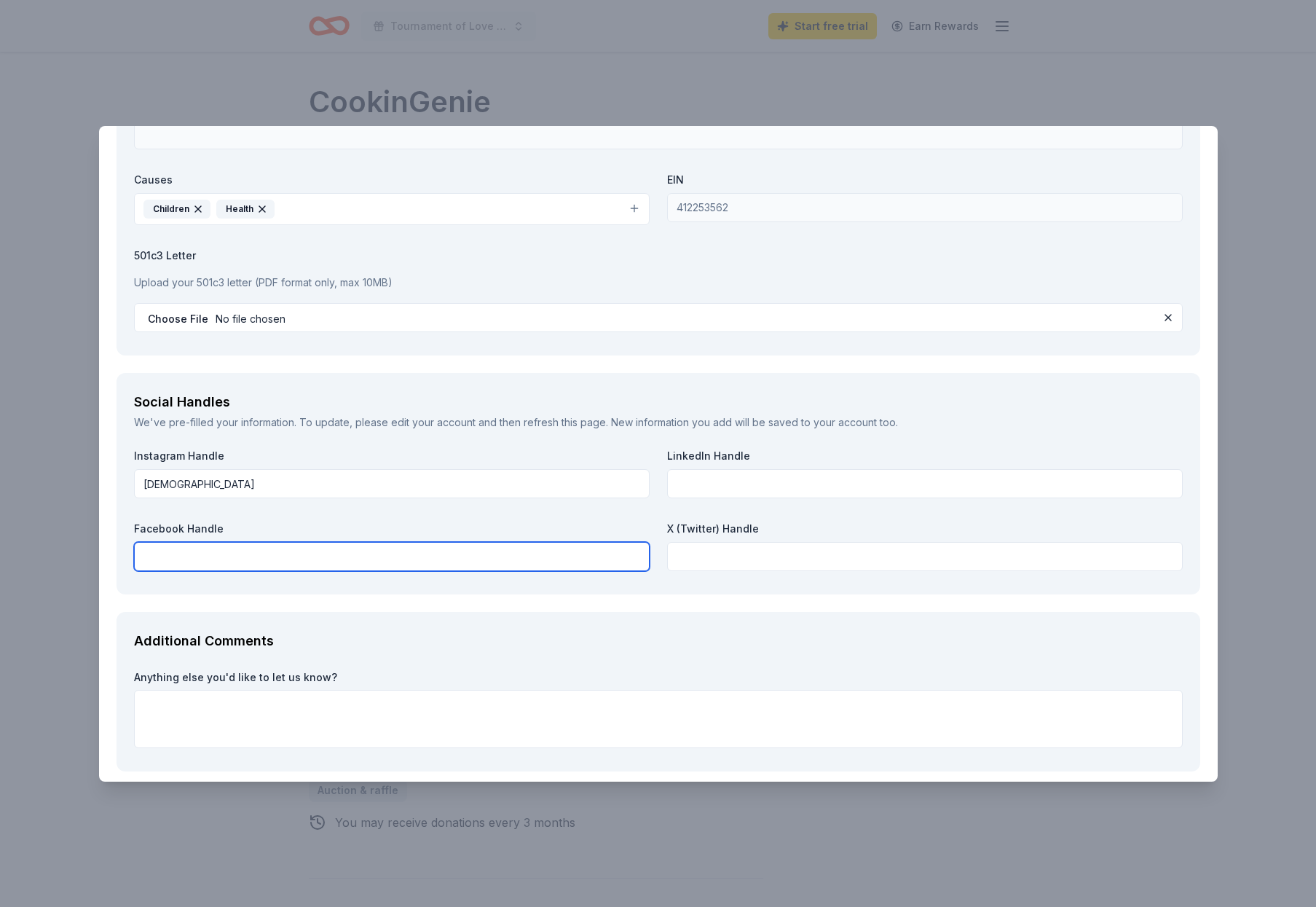
drag, startPoint x: 257, startPoint y: 545, endPoint x: 263, endPoint y: 545, distance: 6.0
click at [257, 545] on input "text" at bounding box center [391, 557] width 515 height 30
type input "Gospel on the Go Ministries"
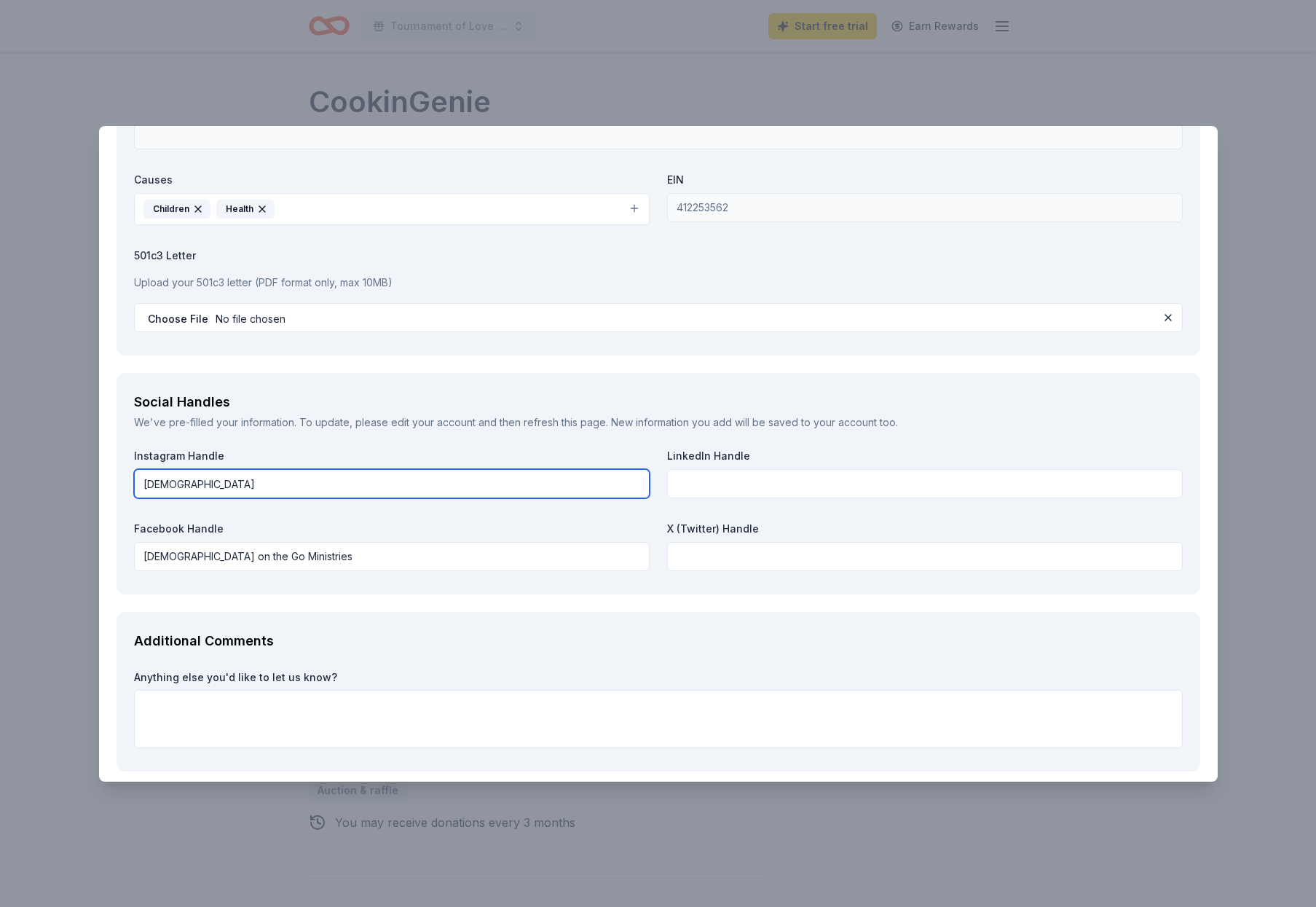
drag, startPoint x: 222, startPoint y: 474, endPoint x: 124, endPoint y: 475, distance: 98.0
click at [123, 475] on div "Social Handles We've pre-filled your information. To update, please edit your a…" at bounding box center [658, 483] width 1083 height 221
drag, startPoint x: 236, startPoint y: 475, endPoint x: 86, endPoint y: 475, distance: 150.0
click at [86, 475] on div "CookinGenie Save Report a mistake Due in 195 days 15 applies last week Requirem…" at bounding box center [658, 454] width 1316 height 907
type input "gospelonthego"
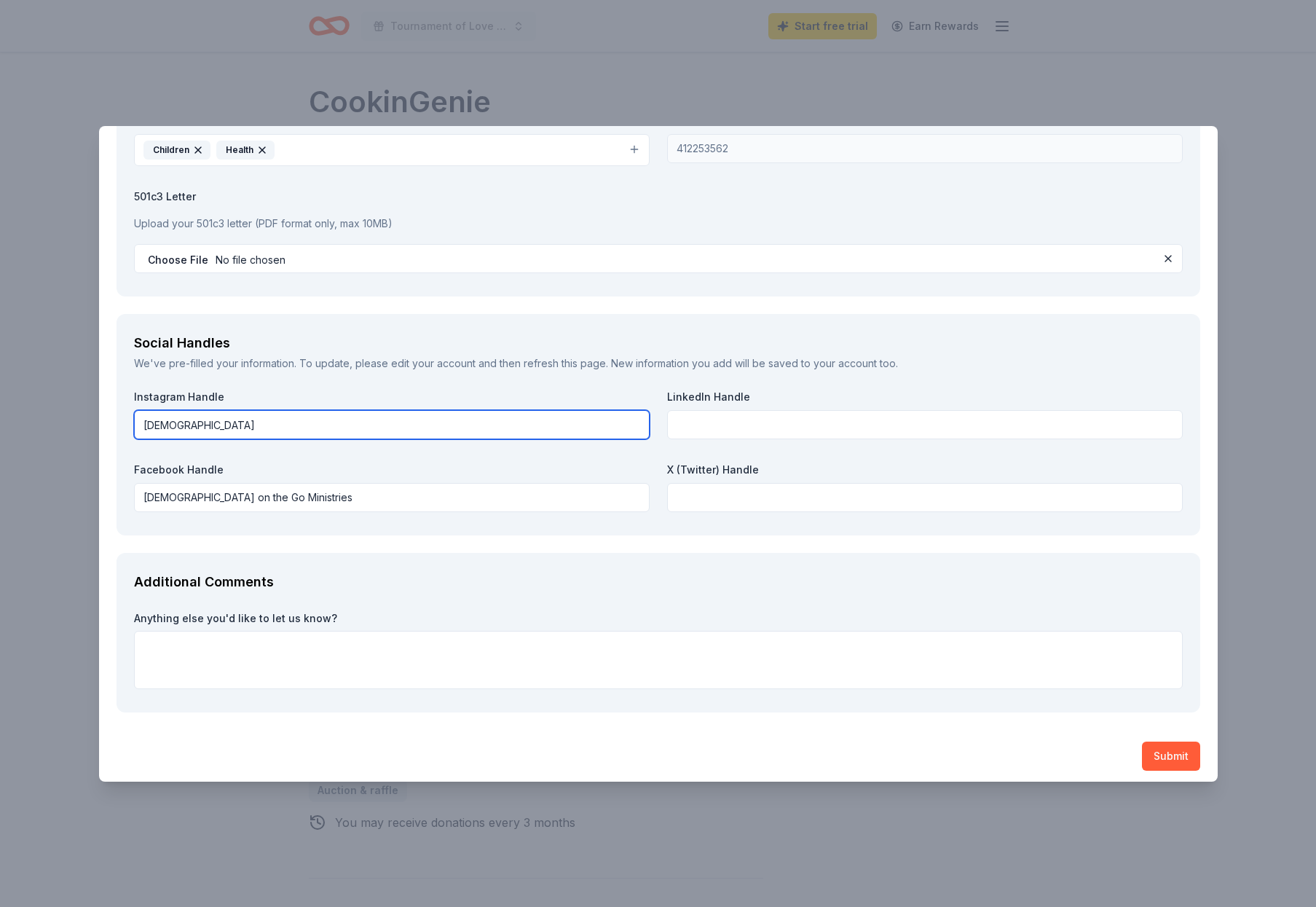
scroll to position [1639, 0]
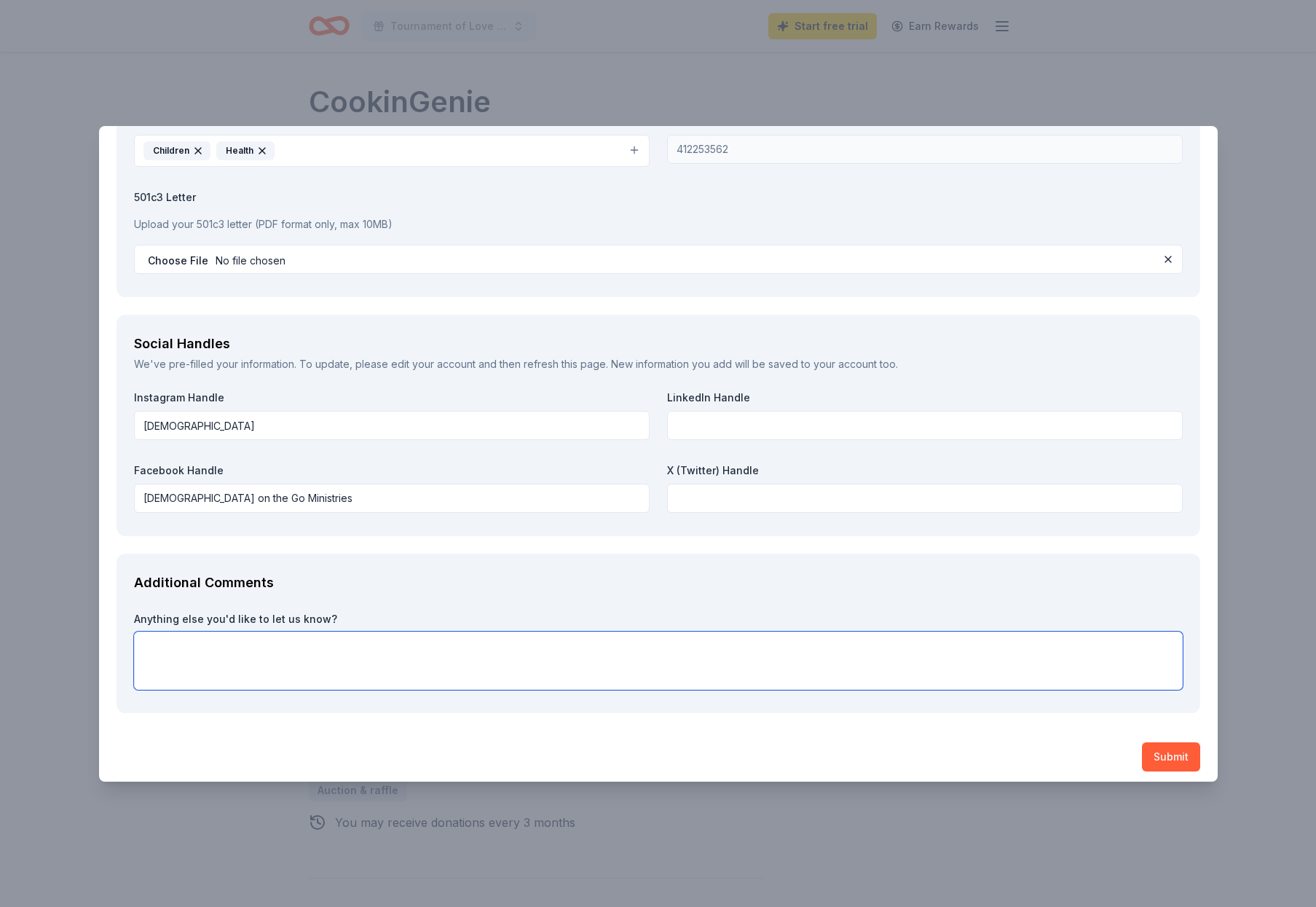
click at [158, 635] on textarea at bounding box center [658, 660] width 1049 height 58
paste textarea "Donations may be mailed to: 3901 NW 6th Street Deerfield Beach, FL 33442"
type textarea "Donations may be mailed to: 3901 NW 6th Street Deerfield Beach, FL 33442"
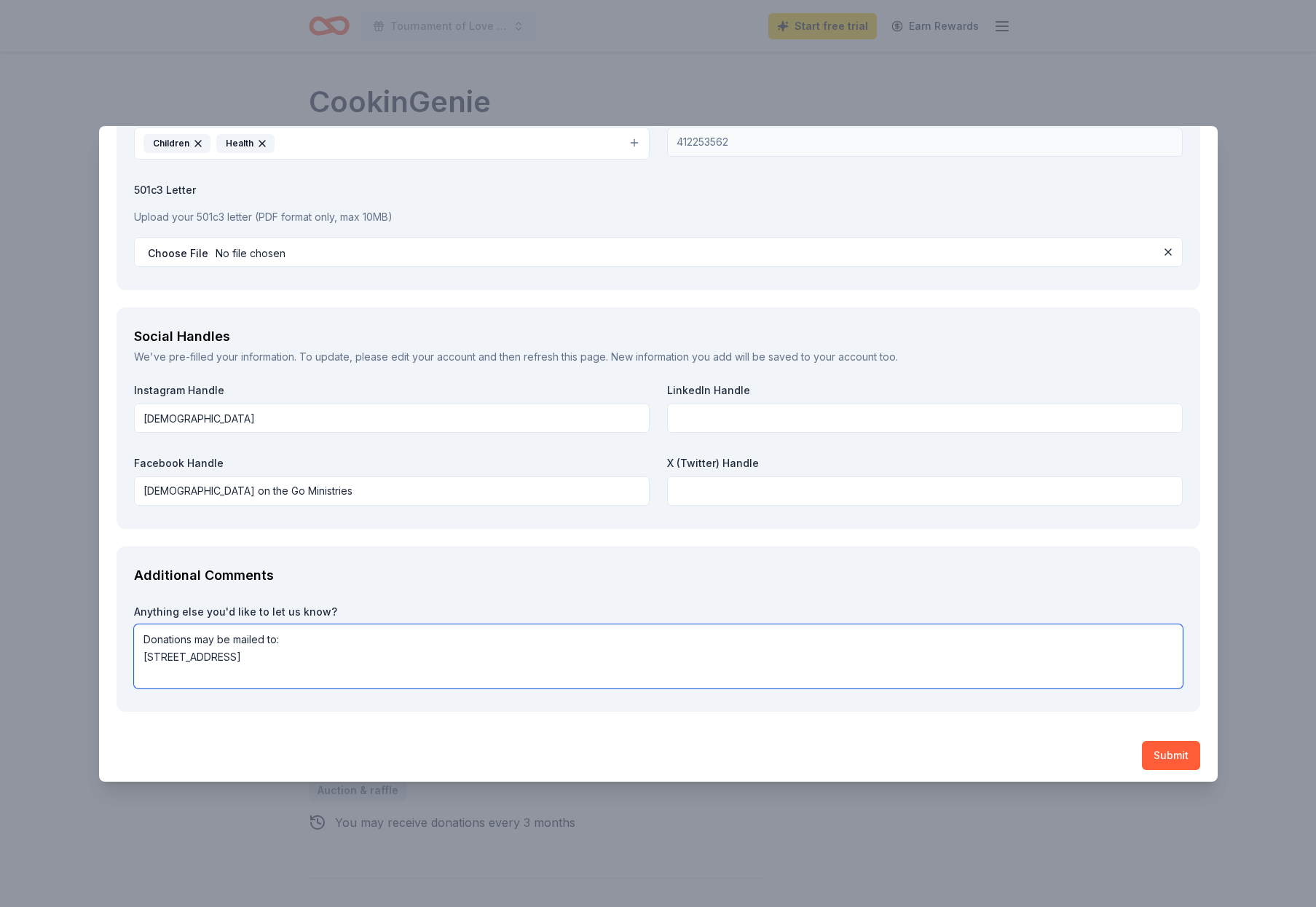
scroll to position [1646, 0]
drag, startPoint x: 280, startPoint y: 667, endPoint x: 135, endPoint y: 628, distance: 150.2
click at [135, 628] on textarea "Donations may be mailed to: 3901 NW 6th Street Deerfield Beach, FL 33442" at bounding box center [658, 657] width 1049 height 64
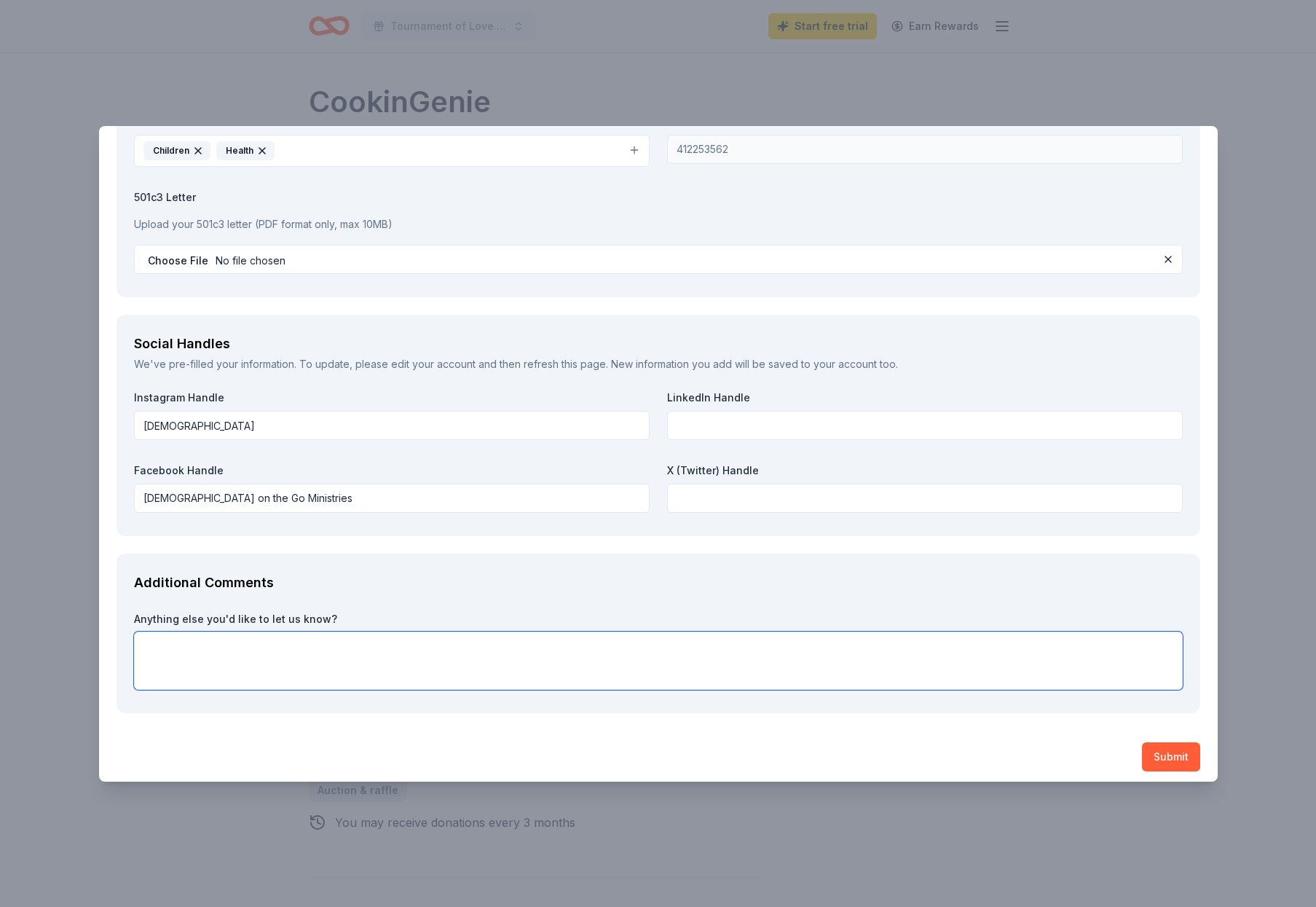
paste textarea "Join Us as a Sponsor for the 9th Annual Tournament of Love We are excited to an…"
type textarea "Join Us as a Sponsor for the 9th Annual Tournament of Love We are excited to an…"
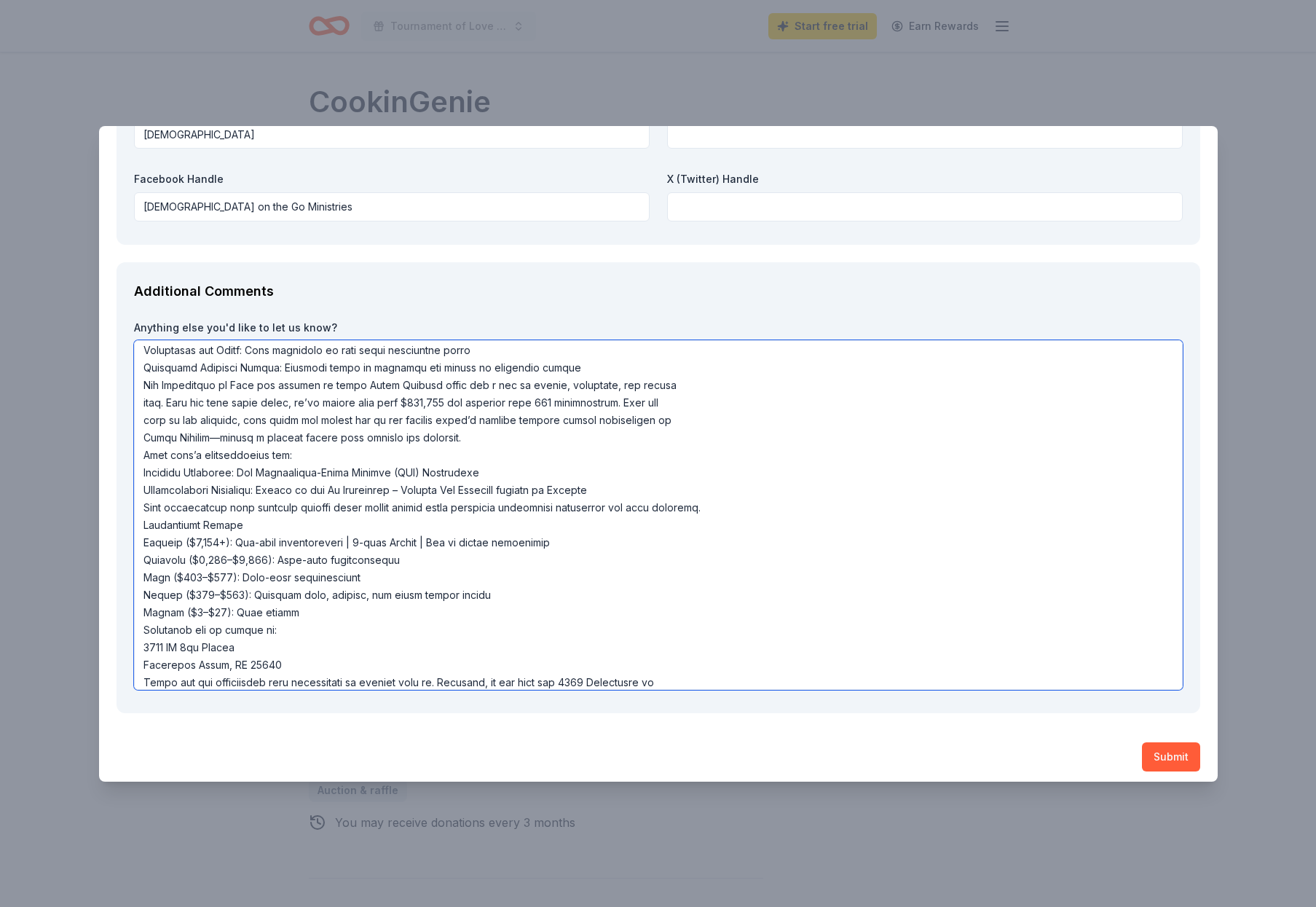
scroll to position [0, 0]
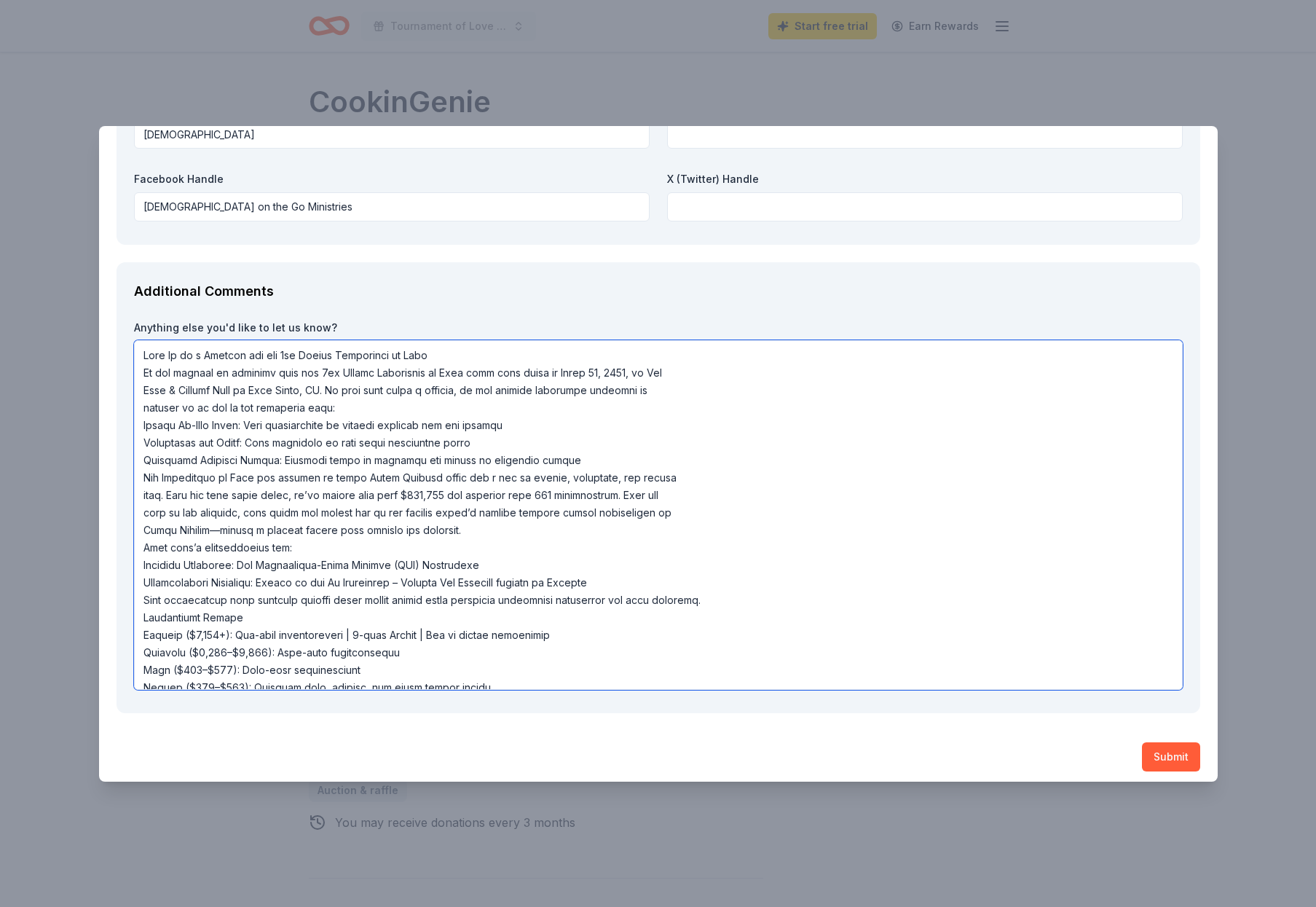
drag, startPoint x: 241, startPoint y: 667, endPoint x: 124, endPoint y: 300, distance: 385.2
click at [124, 300] on div "Additional Comments Anything else you'd like to let us know?" at bounding box center [658, 488] width 1083 height 452
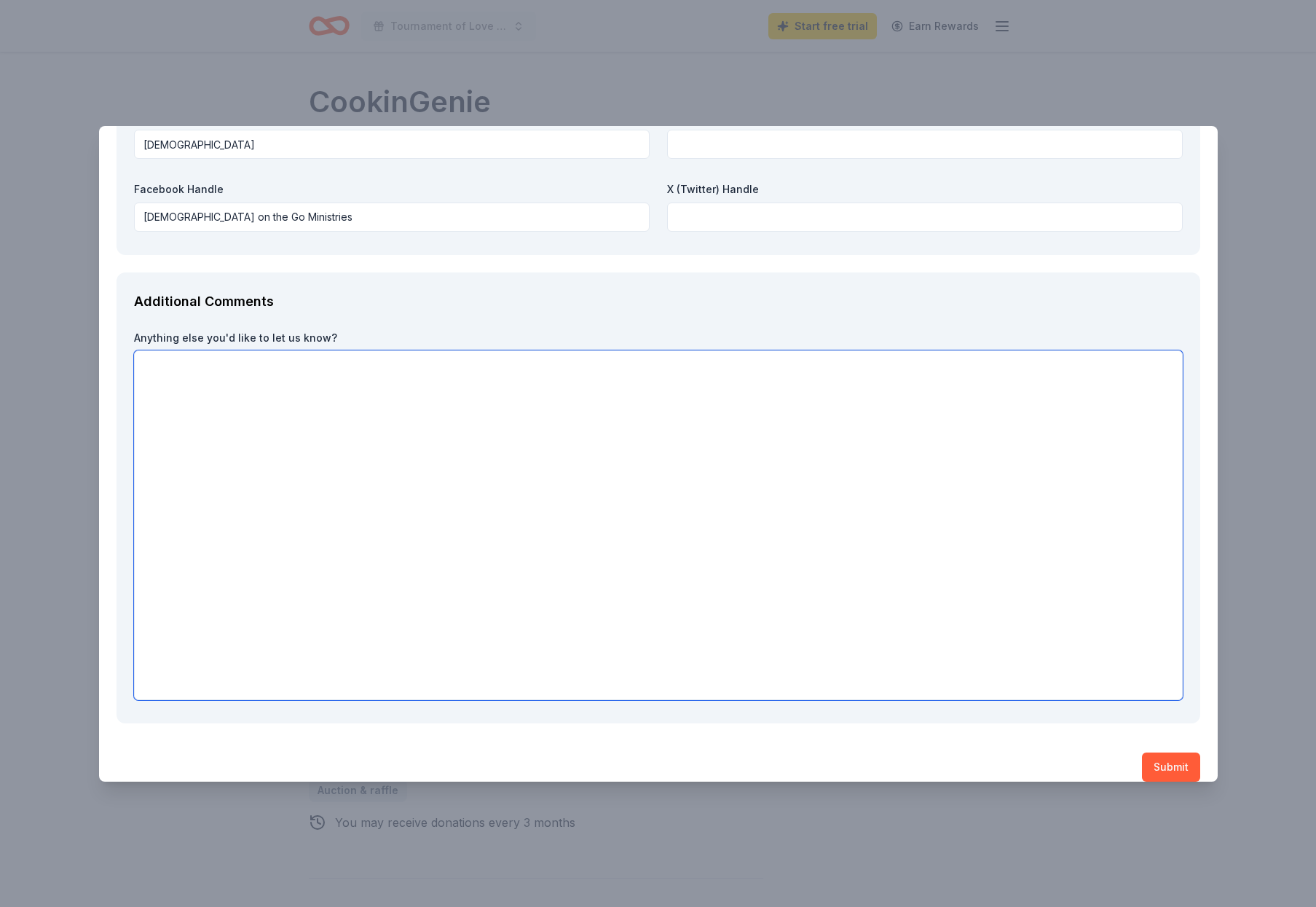
scroll to position [1639, 0]
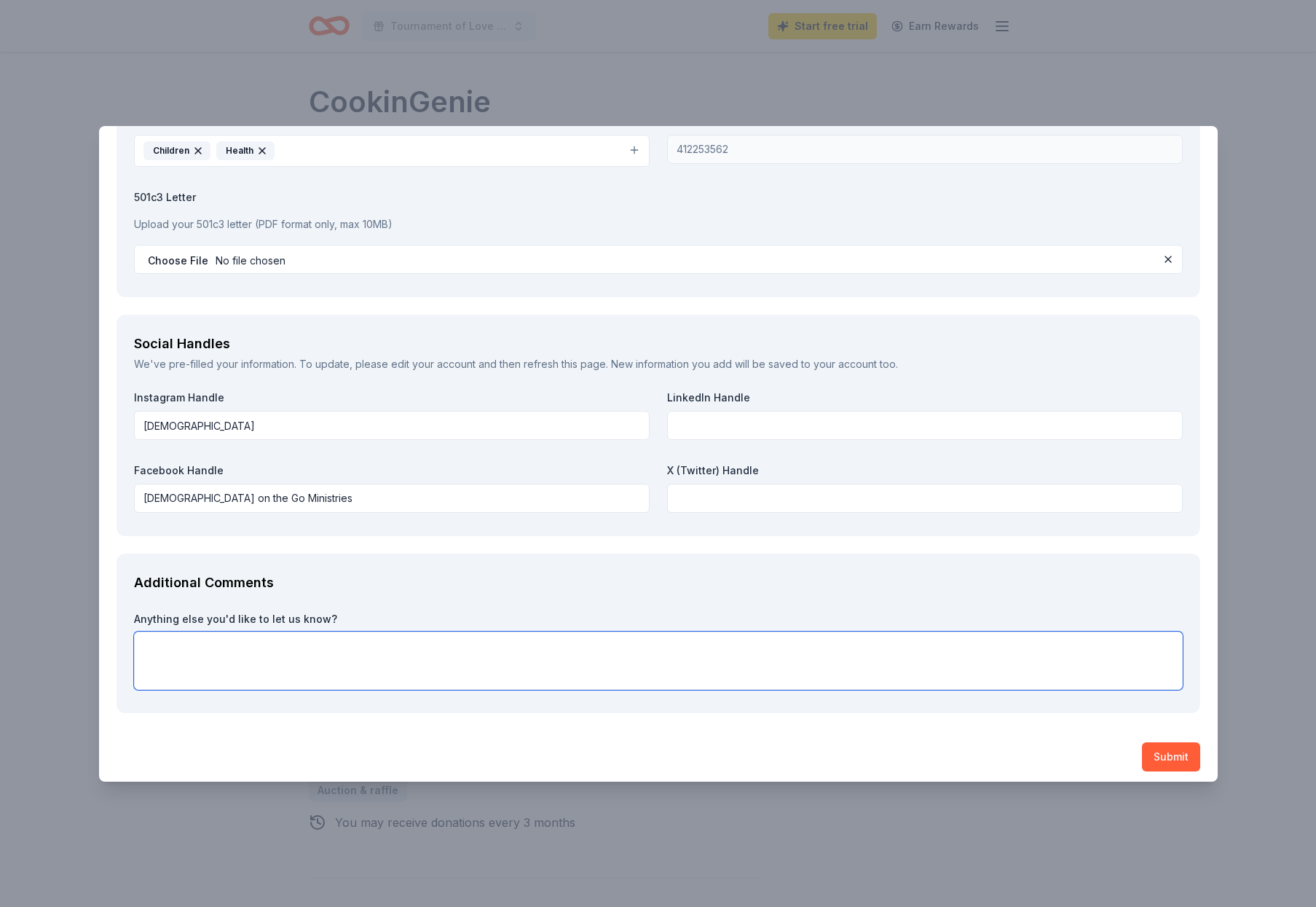
paste textarea "Donations may be mailed to: 3901 NW 6th Street Deerfield Beach, FL 33442"
type textarea "Donations may be mailed to: 3901 NW 6th Street Deerfield Beach, FL 33442"
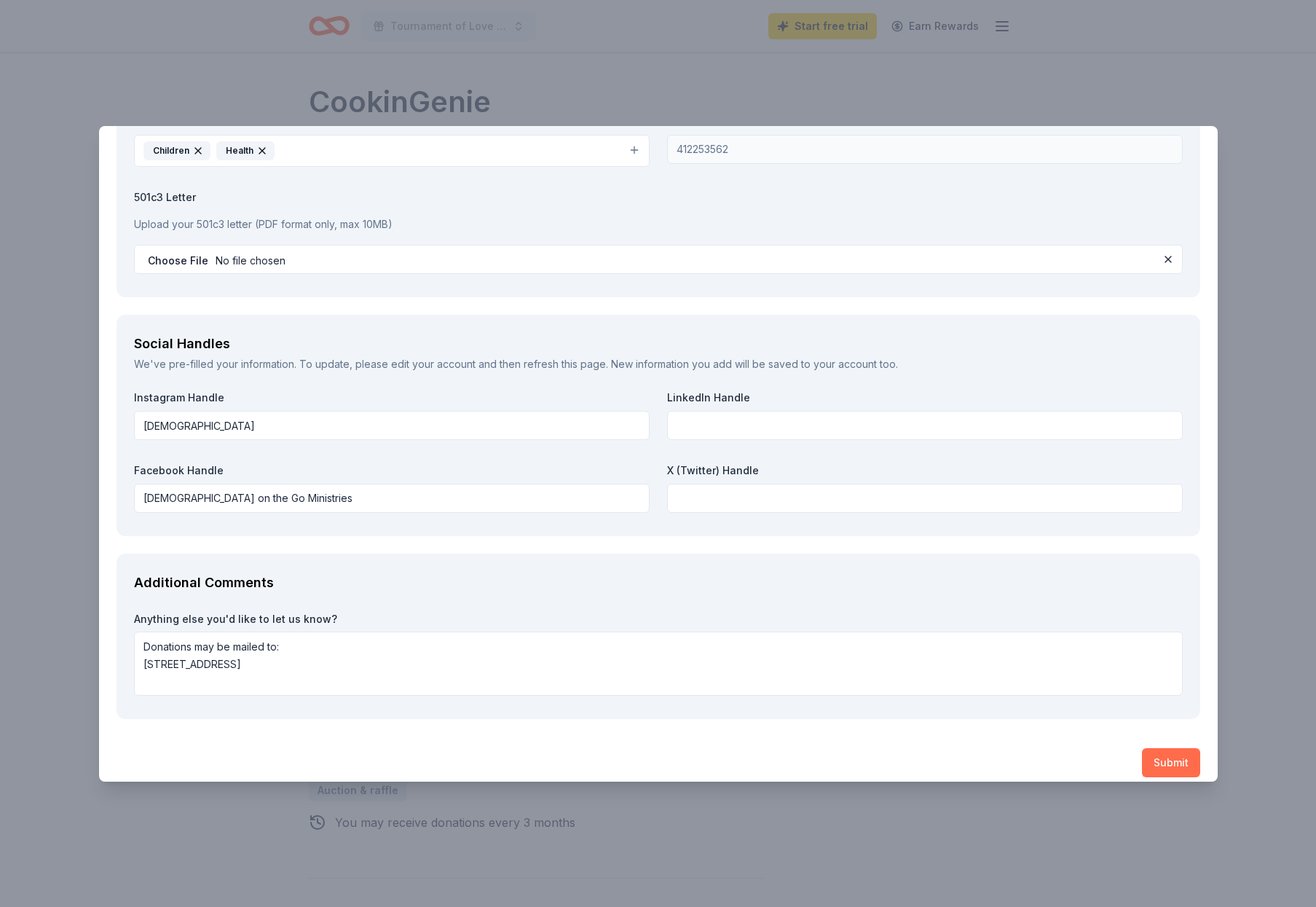
click at [1172, 751] on button "Submit" at bounding box center [1170, 763] width 58 height 30
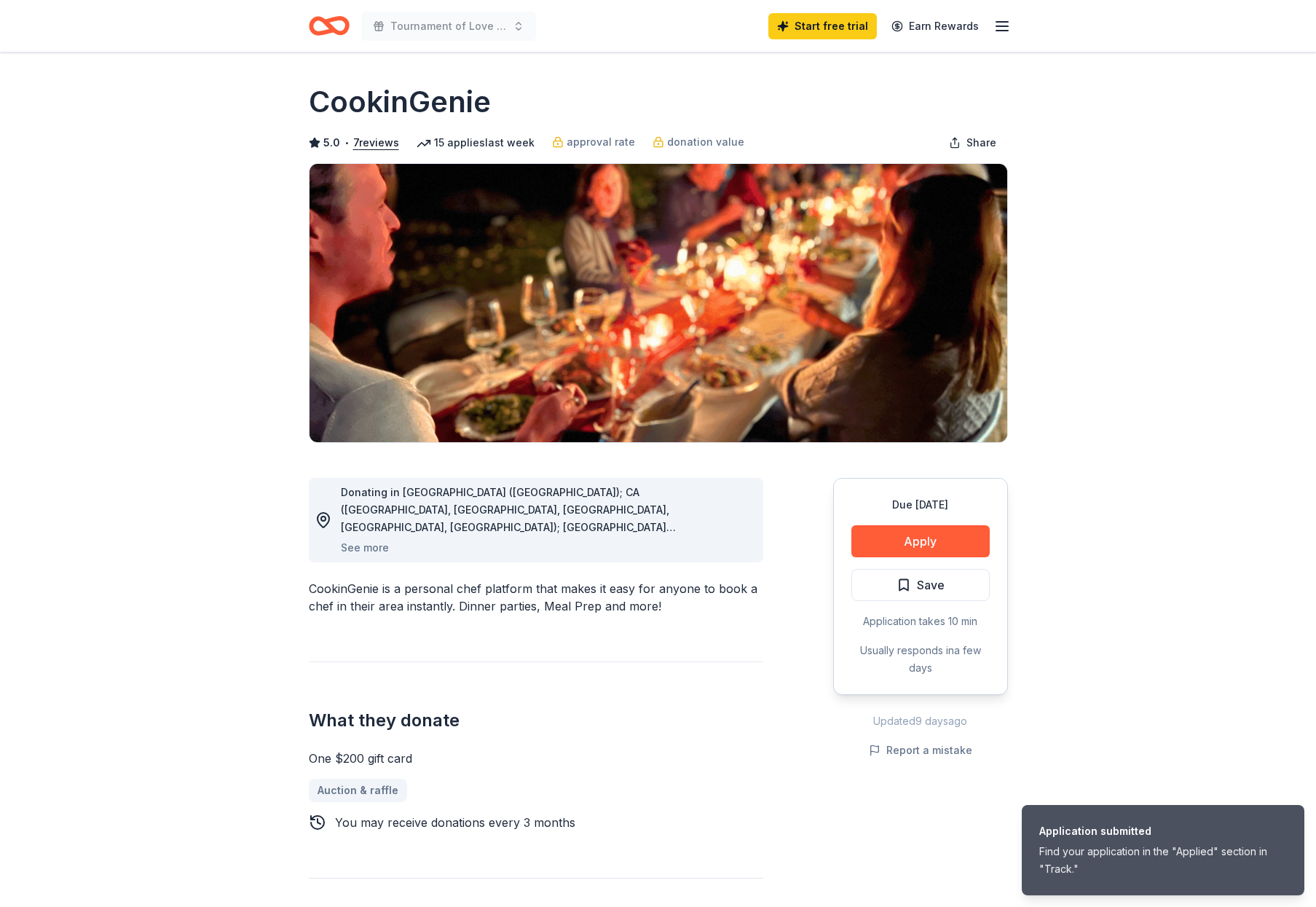
scroll to position [0, 0]
click at [947, 588] on button "Save" at bounding box center [920, 585] width 138 height 32
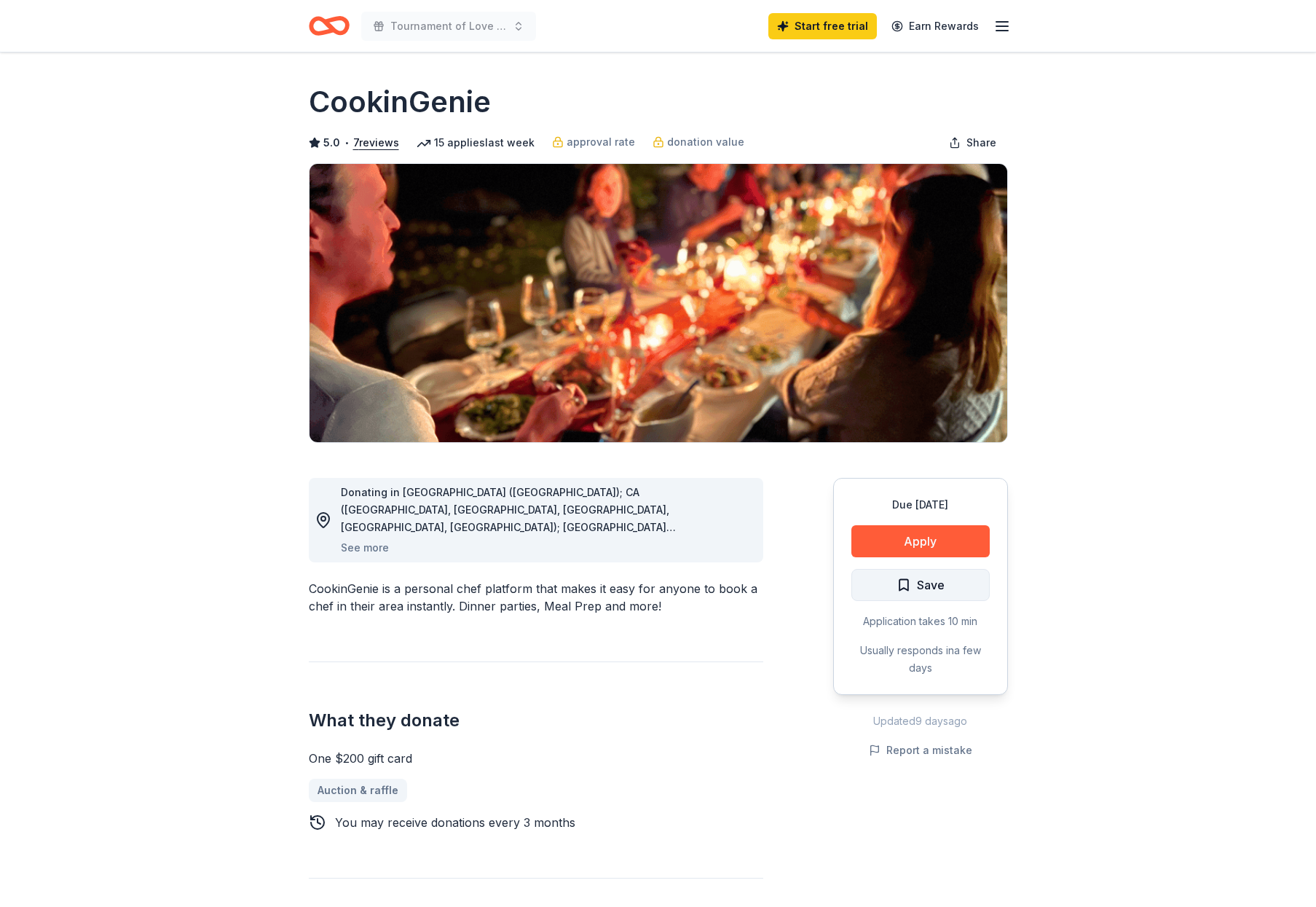
click at [944, 589] on span "Save" at bounding box center [930, 585] width 28 height 19
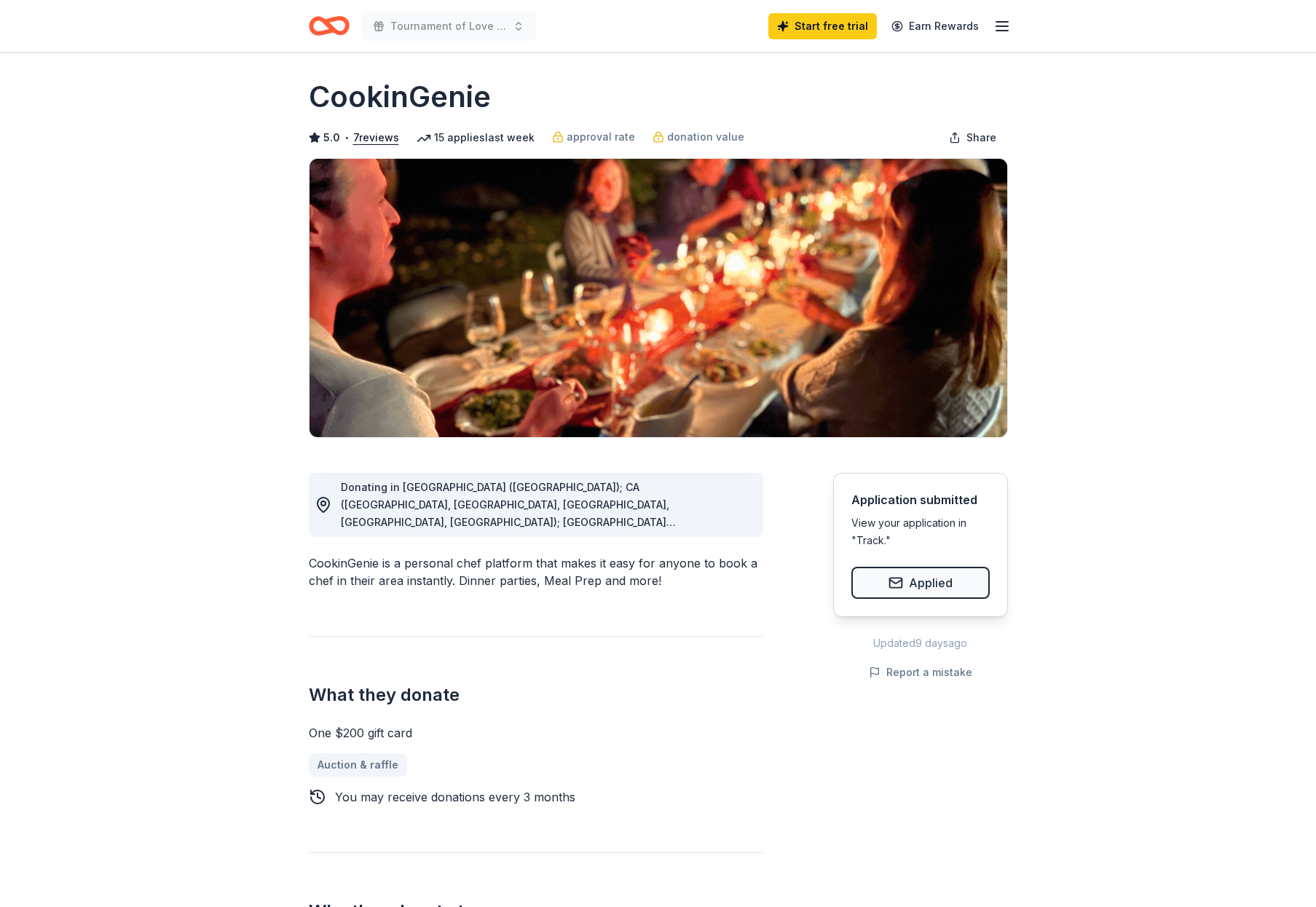
scroll to position [7, 0]
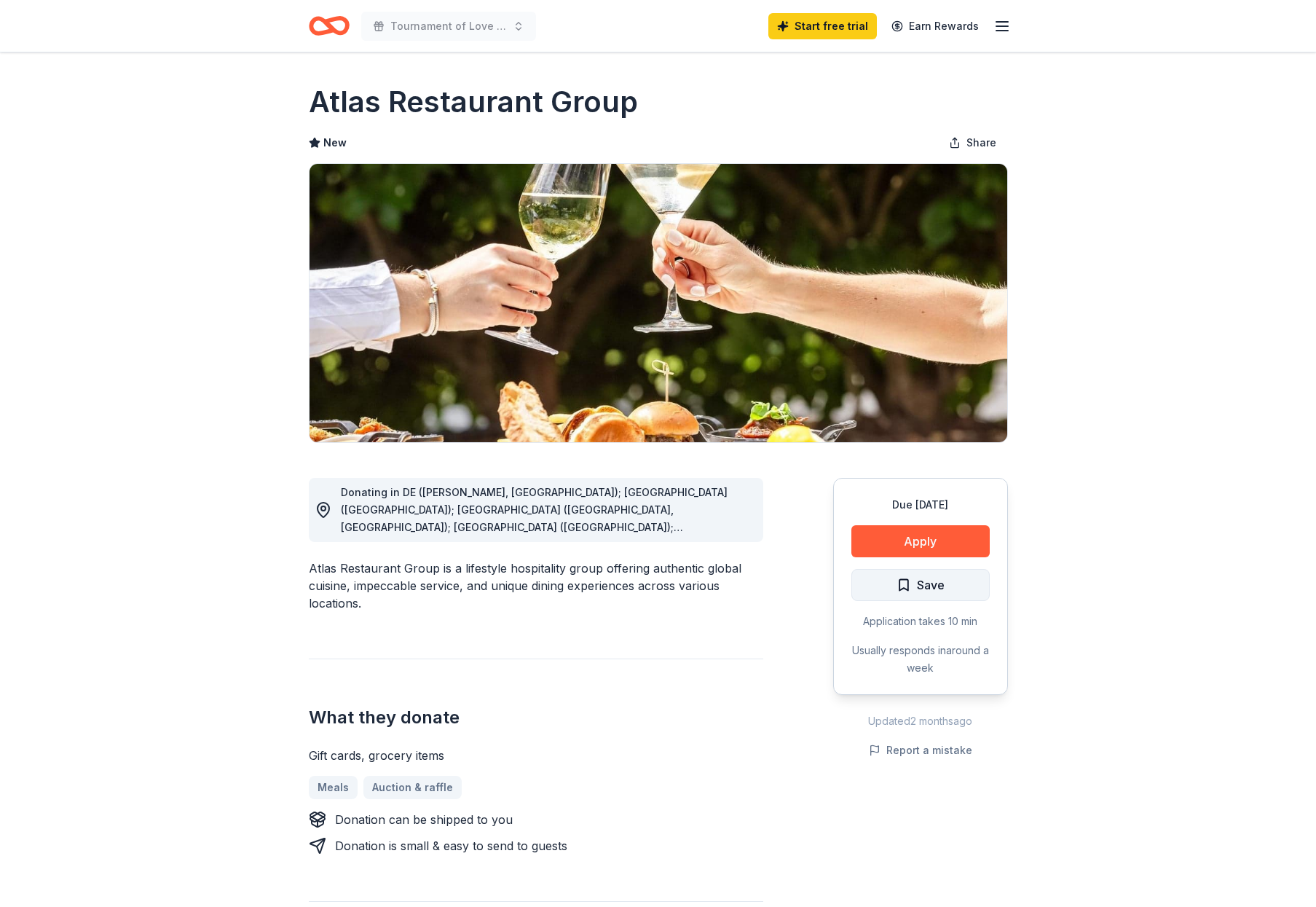
click at [963, 585] on button "Save" at bounding box center [920, 585] width 138 height 32
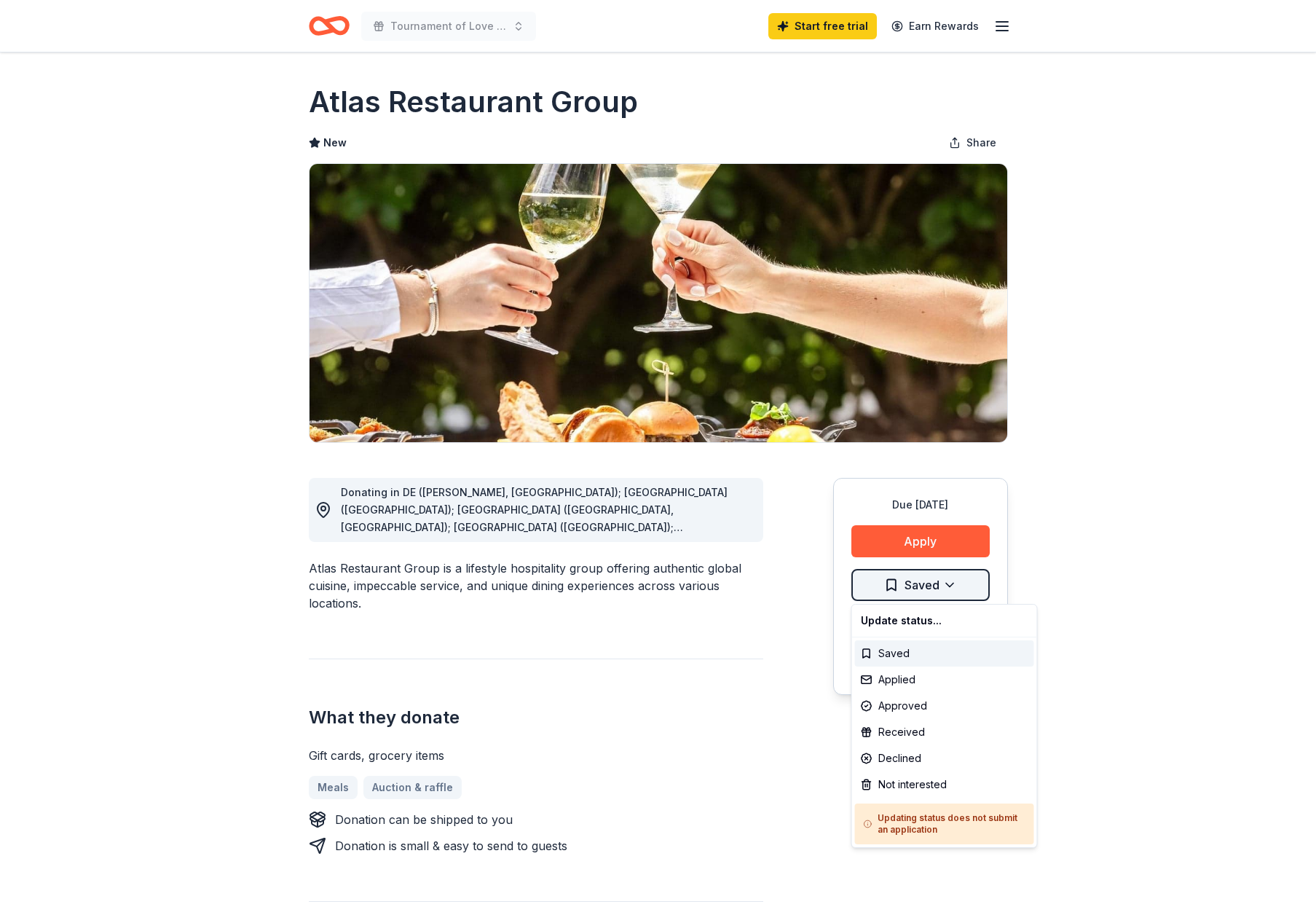
click at [947, 584] on html "Tournament of Love 2025 Start free trial Earn Rewards Due [DATE] Share Atlas Re…" at bounding box center [658, 454] width 1316 height 907
click at [907, 755] on div "Declined" at bounding box center [945, 758] width 179 height 26
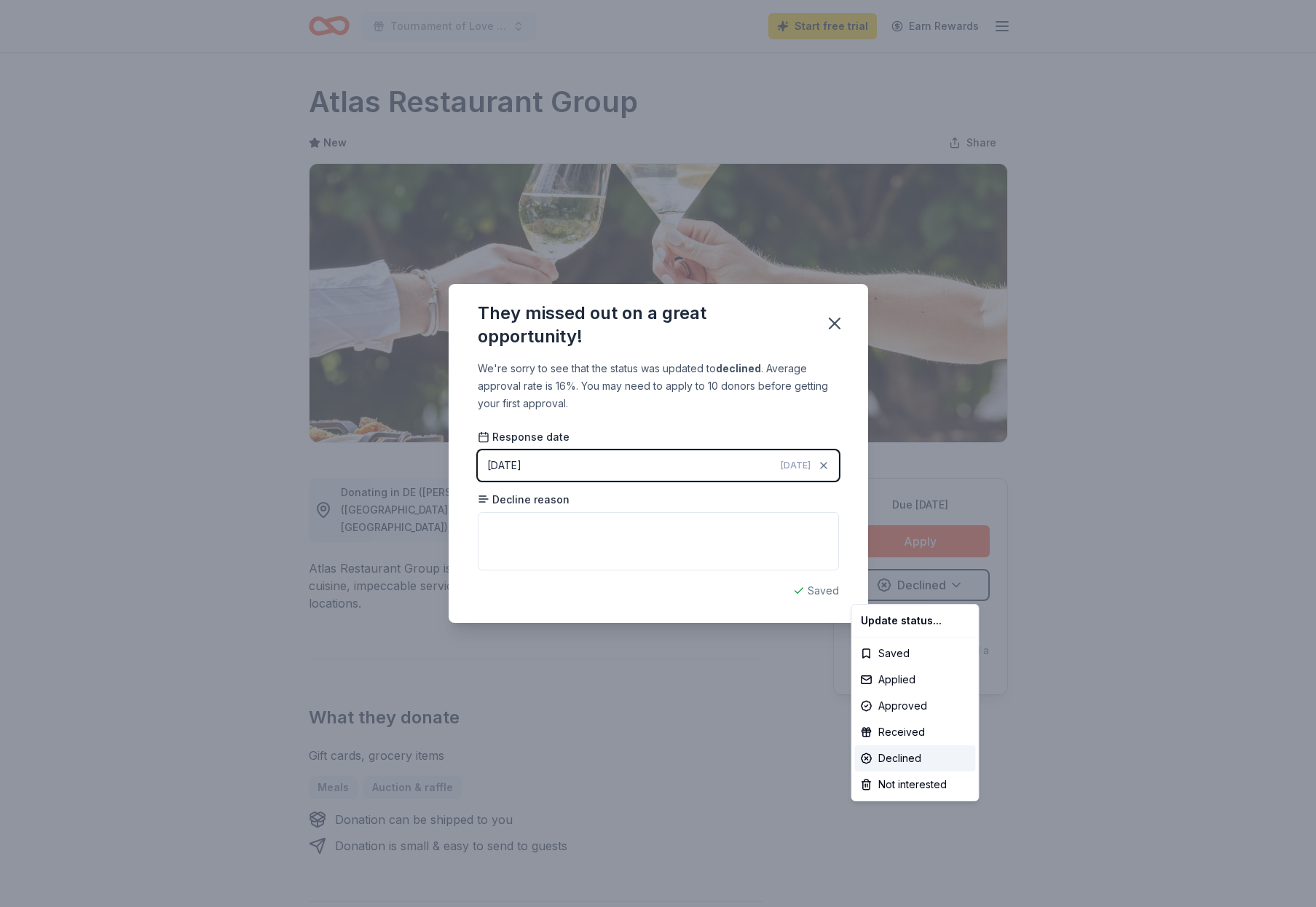
click at [838, 323] on html "Tournament of Love 2025 Start free trial Earn Rewards Due [DATE] Share Atlas Re…" at bounding box center [658, 454] width 1316 height 907
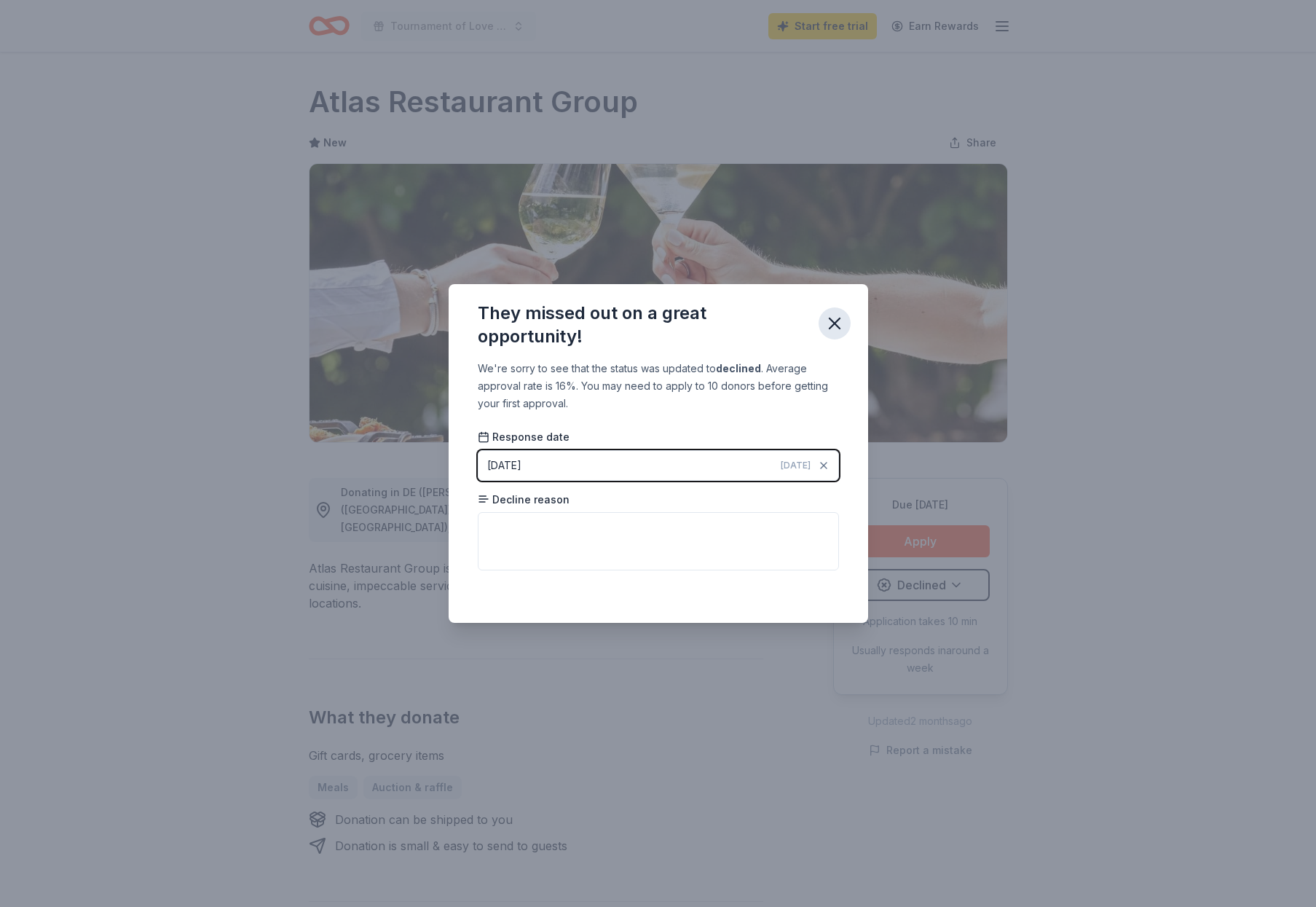
click at [834, 324] on icon "button" at bounding box center [834, 323] width 10 height 11
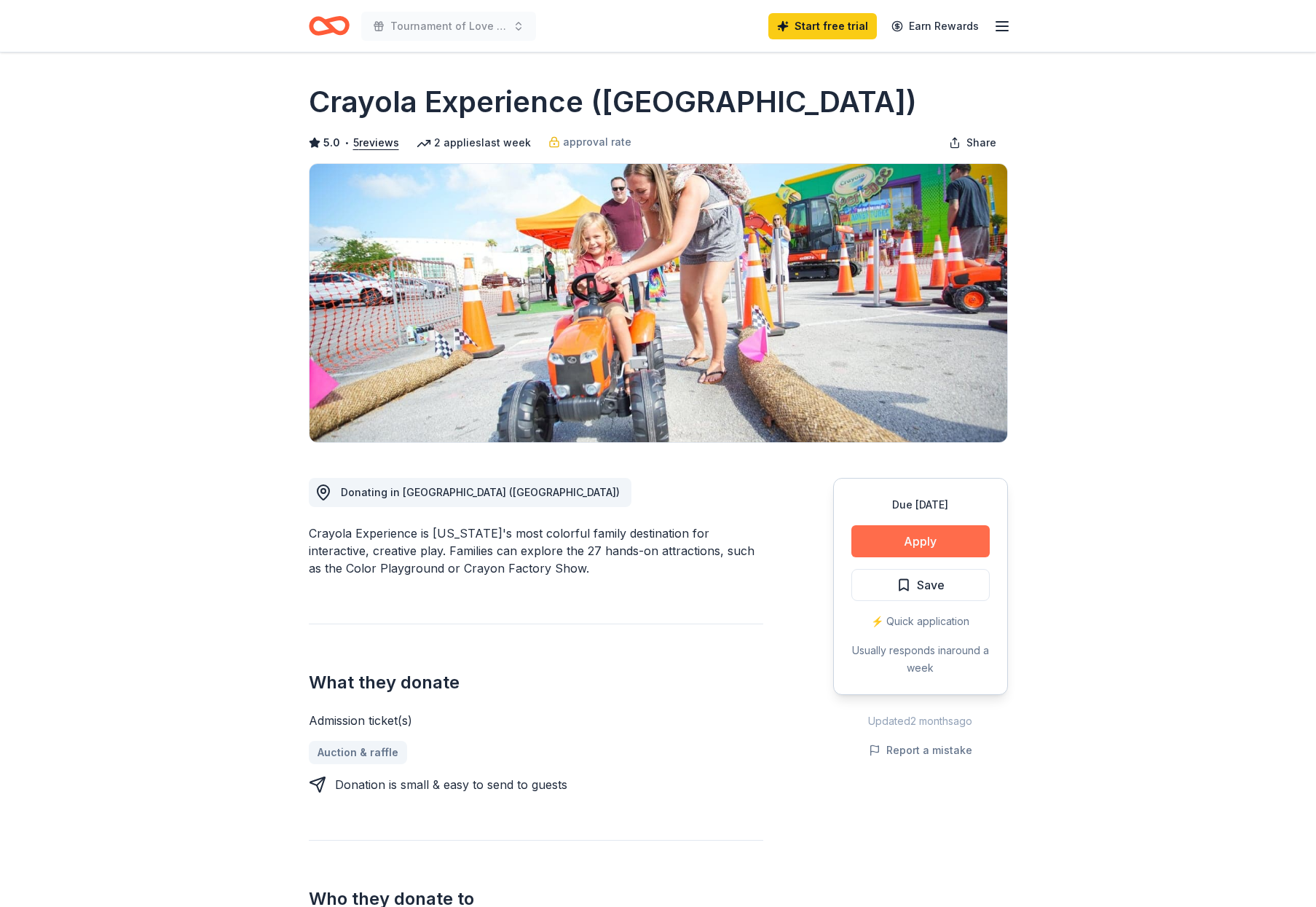
click at [918, 540] on button "Apply" at bounding box center [920, 541] width 138 height 32
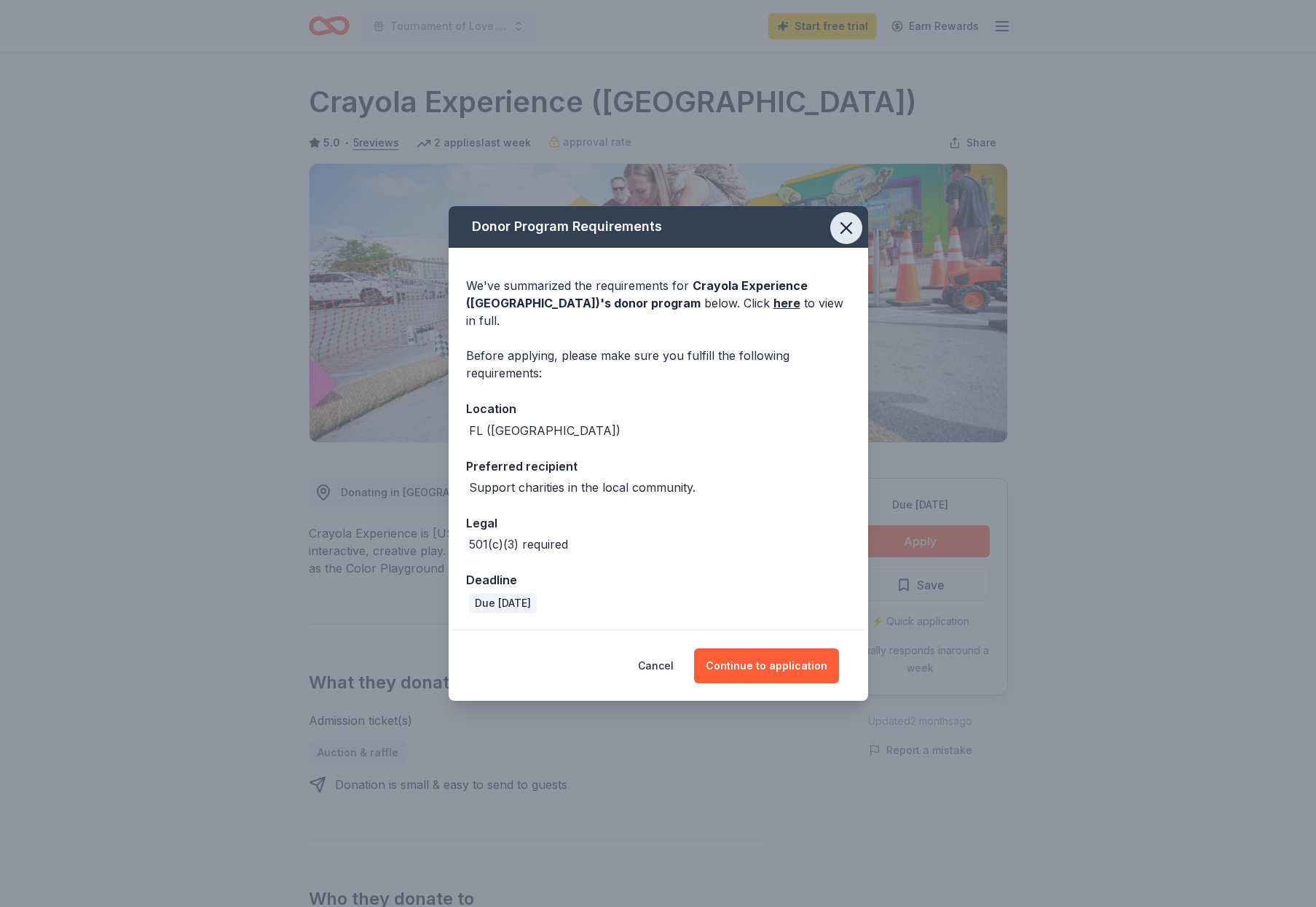
click at [843, 233] on icon "button" at bounding box center [846, 227] width 10 height 11
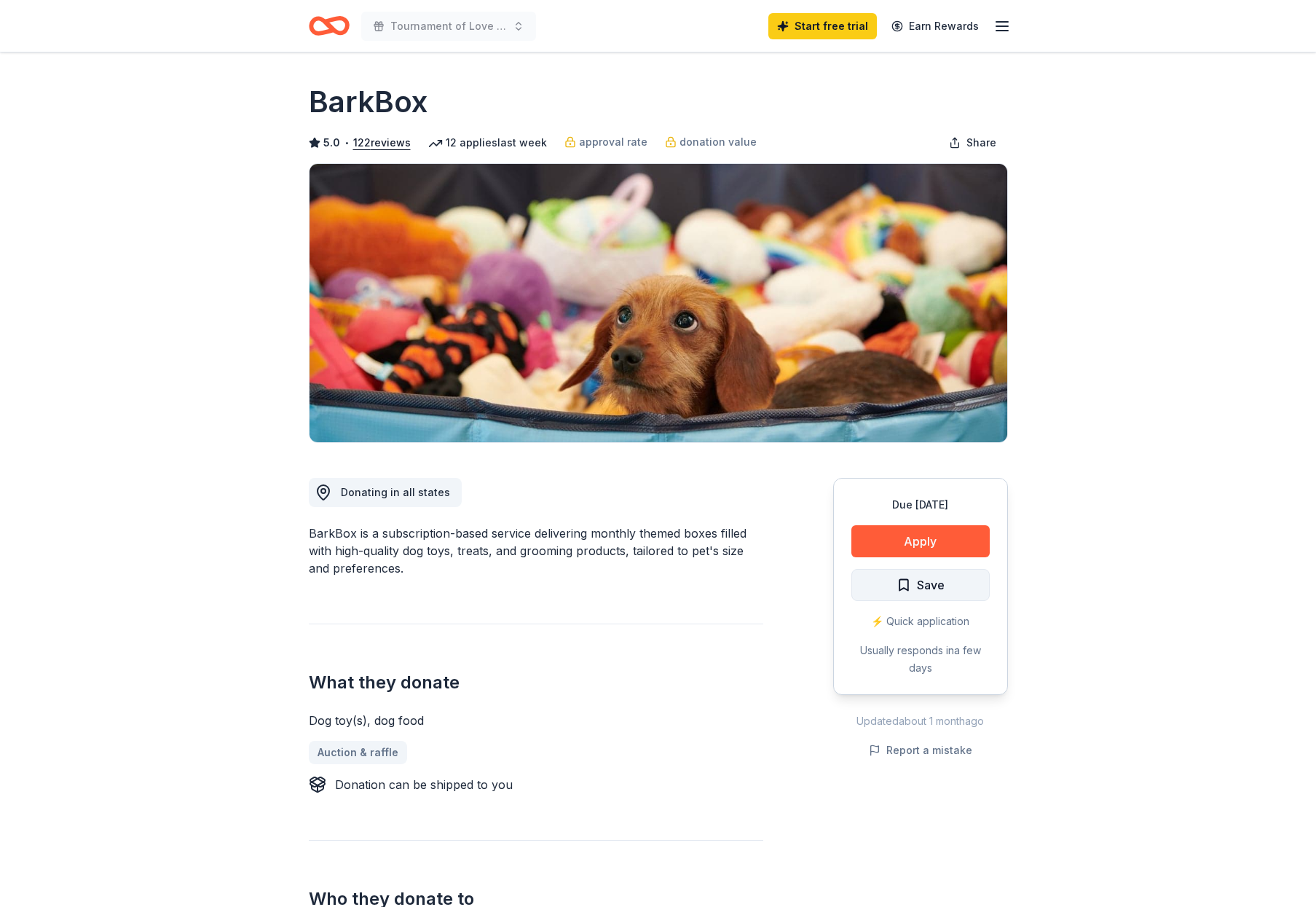
click at [972, 580] on div "Claim your free trial to view unlimited donors You've reached your limit of 5 f…" at bounding box center [658, 680] width 1316 height 454
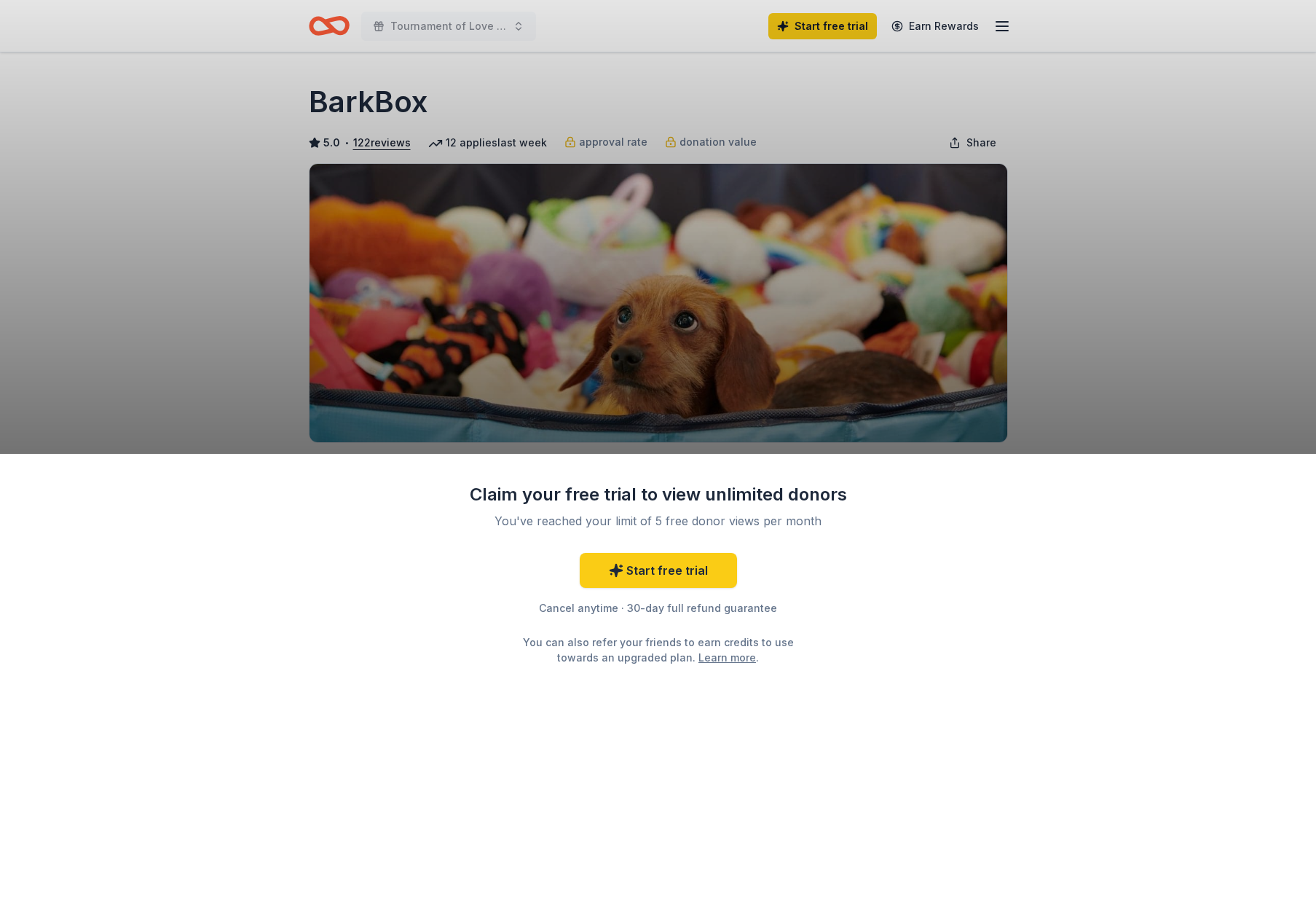
click at [1092, 358] on div "Claim your free trial to view unlimited donors You've reached your limit of 5 f…" at bounding box center [658, 454] width 1316 height 907
